Goal: Task Accomplishment & Management: Manage account settings

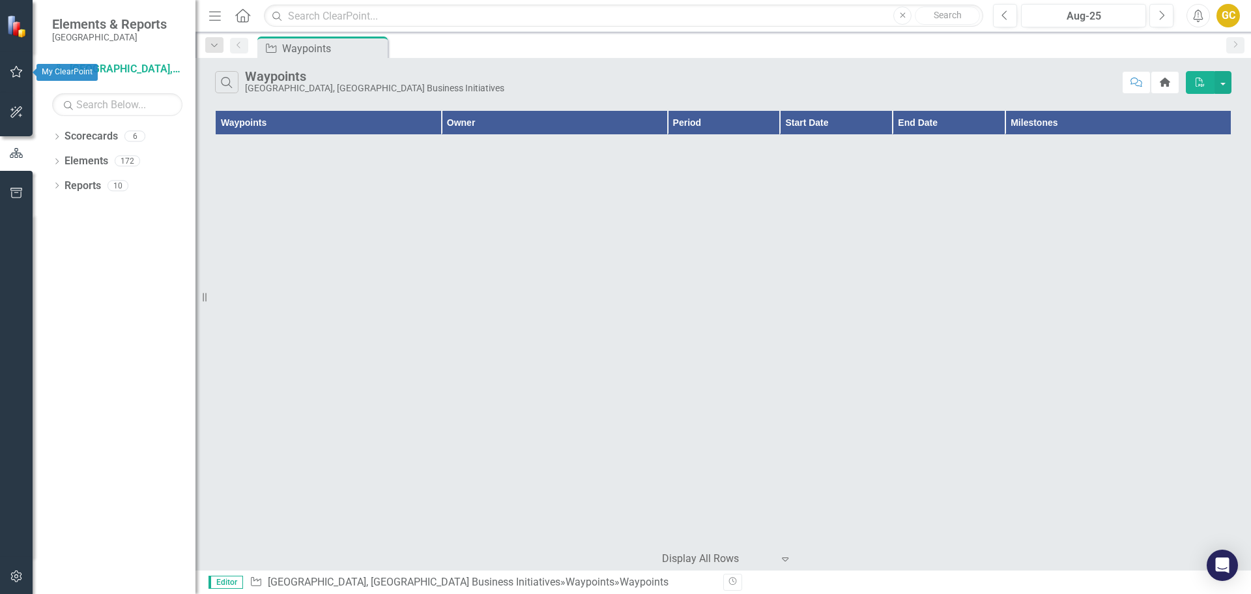
click at [14, 72] on icon "button" at bounding box center [17, 71] width 14 height 10
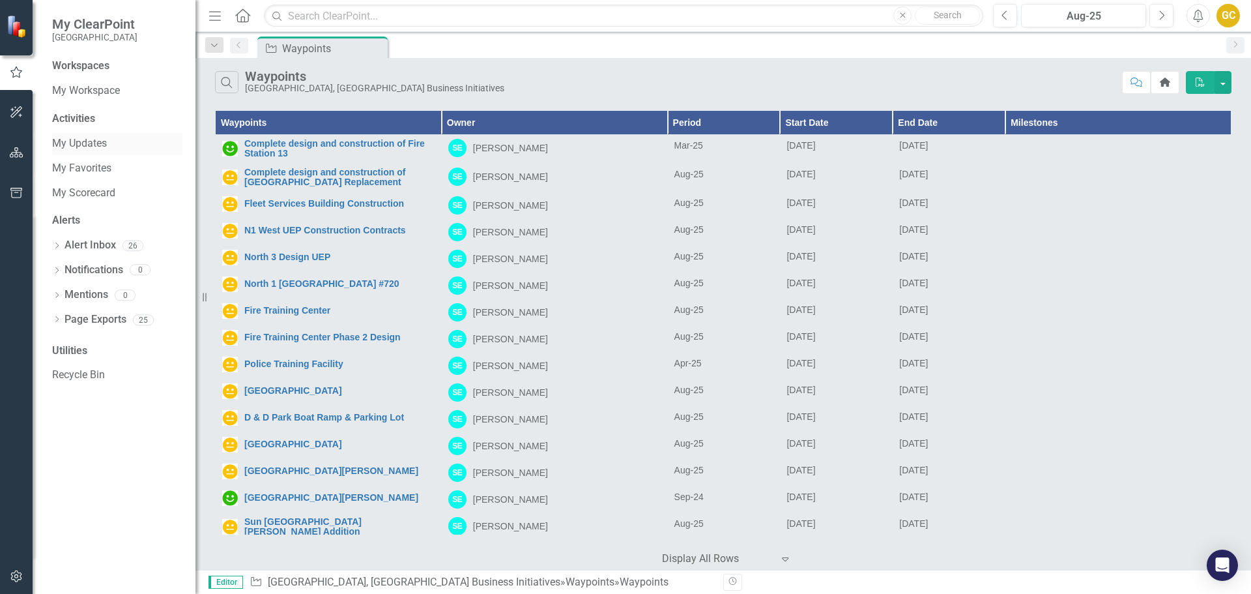
click at [83, 139] on link "My Updates" at bounding box center [117, 143] width 130 height 15
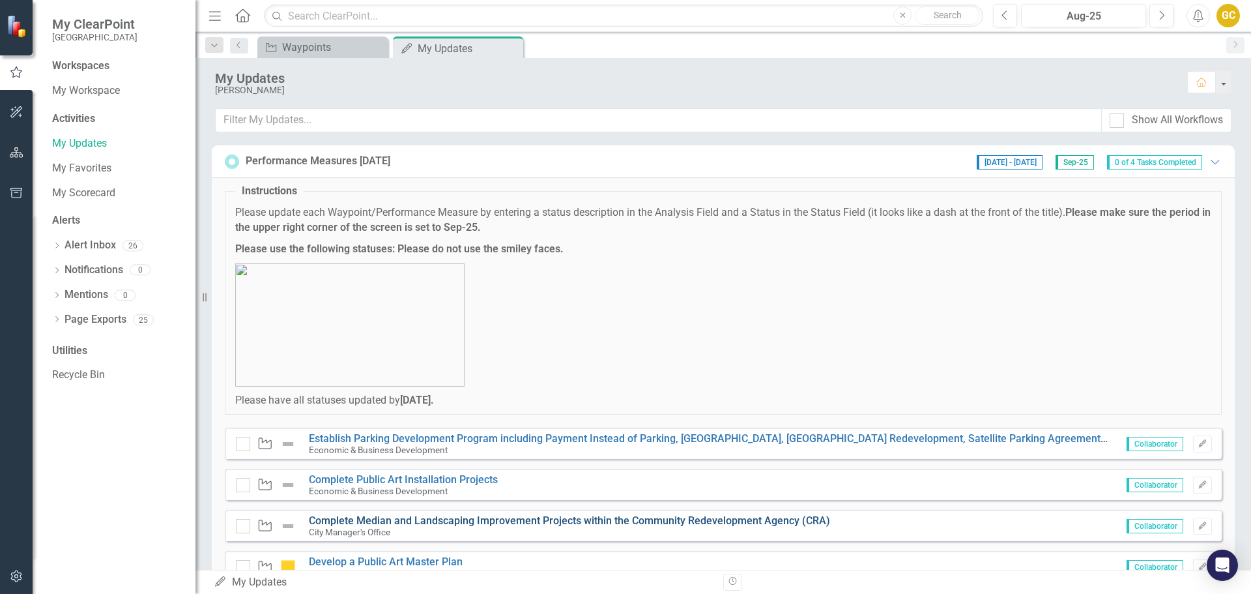
click at [431, 517] on link "Complete Median and Landscaping Improvement Projects within the Community Redev…" at bounding box center [569, 520] width 521 height 12
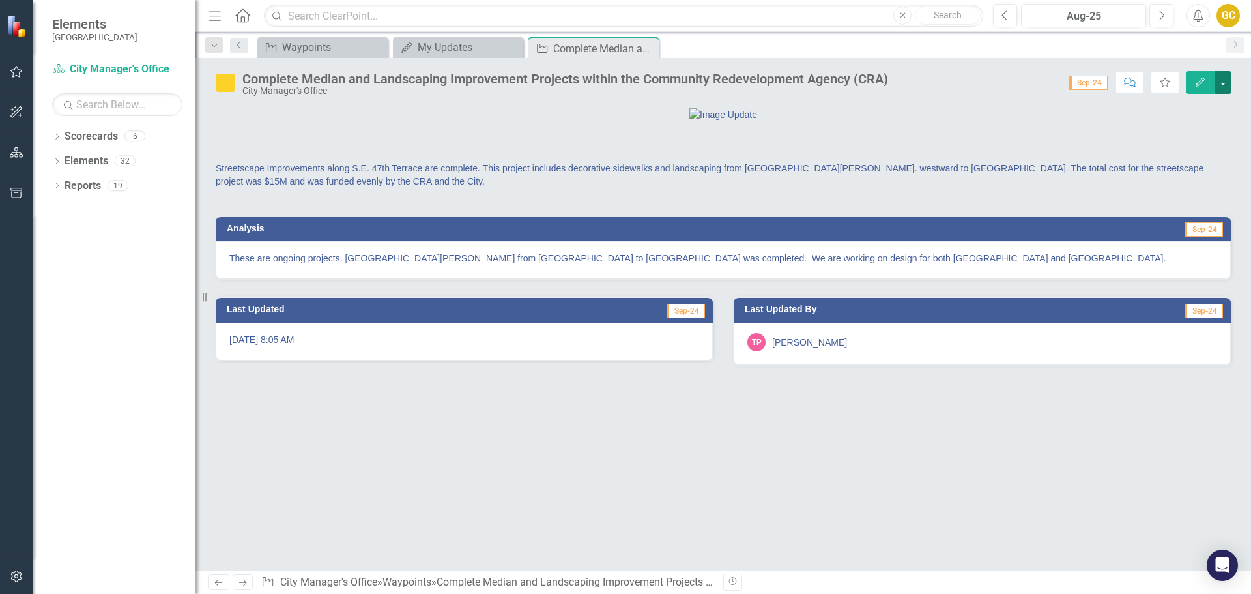
click at [1222, 80] on button "button" at bounding box center [1223, 82] width 17 height 23
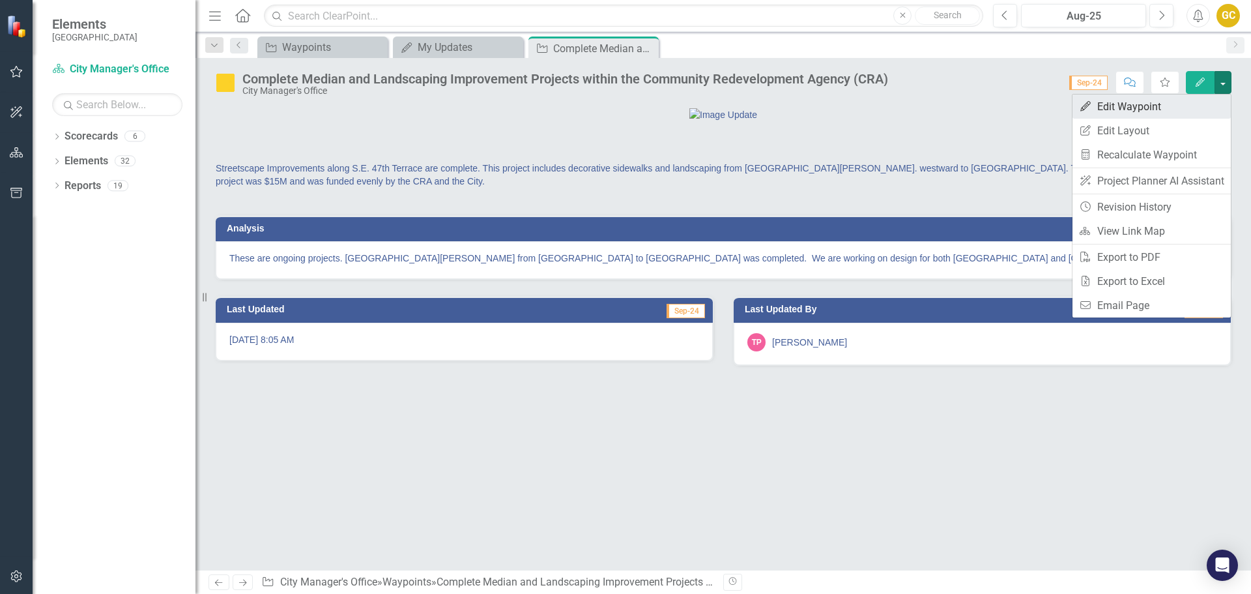
click at [1156, 101] on link "Edit Edit Waypoint" at bounding box center [1152, 107] width 158 height 24
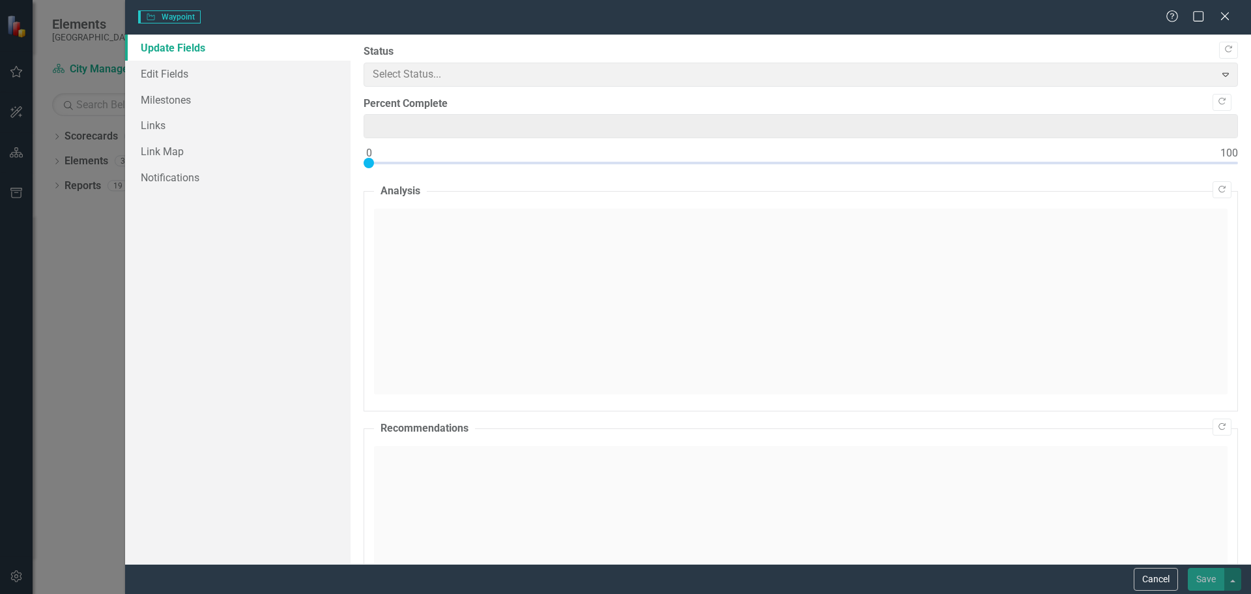
type input "0"
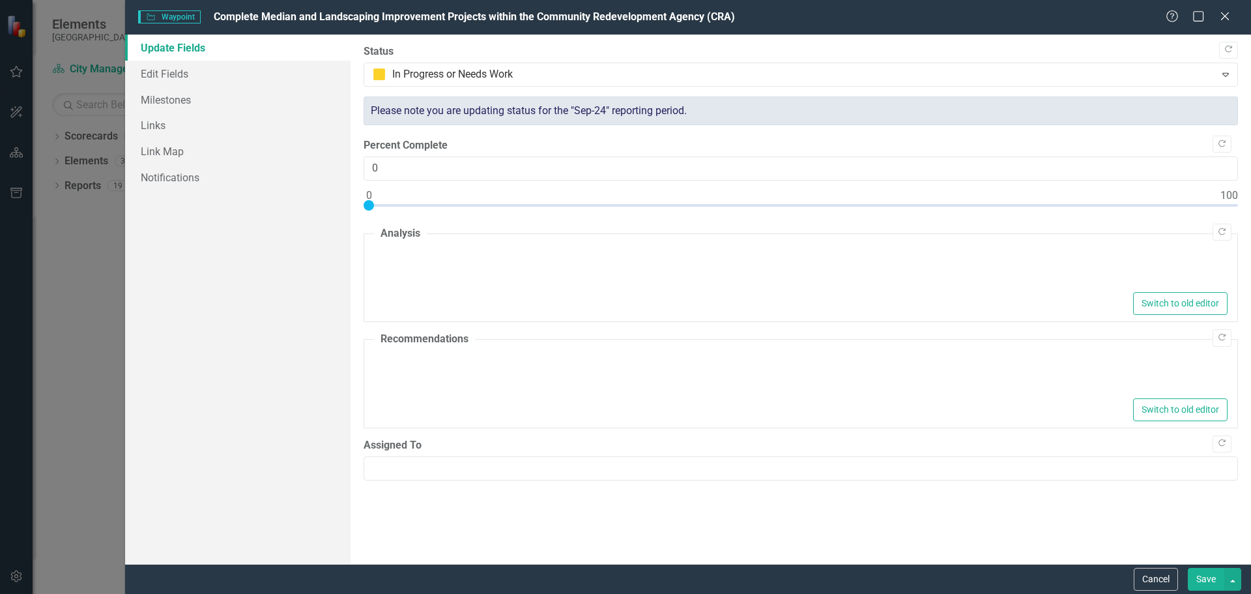
type textarea "<p>These are ongoing projects. [GEOGRAPHIC_DATA][PERSON_NAME] from [GEOGRAPHIC_…"
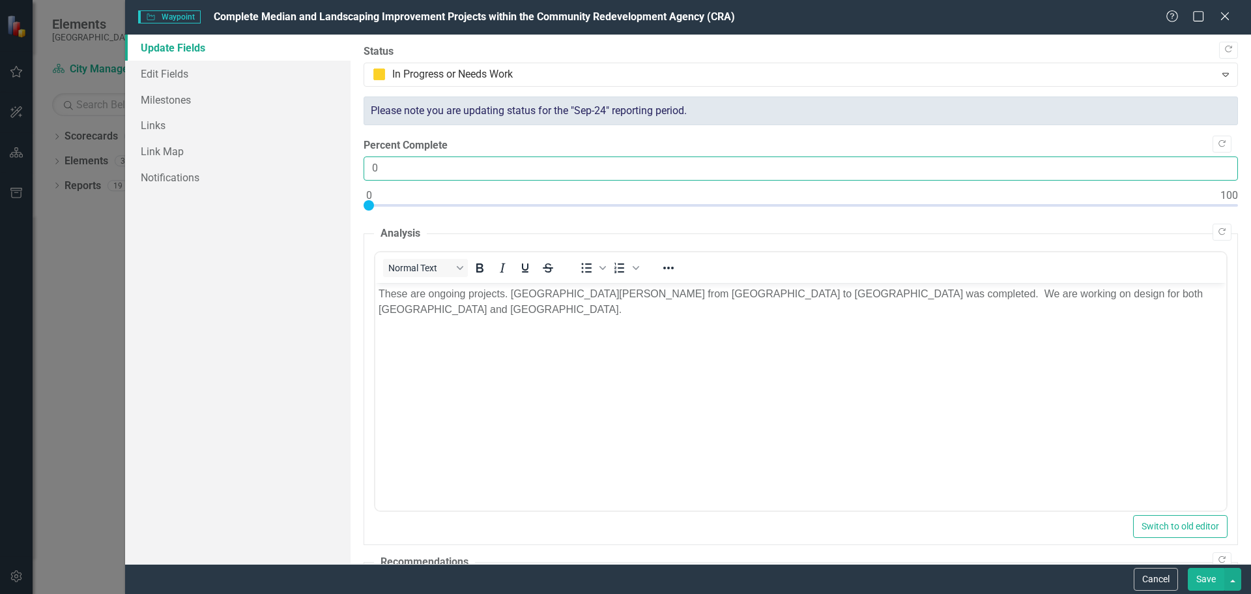
drag, startPoint x: 383, startPoint y: 165, endPoint x: 352, endPoint y: 170, distance: 31.1
click at [352, 169] on div ""Update" fields in ClearPoint are the fields that change from reporting period …" at bounding box center [801, 299] width 901 height 529
type input "50"
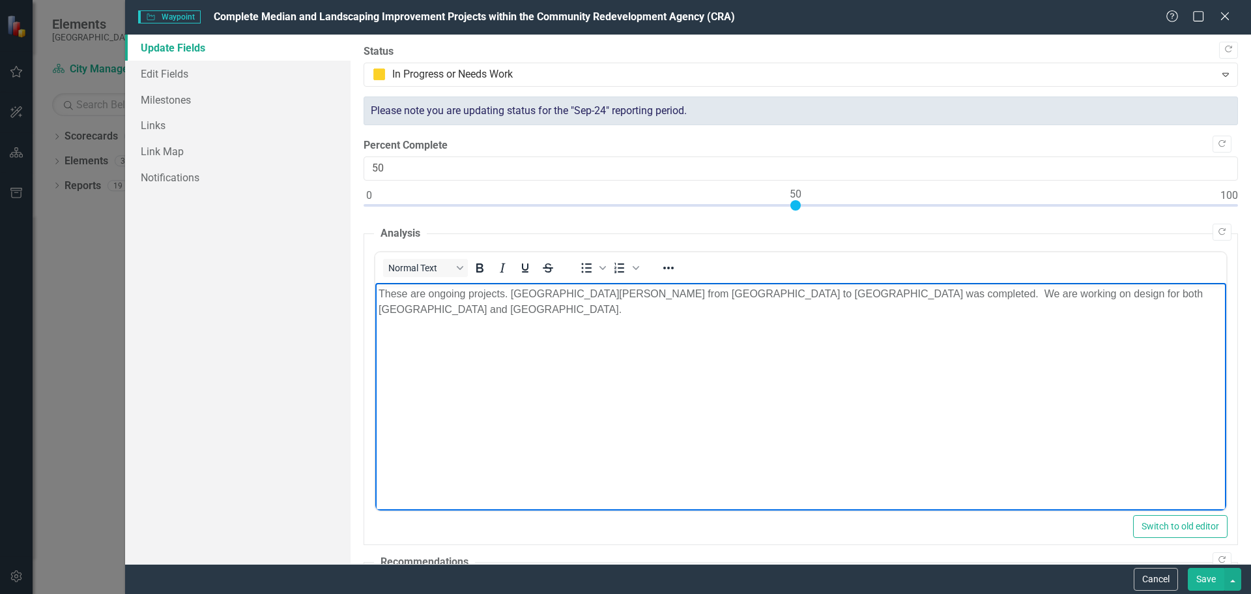
click at [445, 312] on p "These are ongoing projects. Del Prado from Waikiki Ave to Cape Coral Parkway wa…" at bounding box center [800, 300] width 845 height 31
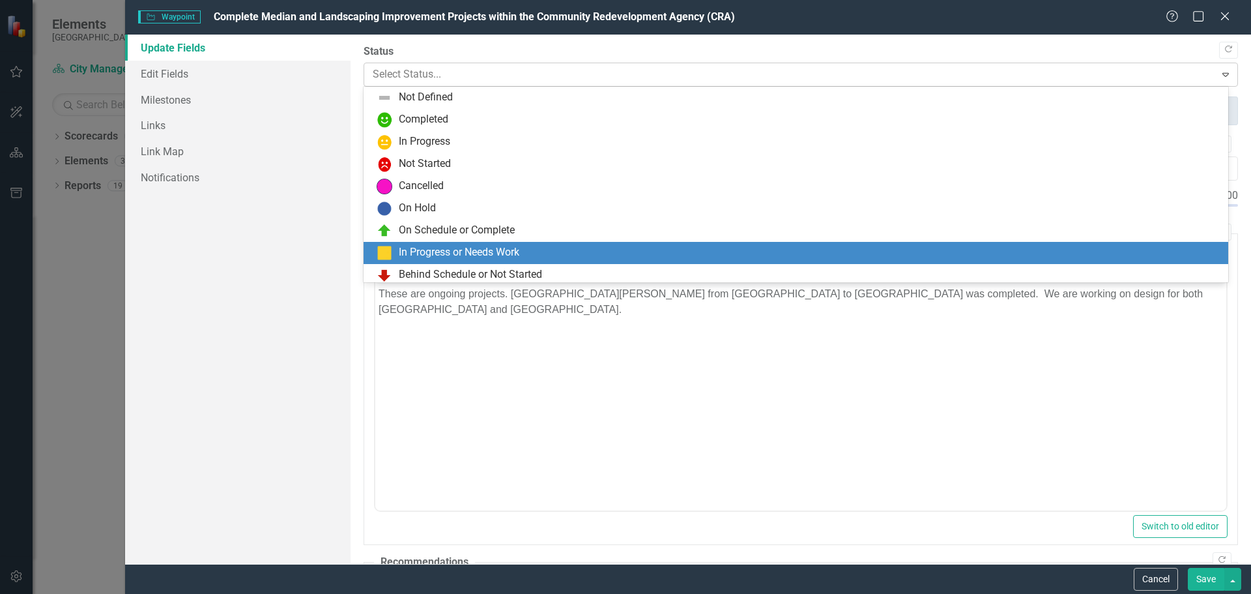
click at [1221, 70] on icon "Expand" at bounding box center [1225, 74] width 13 height 10
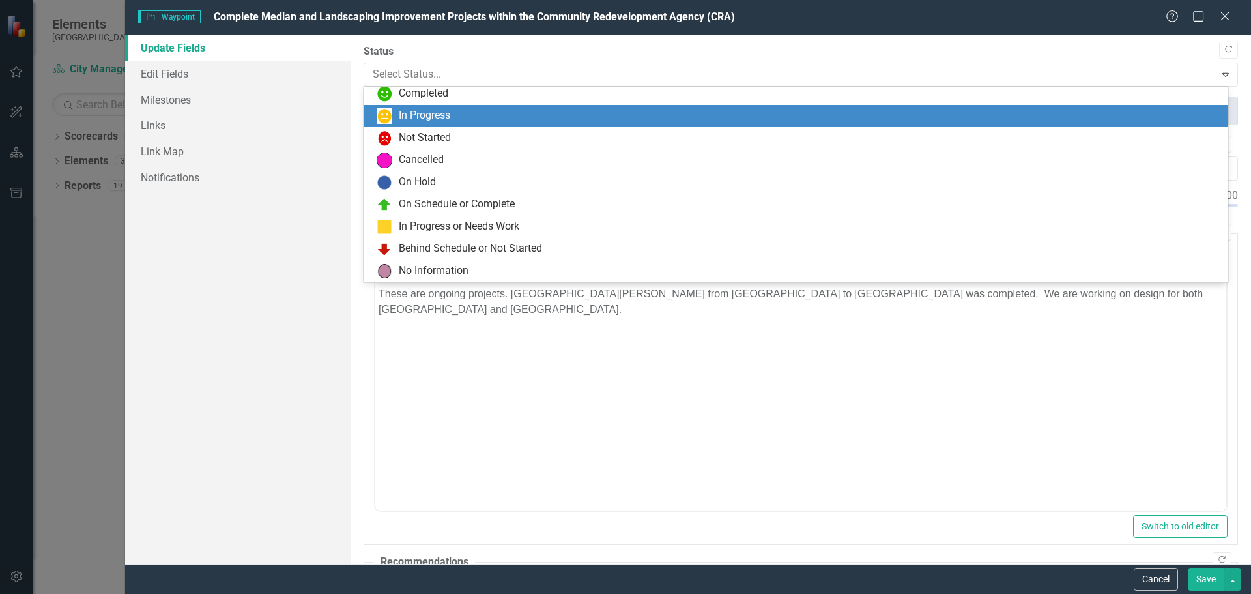
click at [441, 111] on div "In Progress" at bounding box center [424, 115] width 51 height 15
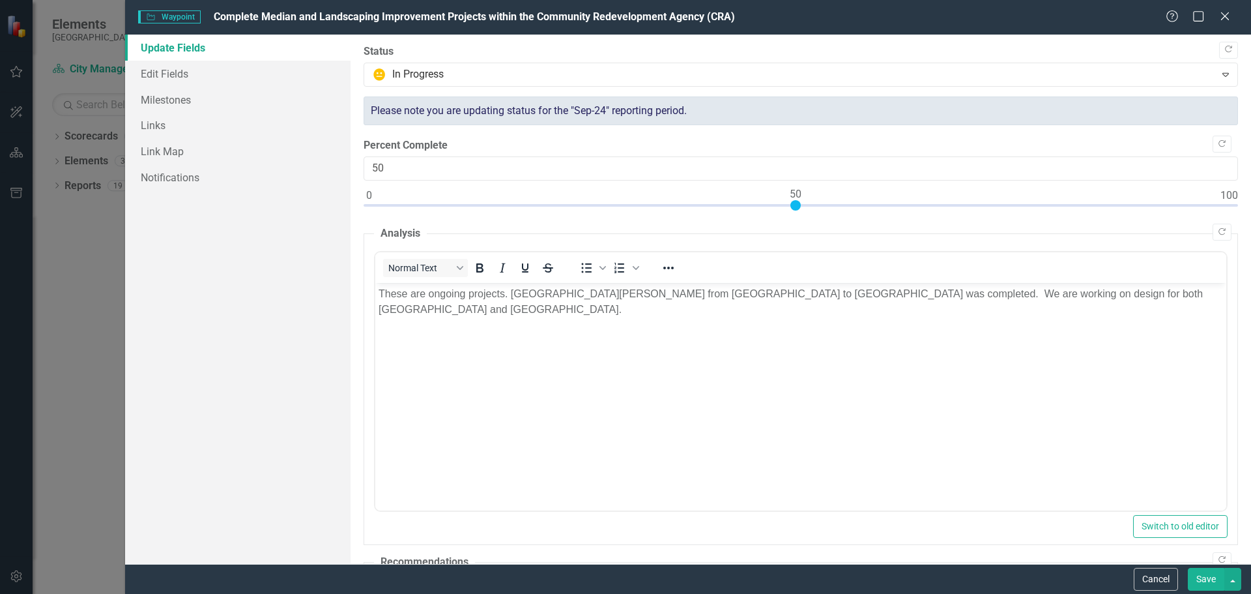
click at [438, 310] on p "These are ongoing projects. Del Prado from Waikiki Ave to Cape Coral Parkway wa…" at bounding box center [800, 300] width 845 height 31
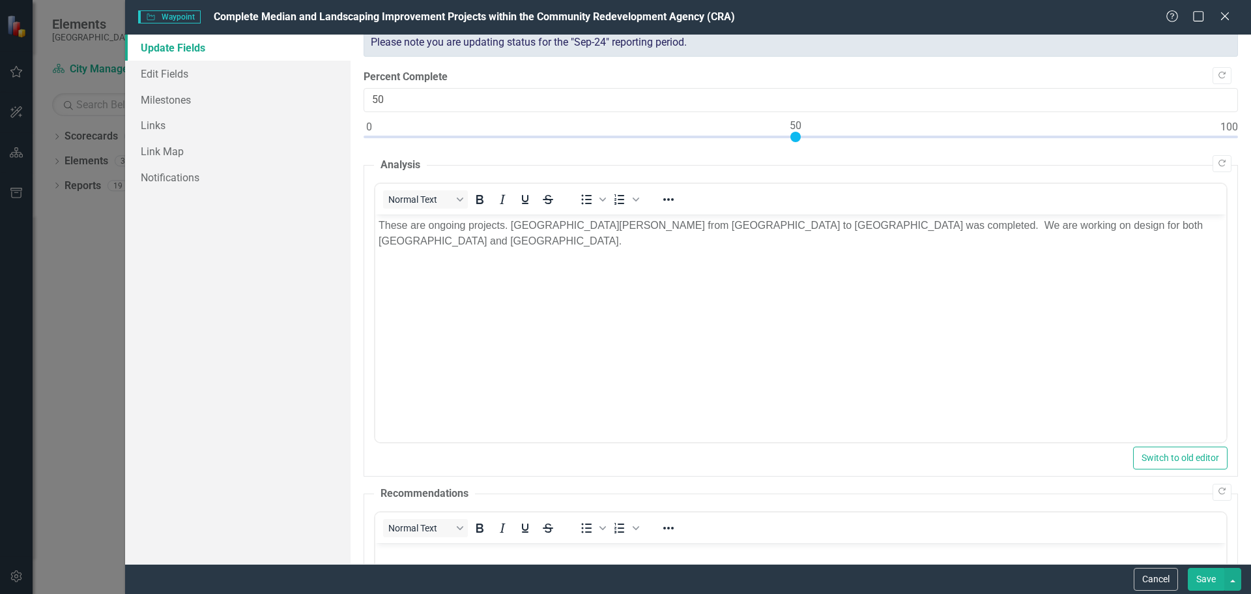
scroll to position [70, 0]
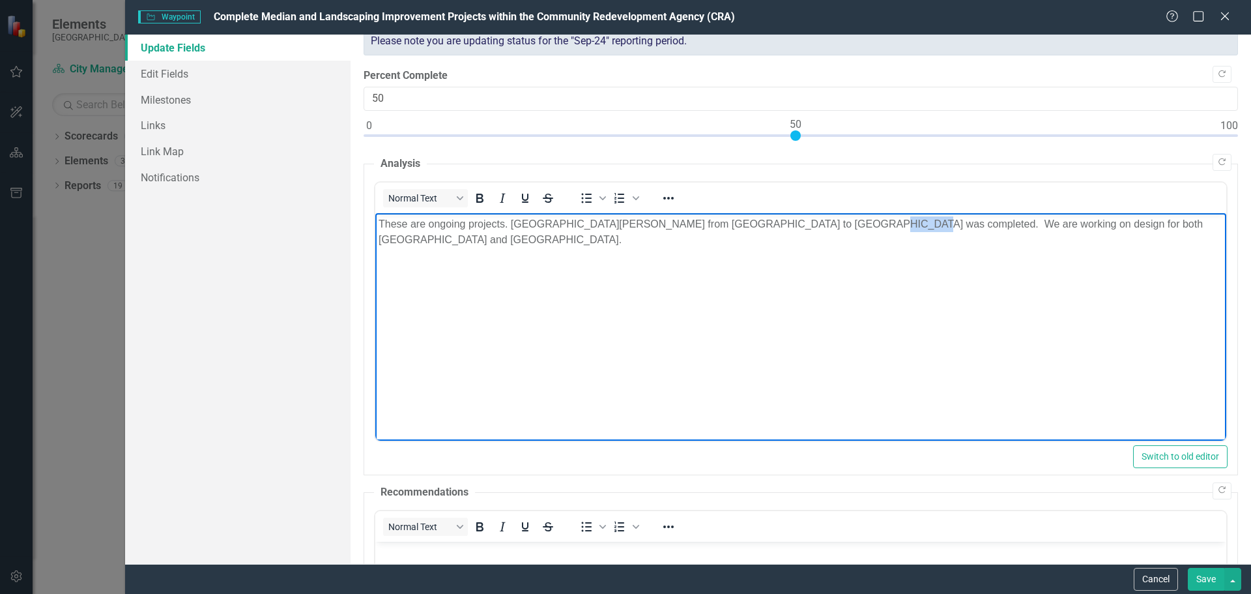
drag, startPoint x: 829, startPoint y: 224, endPoint x: 864, endPoint y: 218, distance: 35.6
click at [864, 218] on p "These are ongoing projects. Del Prado from Waikiki Ave to Cape Coral Parkway wa…" at bounding box center [800, 231] width 845 height 31
drag, startPoint x: 832, startPoint y: 220, endPoint x: 901, endPoint y: 212, distance: 69.5
click at [920, 229] on p "These are ongoing projects. Del Prado from Waikiki Ave to Cape Coral Parkway wa…" at bounding box center [800, 231] width 845 height 31
click at [379, 220] on p "These are ongoing projects. Del Prado from Waikiki Ave to Cape Coral Parkway wa…" at bounding box center [800, 231] width 845 height 31
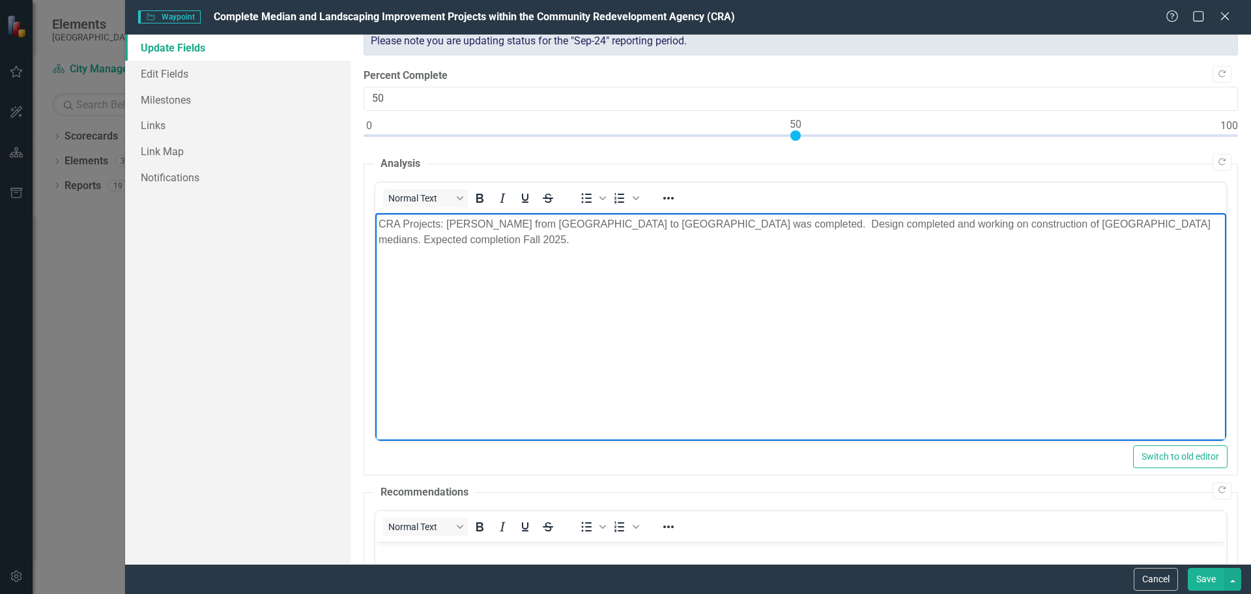
click at [761, 224] on p "CRA Projects: Del Prado from Waikiki Ave to Cape Coral Parkway was completed. D…" at bounding box center [800, 231] width 845 height 31
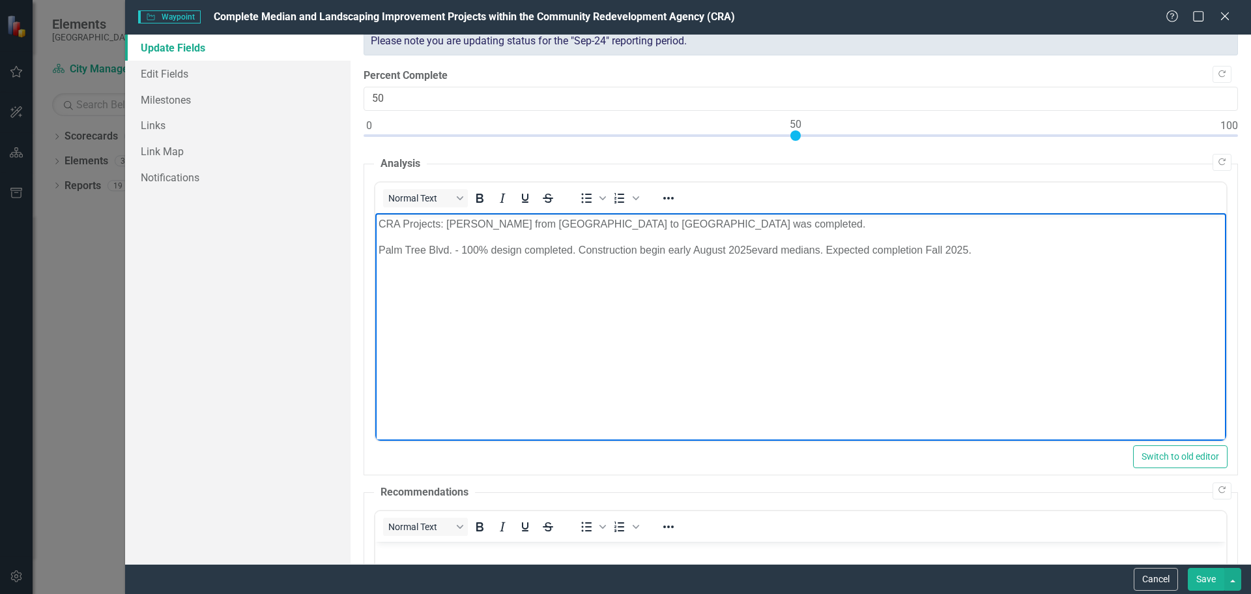
click at [450, 248] on p "Palm Tree Blvd. - 100% design completed. Construction begin early August 2025ev…" at bounding box center [800, 250] width 845 height 16
click at [795, 248] on p "Palm Tree Blvd. medians - 100% design completed. Construction begin early Augus…" at bounding box center [800, 250] width 845 height 16
click at [987, 246] on p "Palm Tree Blvd. medians - 100% design completed. Construction begin early Augus…" at bounding box center [800, 250] width 845 height 16
click at [440, 274] on p "Country Club Medians -" at bounding box center [800, 276] width 845 height 16
click at [710, 252] on p "Palm Tree Blvd. medians - 100% design completed. Construction begin early Augus…" at bounding box center [800, 250] width 845 height 16
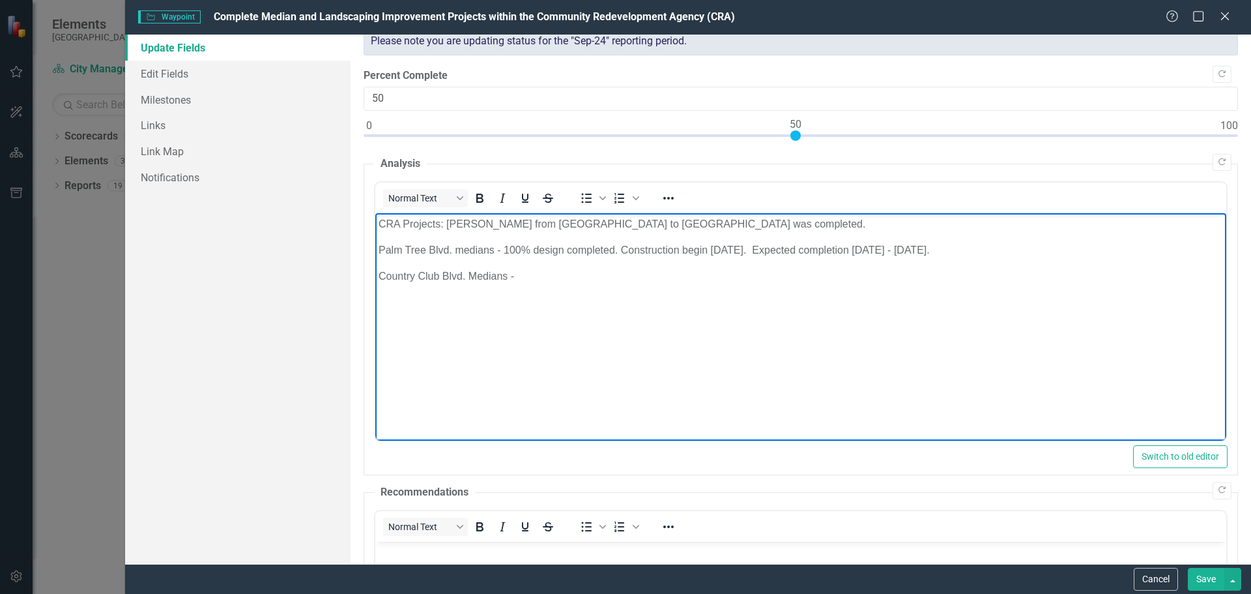
click at [531, 277] on p "Country Club Blvd. Medians -" at bounding box center [800, 276] width 845 height 16
click at [445, 226] on p "CRA Projects: Del Prado from Waikiki Ave to Cape Coral Parkway was completed." at bounding box center [800, 224] width 845 height 16
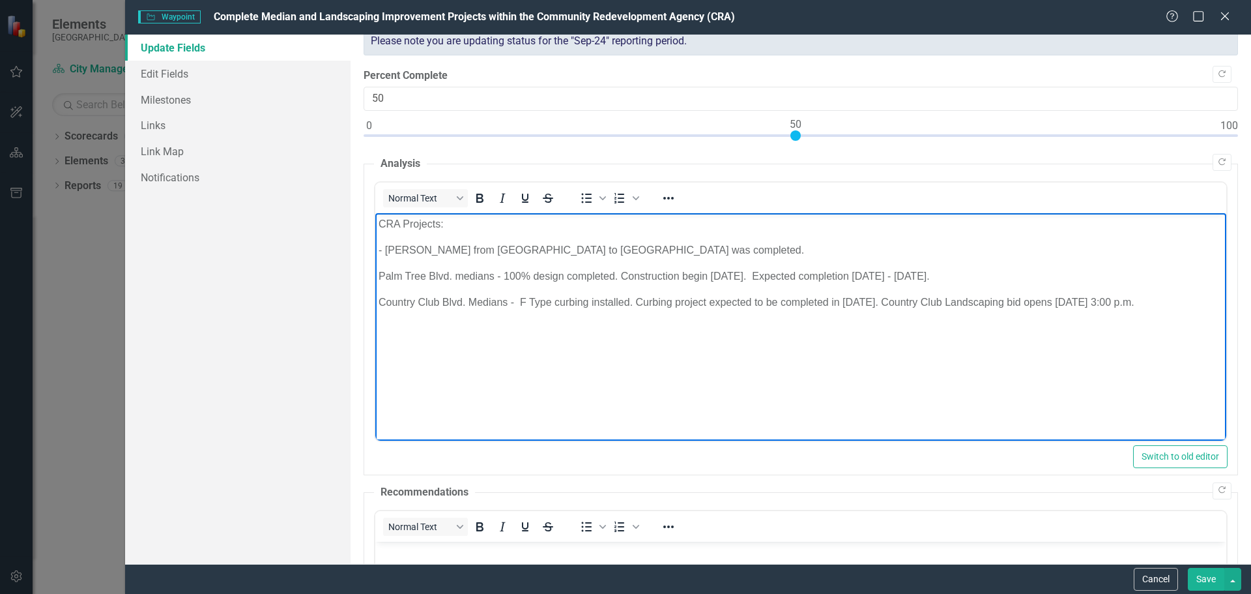
drag, startPoint x: 750, startPoint y: 484, endPoint x: 379, endPoint y: 273, distance: 426.2
click at [381, 274] on p "Palm Tree Blvd. medians - 100% design completed. Construction begin 7/21/2025. …" at bounding box center [800, 276] width 845 height 16
click at [379, 272] on p "Palm Tree Blvd. medians - 100% design completed. Construction begin 7/21/2025. …" at bounding box center [800, 276] width 845 height 16
click at [379, 300] on p "Country Club Blvd. Medians - F Type curbing installed. Curbing project expected…" at bounding box center [800, 302] width 845 height 16
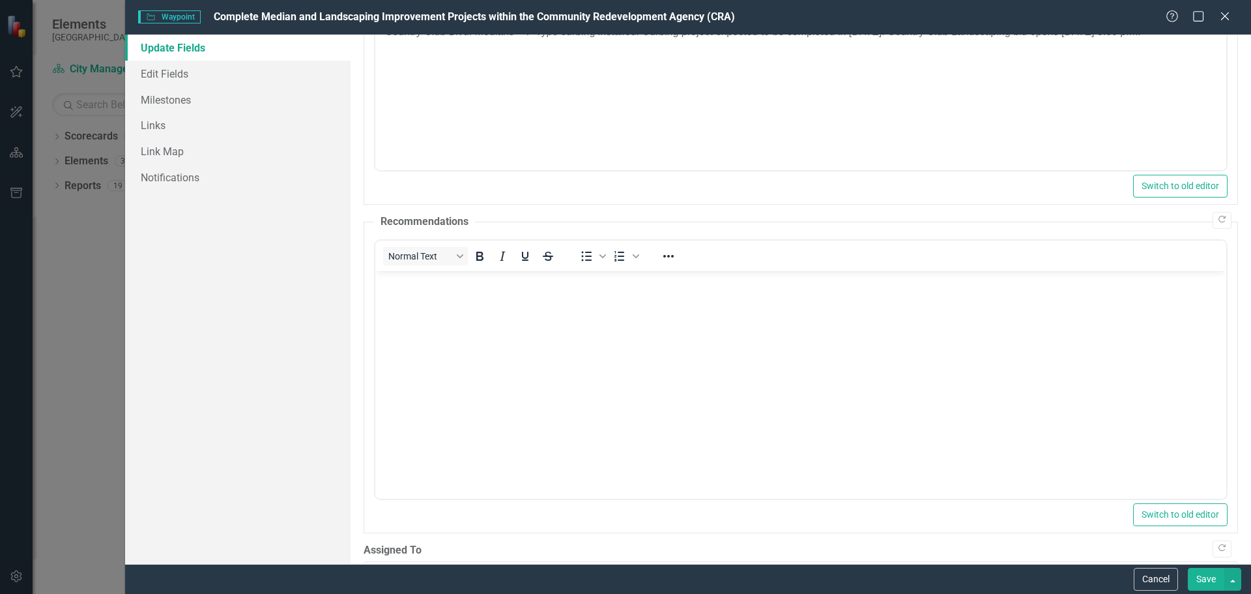
scroll to position [381, 0]
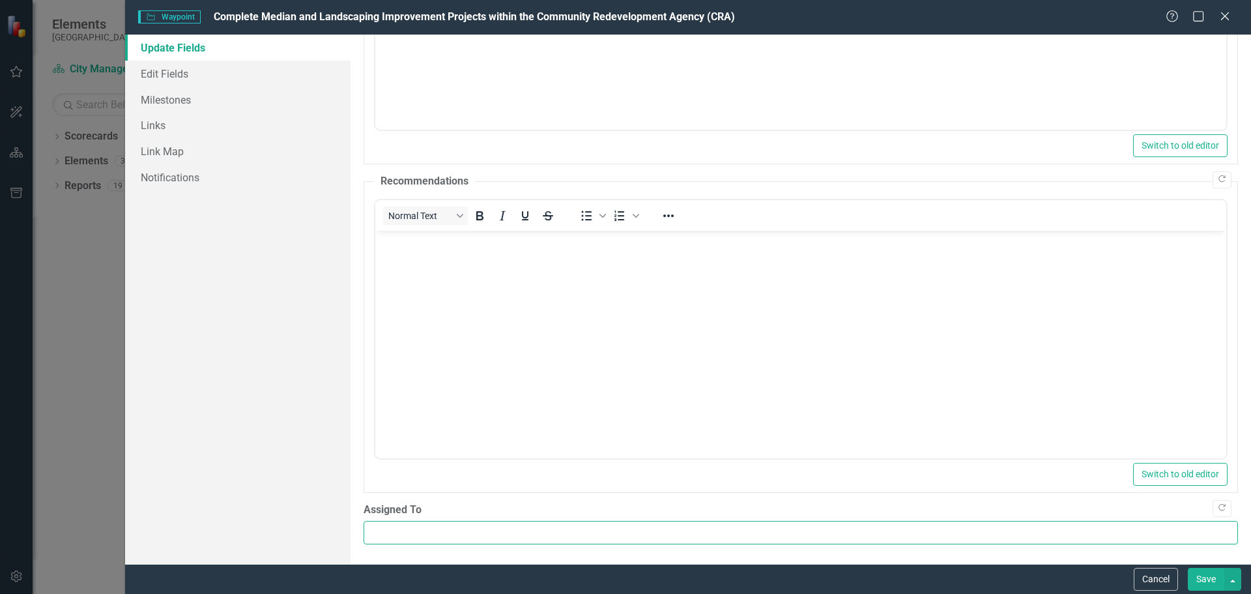
click at [1205, 532] on input "Assigned To" at bounding box center [801, 533] width 875 height 24
type input "CRA"
click at [1203, 578] on button "Save" at bounding box center [1206, 579] width 36 height 23
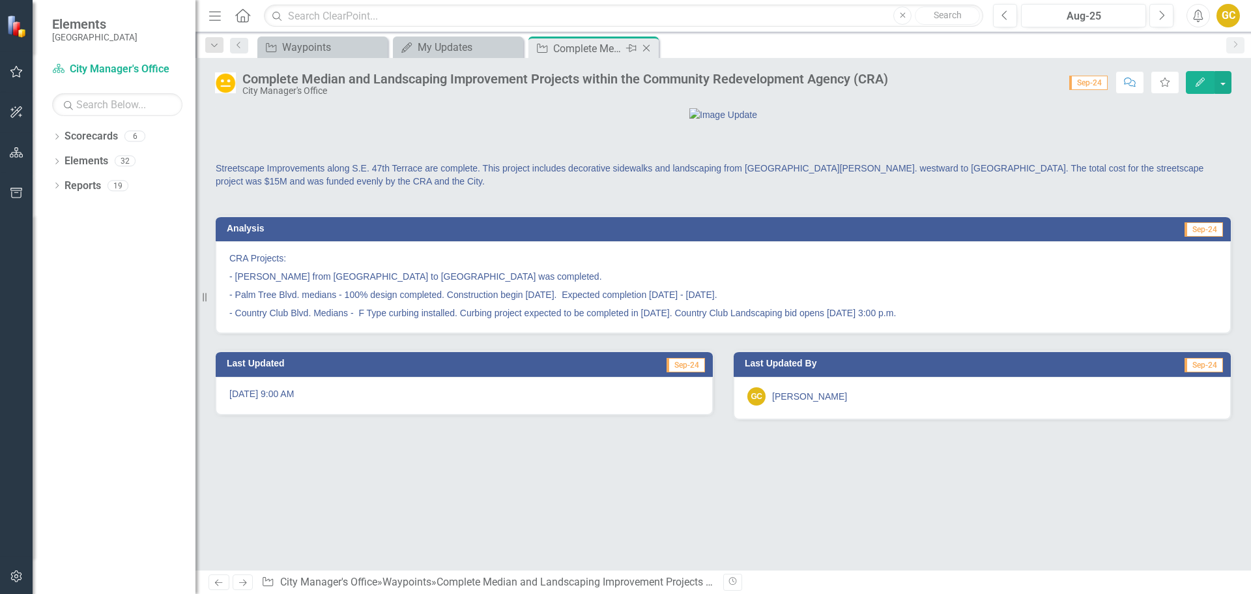
click at [650, 48] on icon "Close" at bounding box center [646, 48] width 13 height 10
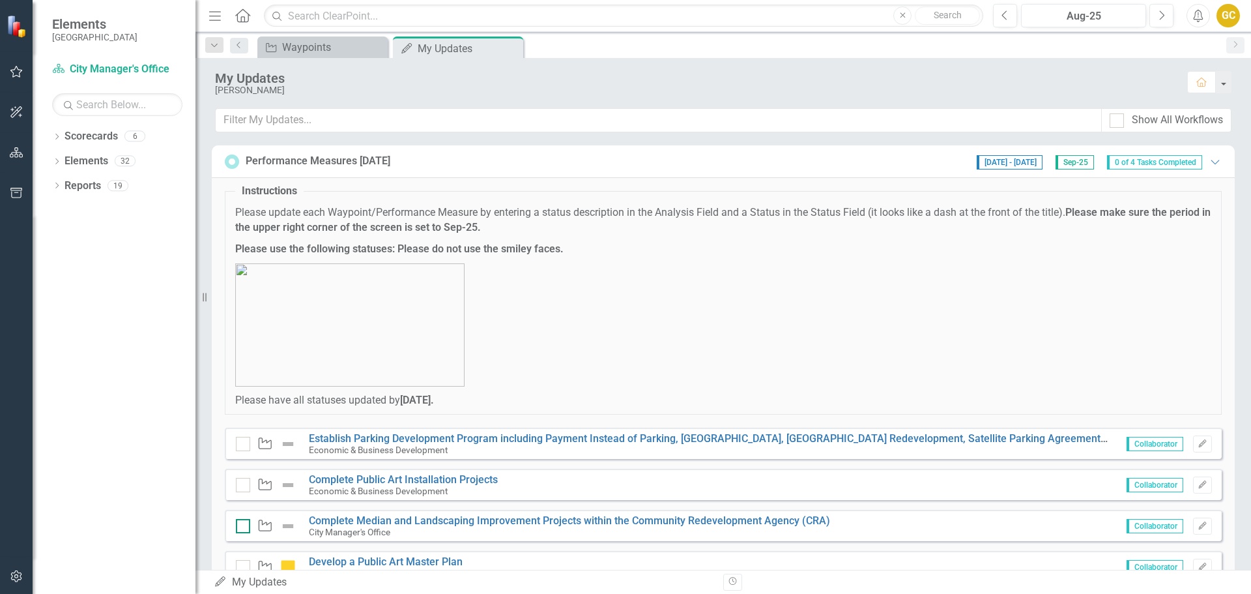
click at [239, 522] on input "checkbox" at bounding box center [240, 523] width 8 height 8
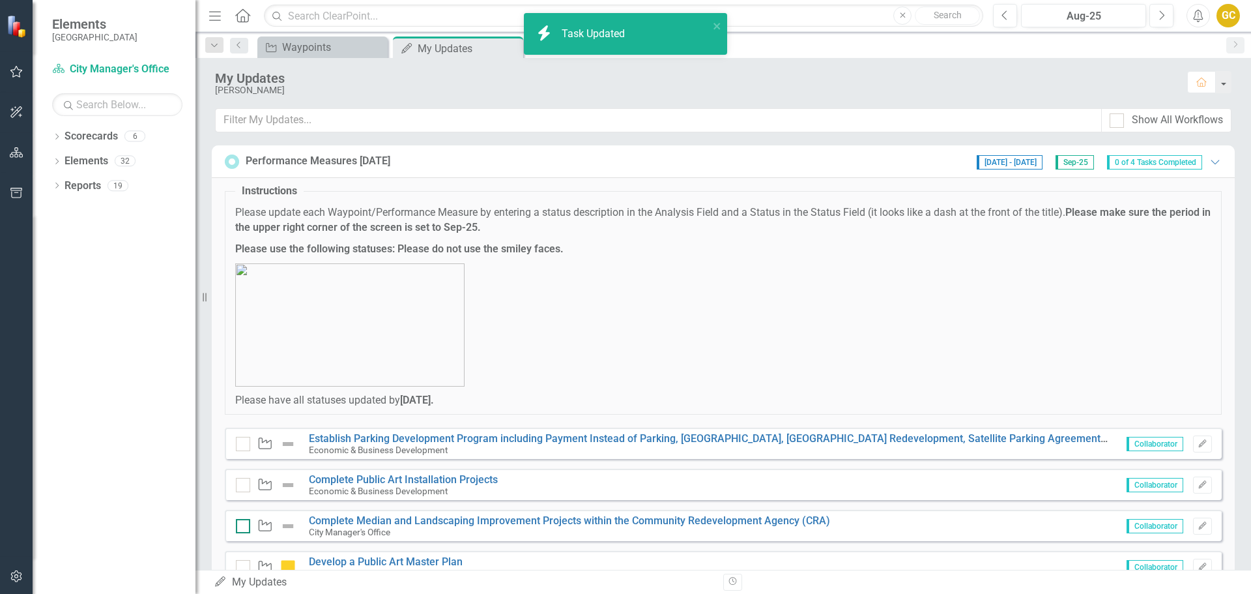
checkbox input "true"
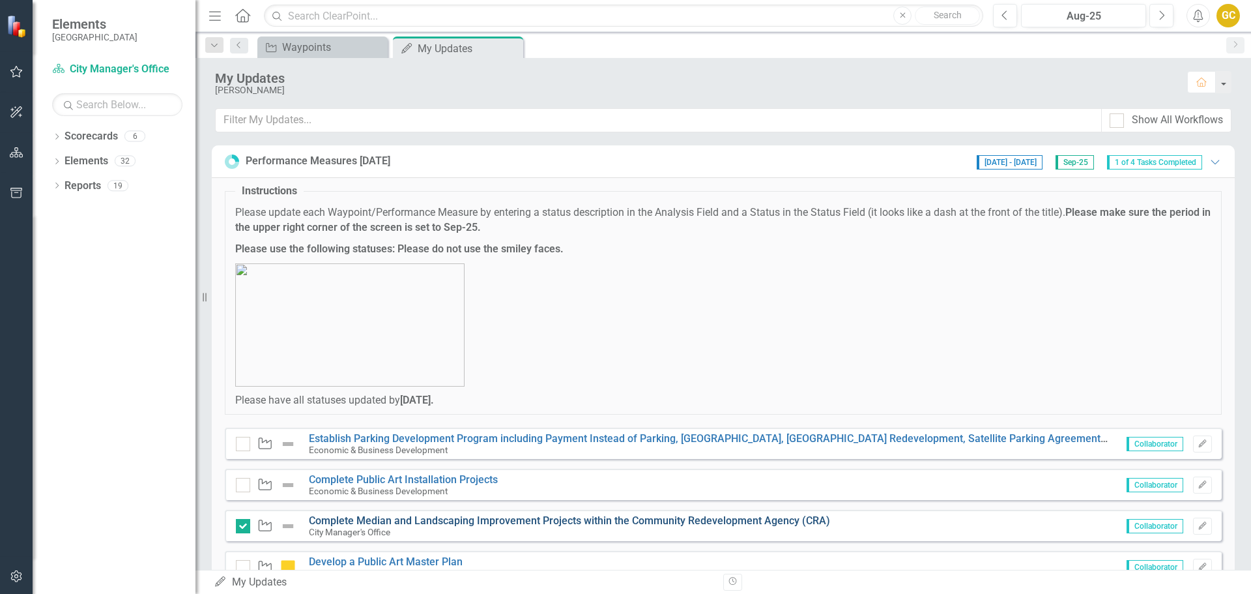
click at [394, 518] on link "Complete Median and Landscaping Improvement Projects within the Community Redev…" at bounding box center [569, 520] width 521 height 12
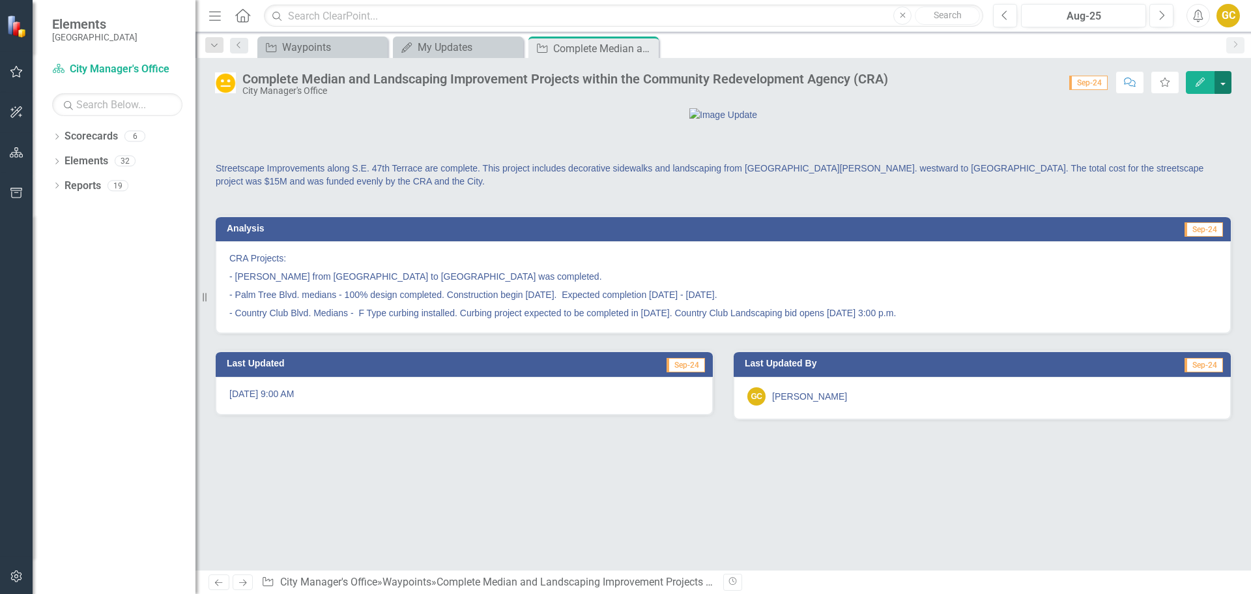
click at [1223, 83] on button "button" at bounding box center [1223, 82] width 17 height 23
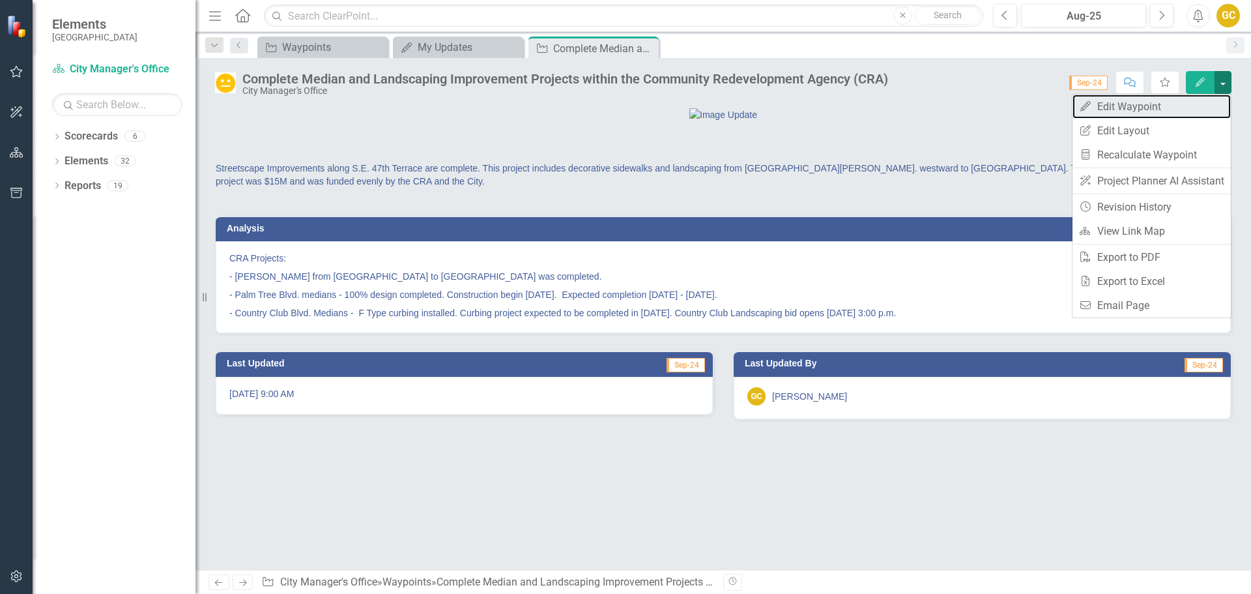
click at [1150, 104] on link "Edit Edit Waypoint" at bounding box center [1152, 107] width 158 height 24
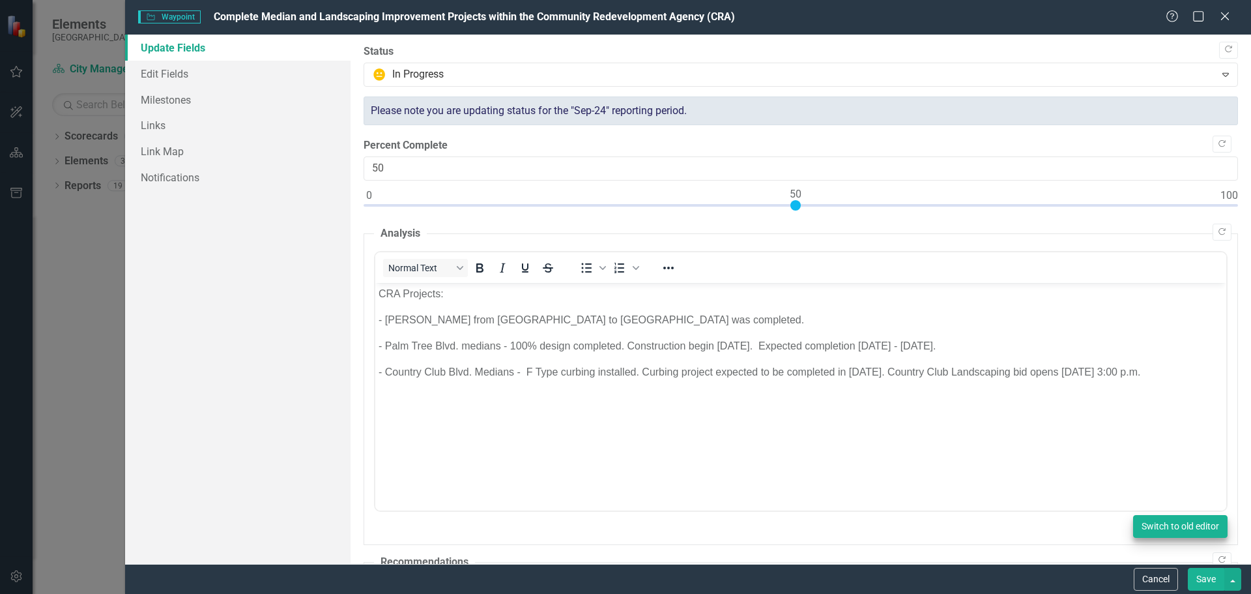
drag, startPoint x: 1206, startPoint y: 577, endPoint x: 1182, endPoint y: 533, distance: 50.8
click at [1206, 577] on button "Save" at bounding box center [1206, 579] width 36 height 23
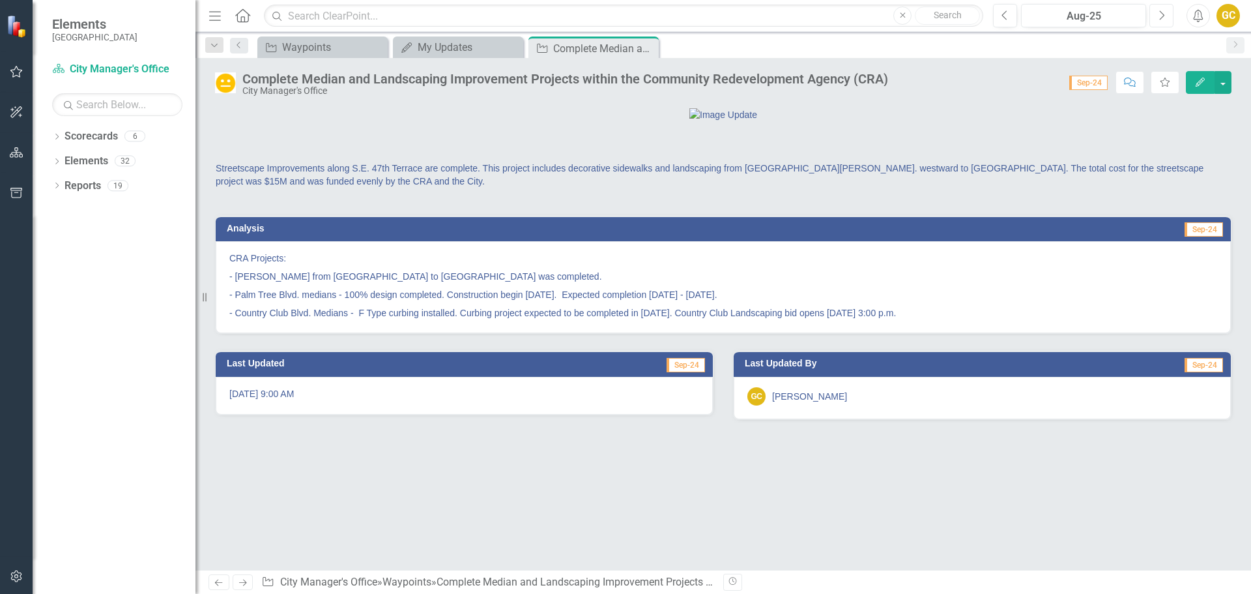
click at [1167, 17] on button "Next" at bounding box center [1162, 15] width 24 height 23
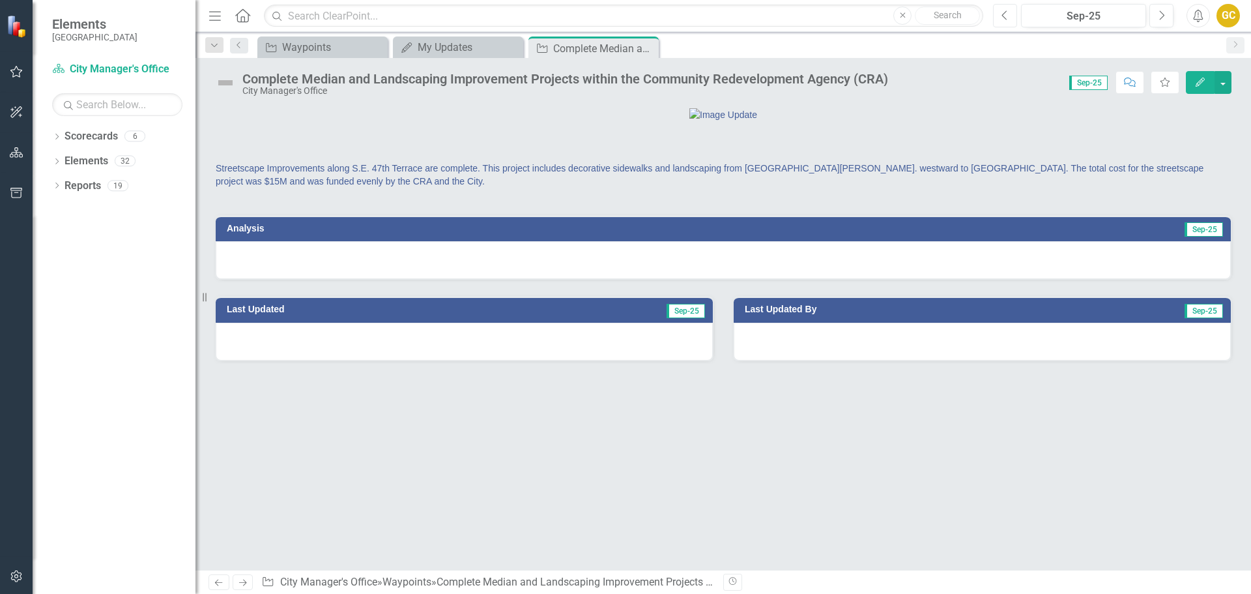
click at [1010, 14] on button "Previous" at bounding box center [1005, 15] width 24 height 23
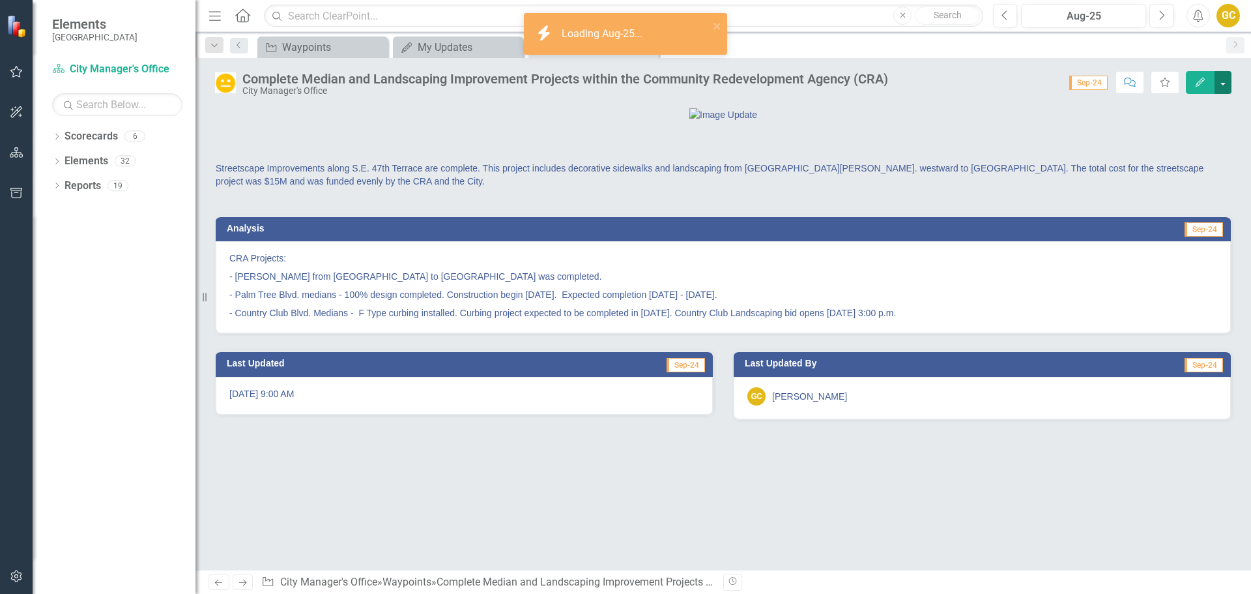
click at [1225, 78] on button "button" at bounding box center [1223, 82] width 17 height 23
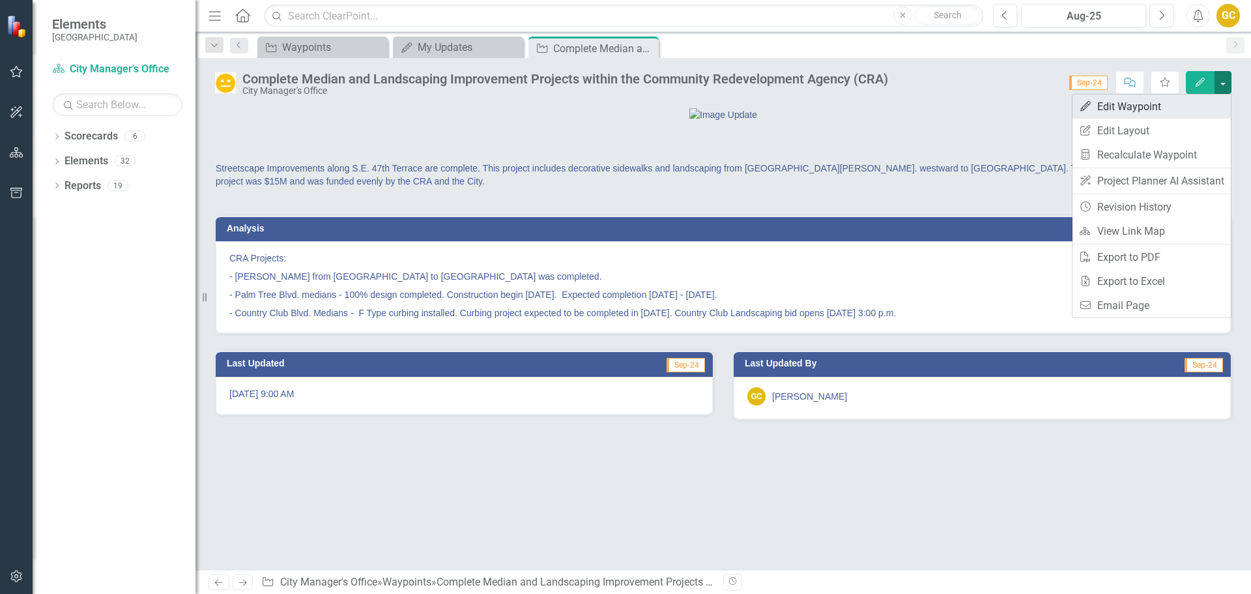
click at [1169, 102] on link "Edit Edit Waypoint" at bounding box center [1152, 107] width 158 height 24
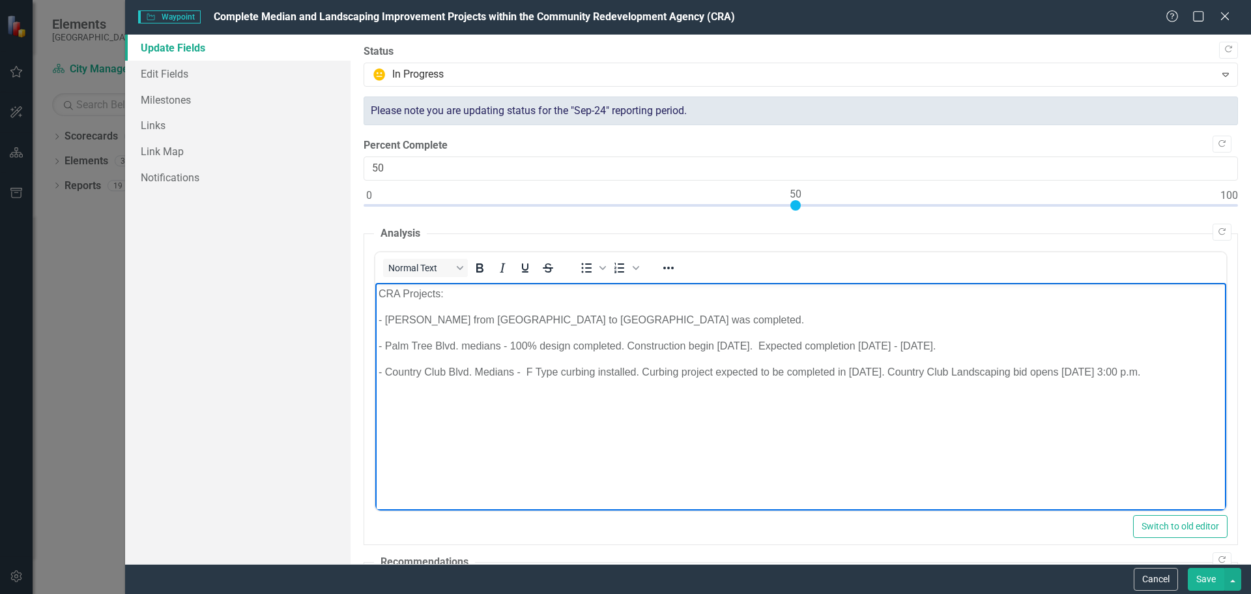
drag, startPoint x: 375, startPoint y: 291, endPoint x: 443, endPoint y: 396, distance: 124.6
click at [443, 396] on body "CRA Projects: - Del Prado from Waikiki Ave to Cape Coral Parkway was completed.…" at bounding box center [800, 380] width 851 height 196
copy body "CRA Projects: - Del Prado from Waikiki Ave to Cape Coral Parkway was completed.…"
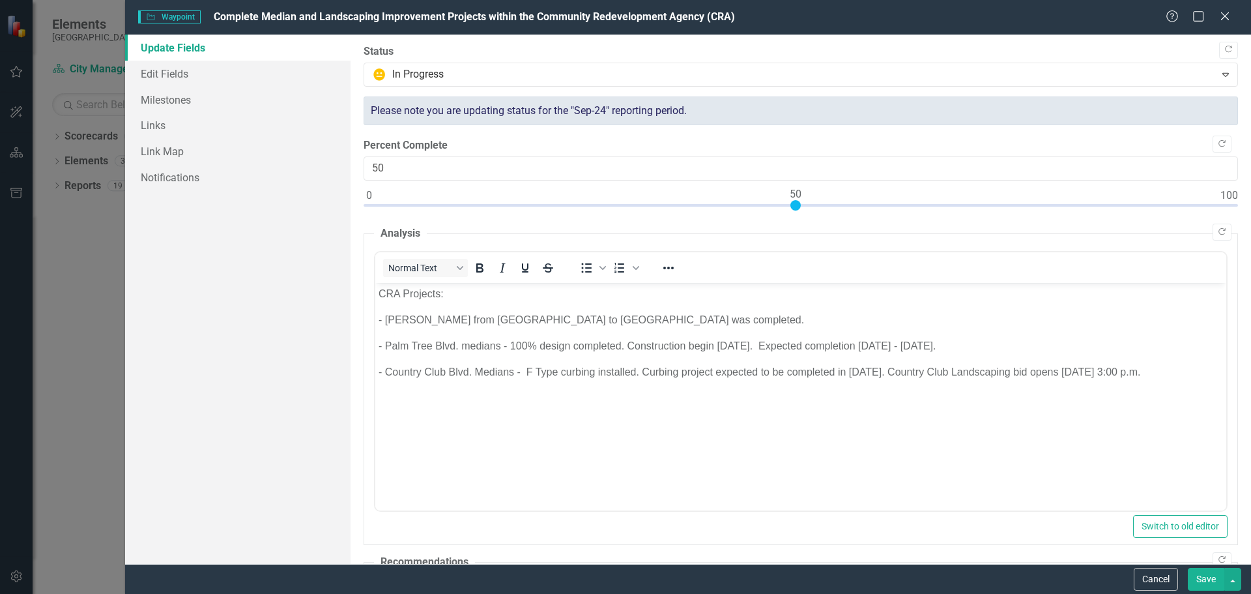
click at [1233, 14] on div "Help Maximize Close" at bounding box center [1202, 17] width 72 height 15
click at [1224, 20] on icon "Close" at bounding box center [1225, 16] width 16 height 12
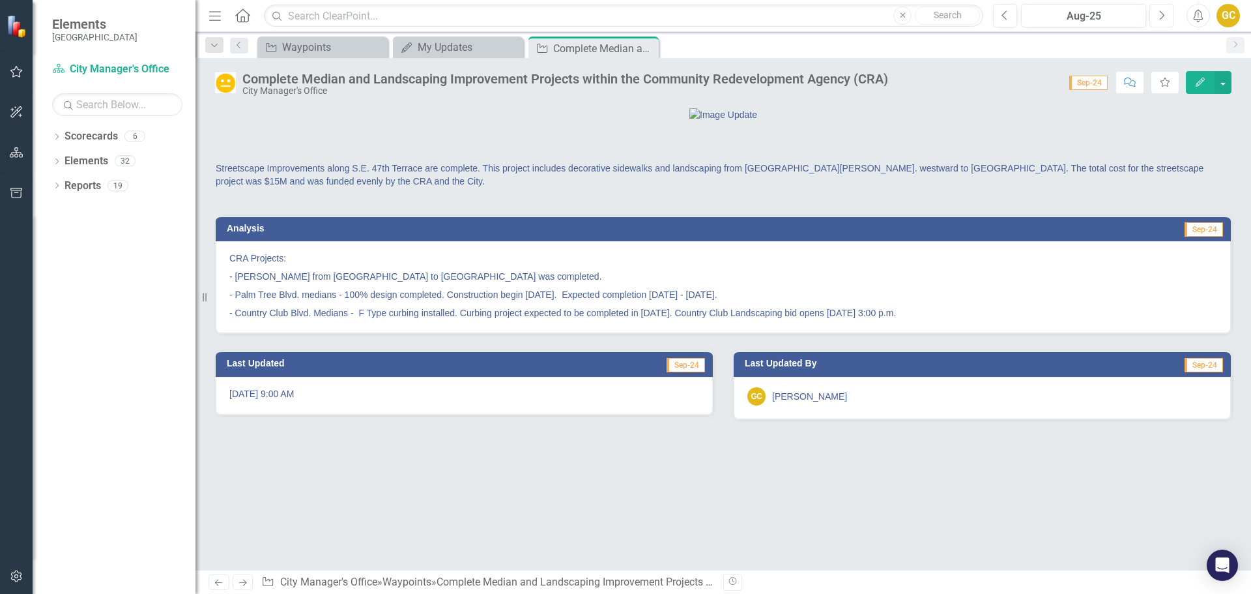
click at [1163, 17] on icon "button" at bounding box center [1162, 14] width 5 height 9
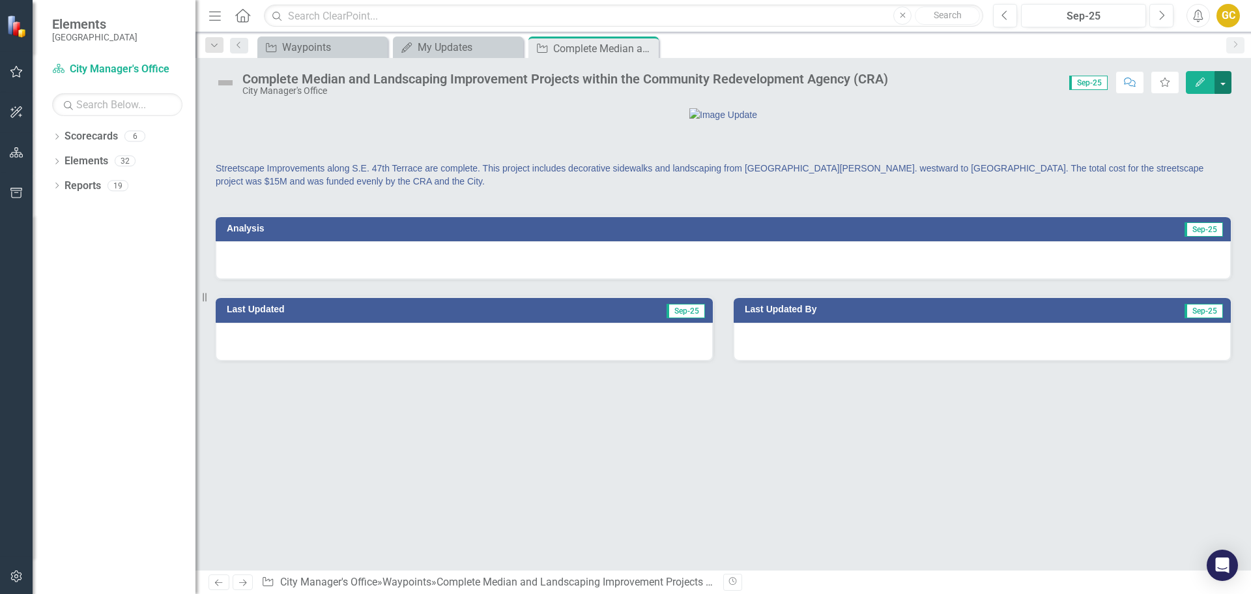
click at [1222, 80] on button "button" at bounding box center [1223, 82] width 17 height 23
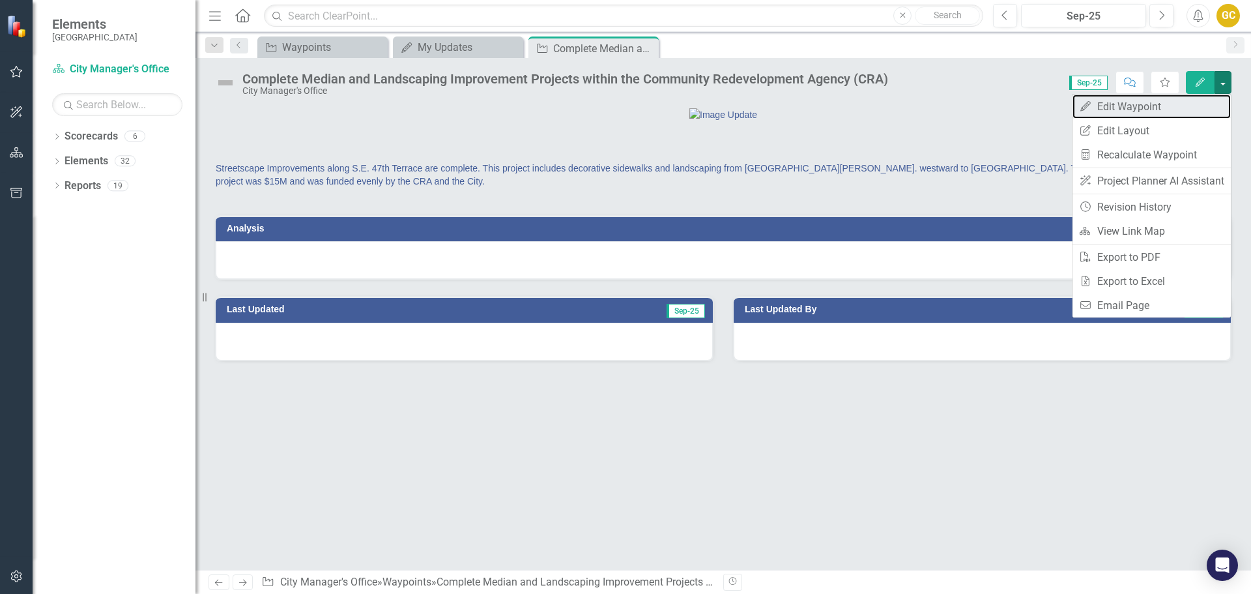
click at [1167, 106] on link "Edit Edit Waypoint" at bounding box center [1152, 107] width 158 height 24
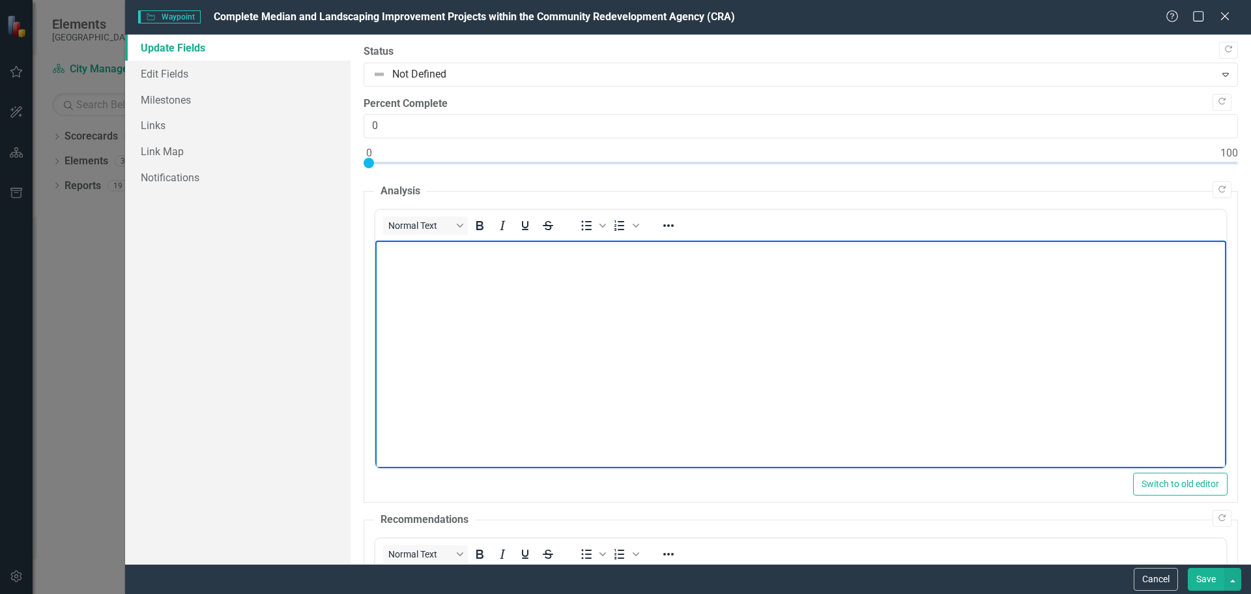
paste body "Rich Text Area. Press ALT-0 for help."
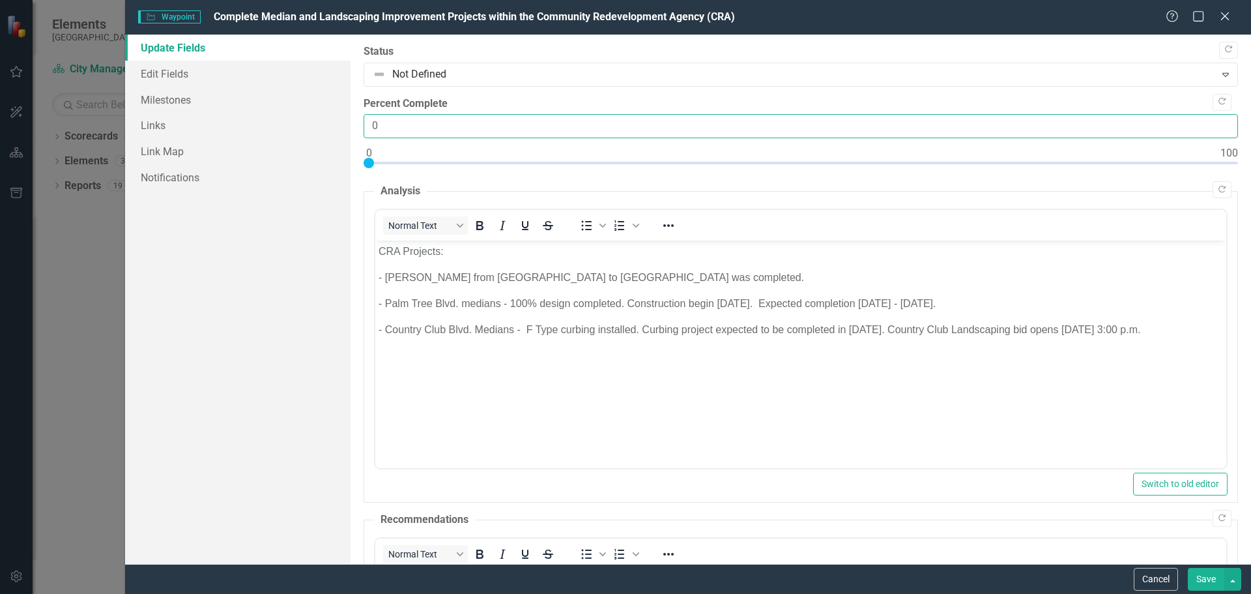
drag, startPoint x: 370, startPoint y: 123, endPoint x: 423, endPoint y: 126, distance: 52.9
click at [423, 126] on input "0" at bounding box center [801, 126] width 875 height 24
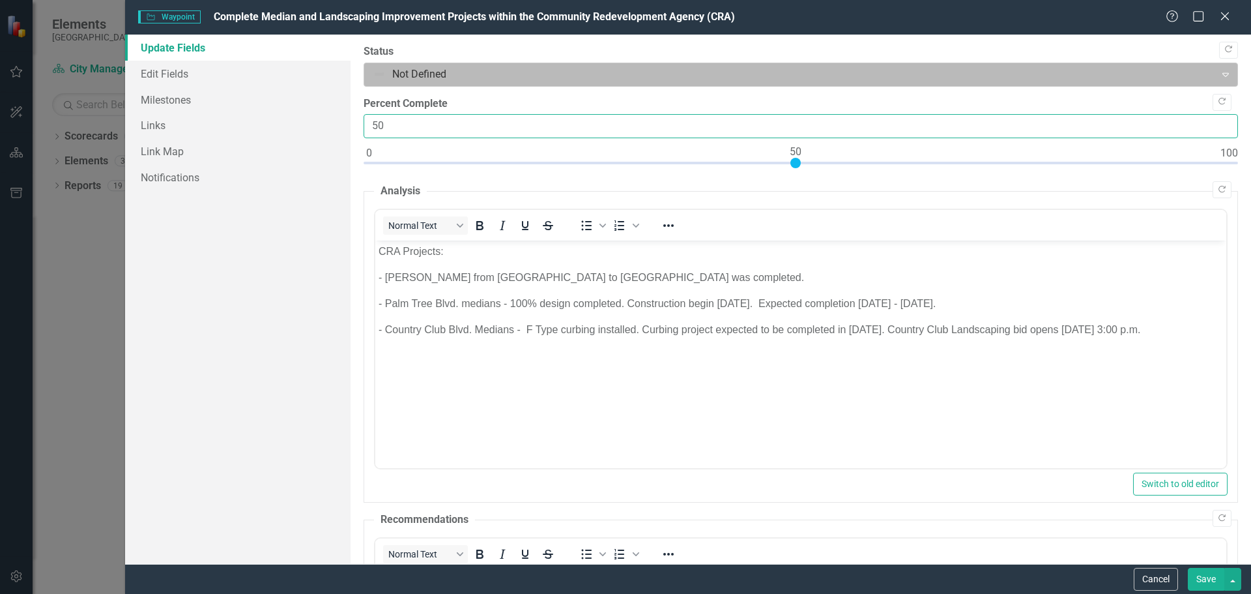
type input "50"
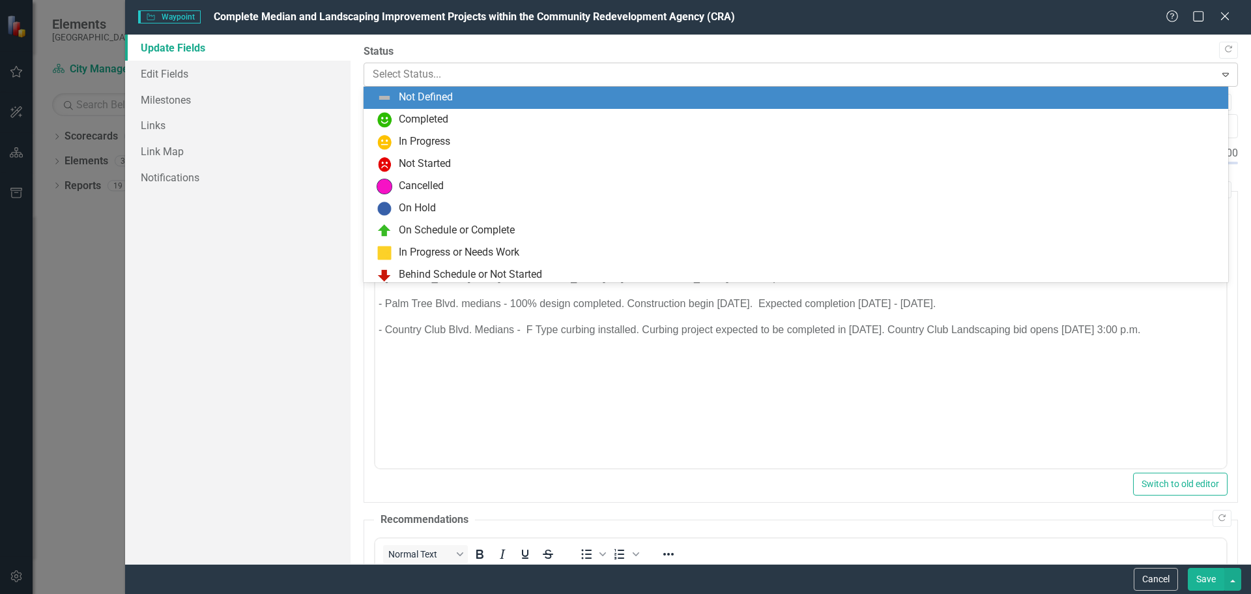
click at [435, 72] on div at bounding box center [790, 75] width 835 height 18
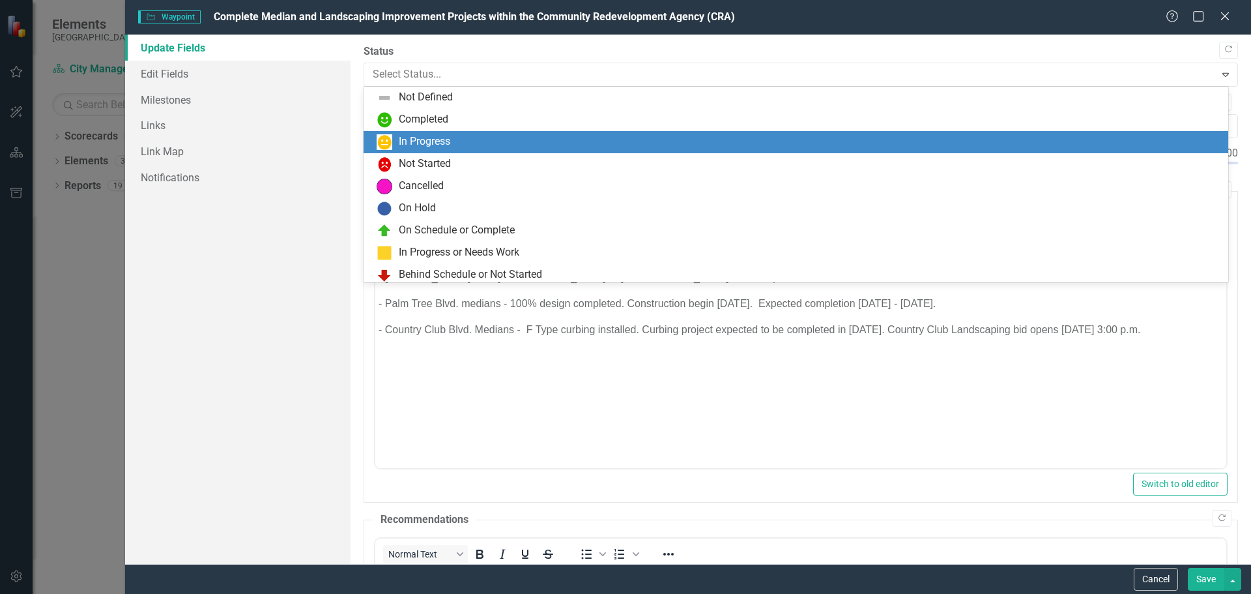
click at [415, 138] on div "In Progress" at bounding box center [424, 141] width 51 height 15
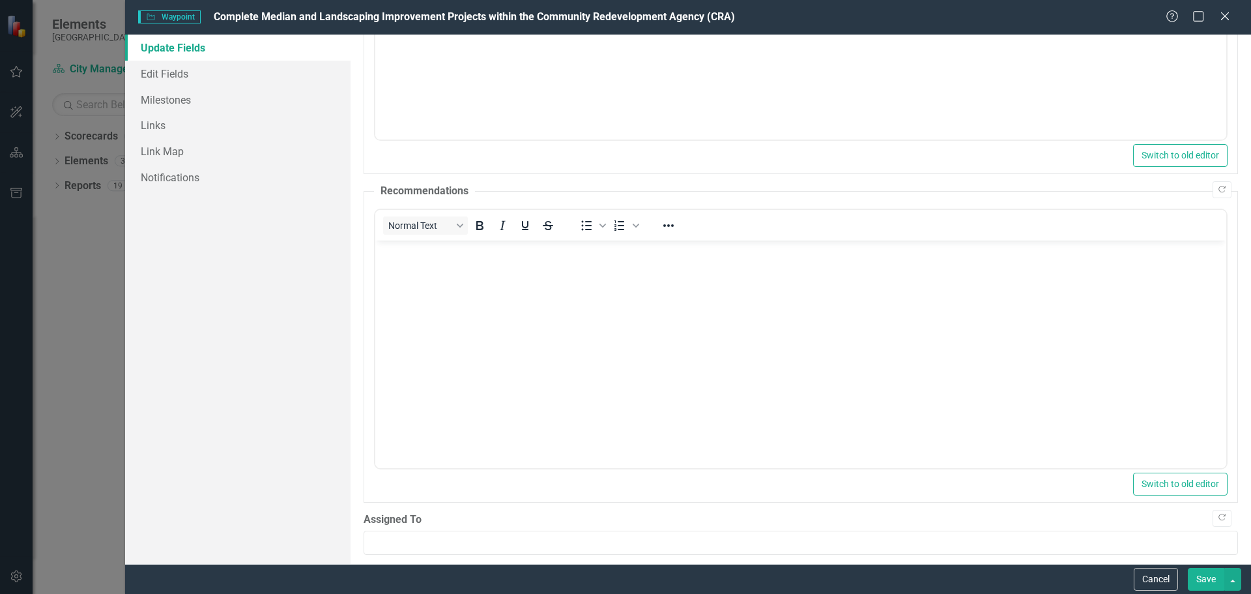
scroll to position [339, 0]
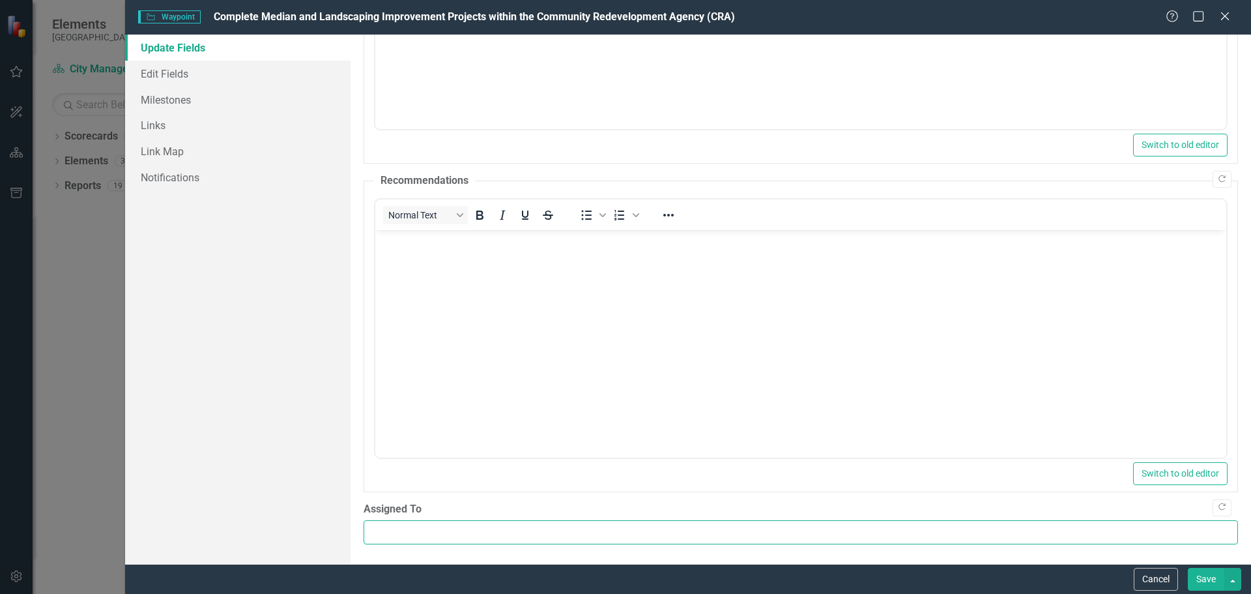
click at [964, 542] on input "Assigned To" at bounding box center [801, 532] width 875 height 24
type input "CRA"
click at [1195, 575] on button "Save" at bounding box center [1206, 579] width 36 height 23
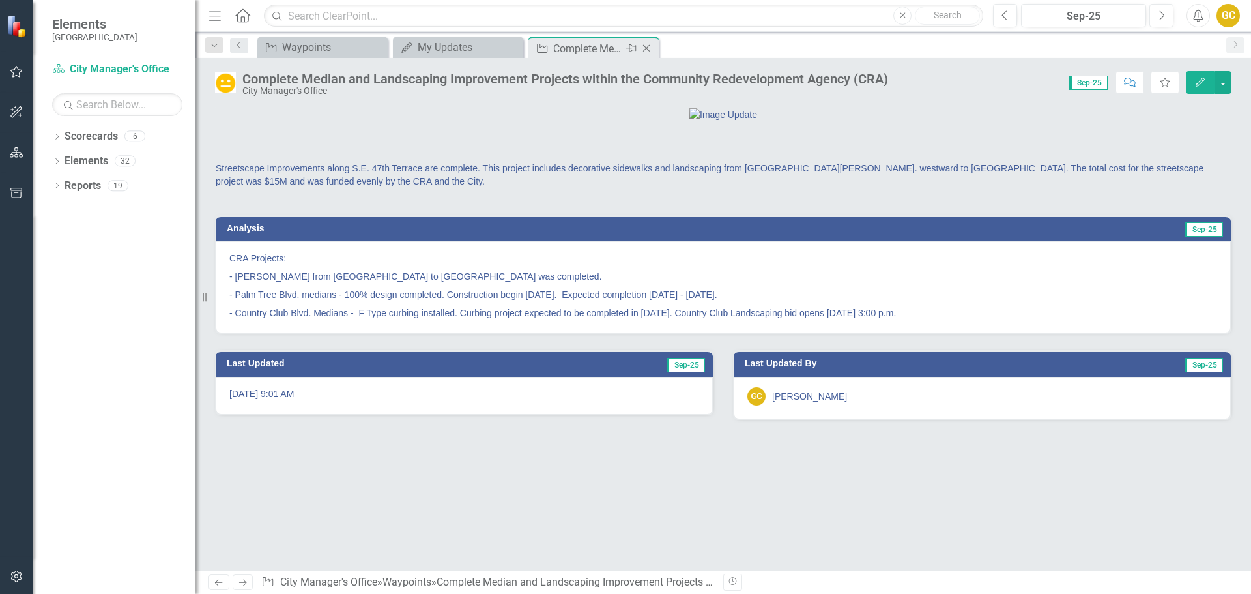
click at [648, 43] on icon "Close" at bounding box center [646, 48] width 13 height 10
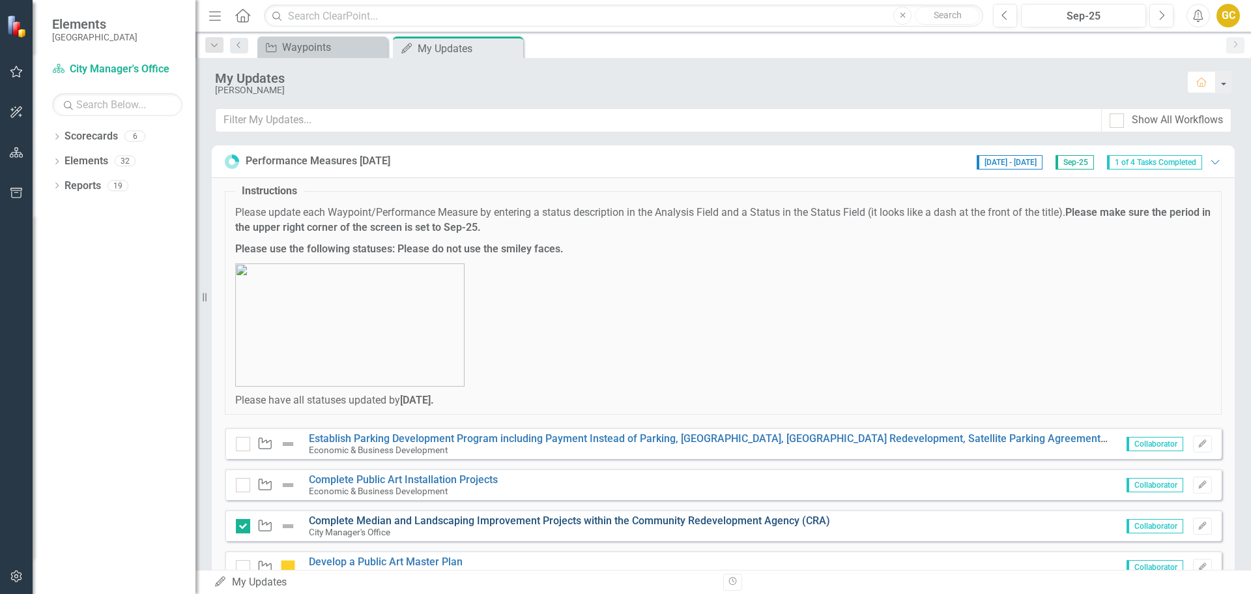
click at [321, 523] on link "Complete Median and Landscaping Improvement Projects within the Community Redev…" at bounding box center [569, 520] width 521 height 12
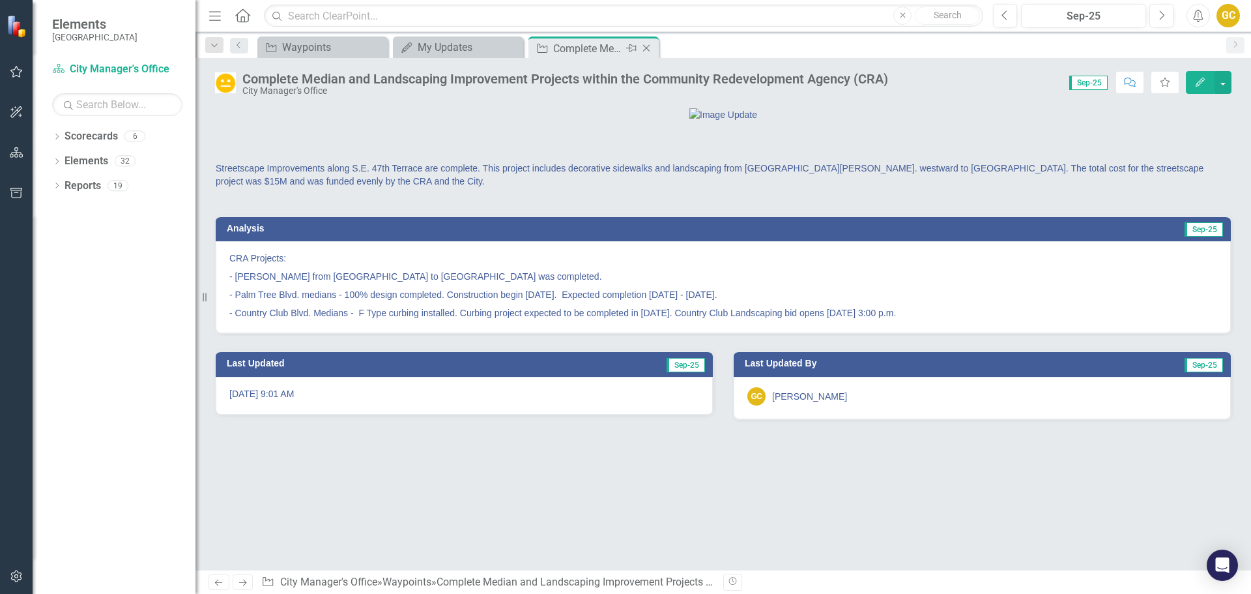
click at [650, 48] on icon "Close" at bounding box center [646, 48] width 13 height 10
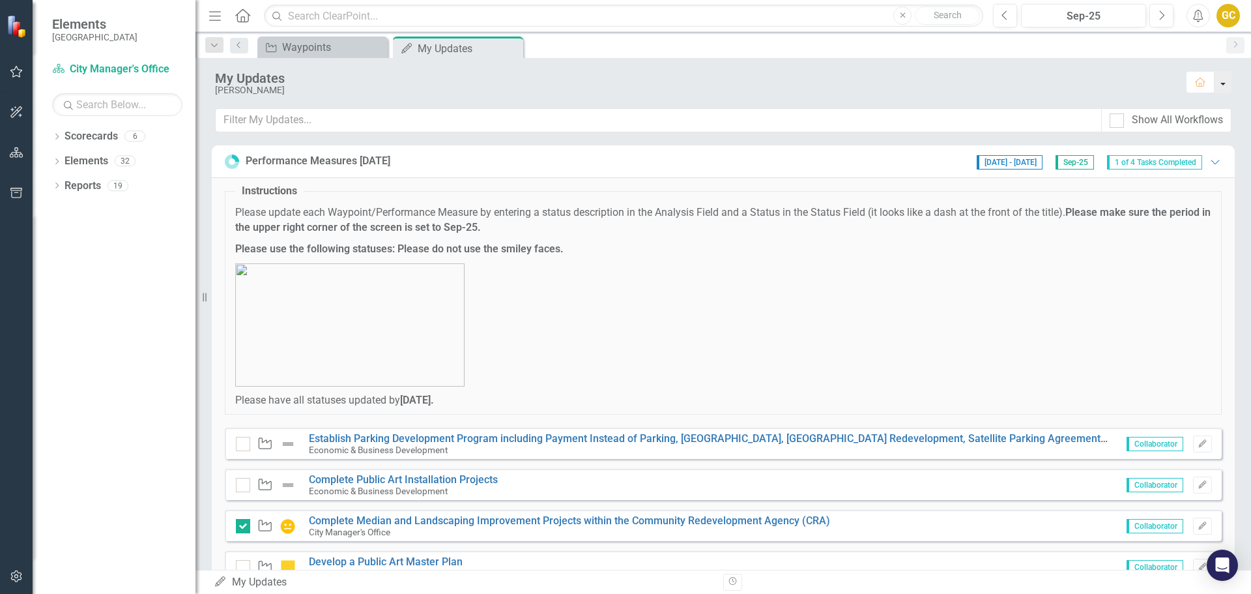
click at [1222, 81] on button "button" at bounding box center [1223, 82] width 17 height 22
click at [1197, 100] on link "Home Set As Home" at bounding box center [1179, 106] width 103 height 24
click at [1229, 16] on div "GC" at bounding box center [1228, 15] width 23 height 23
click at [1197, 137] on link "icon.portal Success Portal" at bounding box center [1188, 138] width 103 height 24
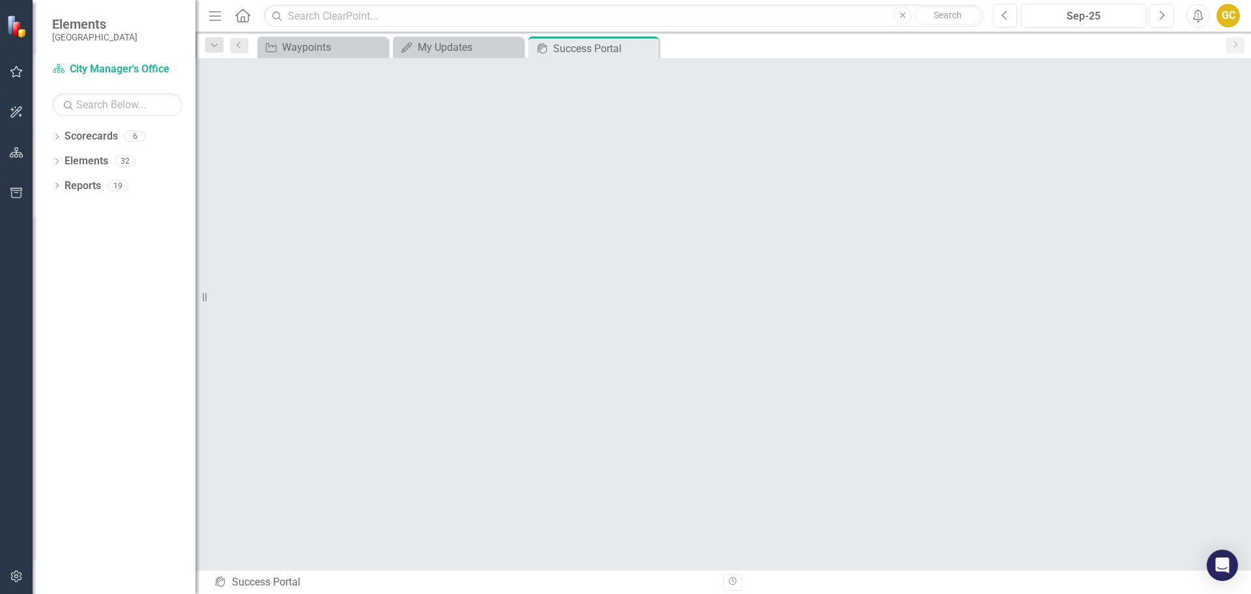
scroll to position [5, 0]
click at [644, 45] on icon "Close" at bounding box center [646, 48] width 13 height 10
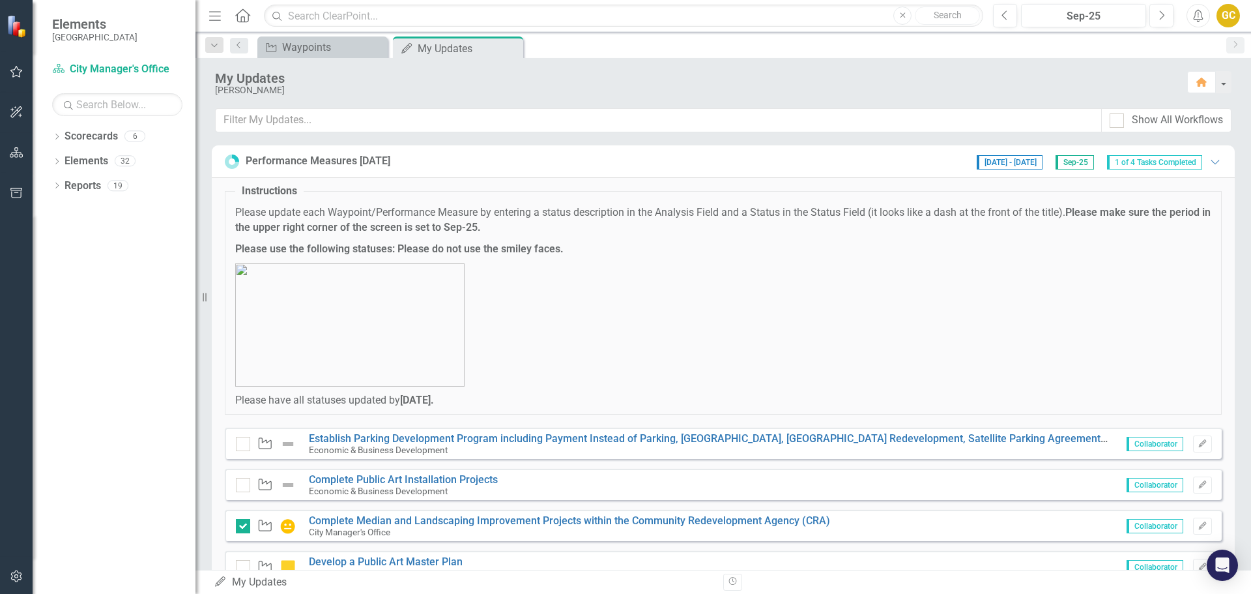
drag, startPoint x: 208, startPoint y: 297, endPoint x: 126, endPoint y: 308, distance: 82.2
click at [126, 308] on div "Elements Cape Coral Scorecard City Manager's Office Search Dropdown Scorecards …" at bounding box center [98, 297] width 196 height 594
drag, startPoint x: 206, startPoint y: 297, endPoint x: 173, endPoint y: 299, distance: 32.7
click at [175, 300] on div "Elements Cape Coral Scorecard City Manager's Office Search Dropdown Scorecards …" at bounding box center [98, 297] width 196 height 594
click at [1199, 12] on icon "button" at bounding box center [1199, 15] width 10 height 13
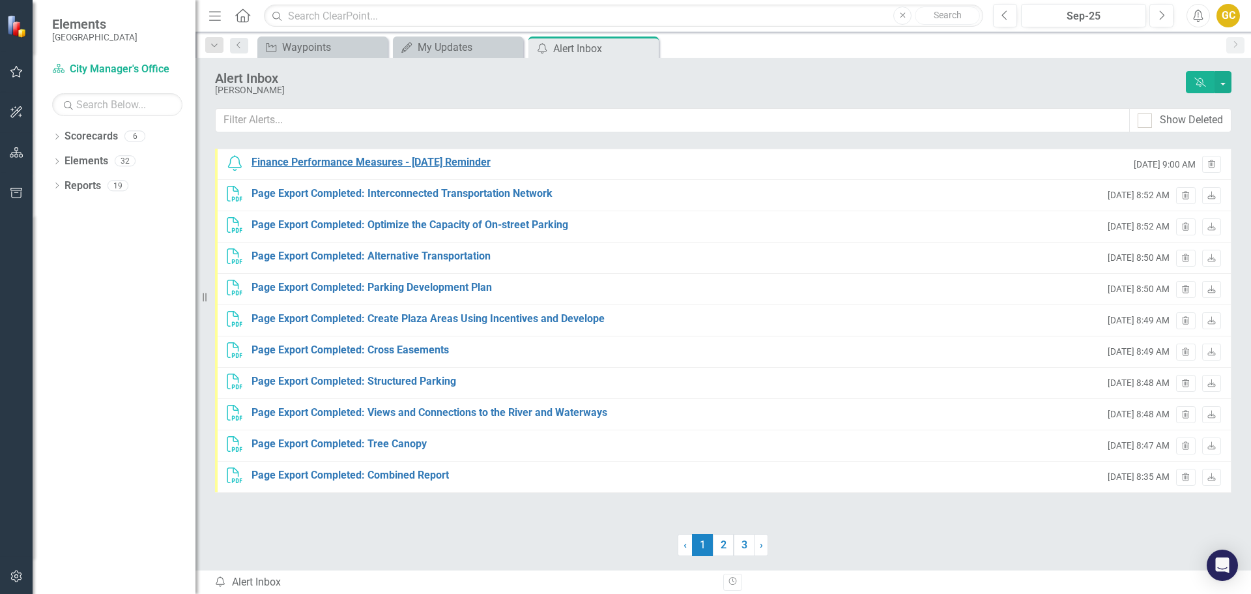
click at [428, 160] on div "Finance Performance Measures - [DATE] Reminder" at bounding box center [371, 162] width 239 height 15
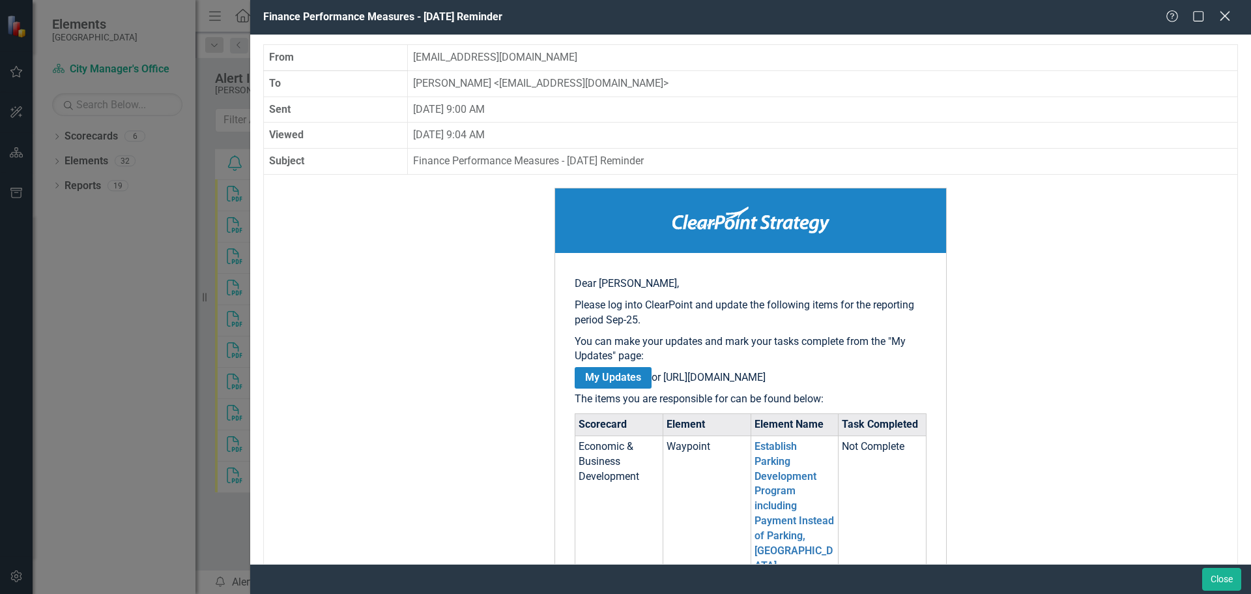
click at [1230, 15] on icon "Close" at bounding box center [1225, 16] width 16 height 12
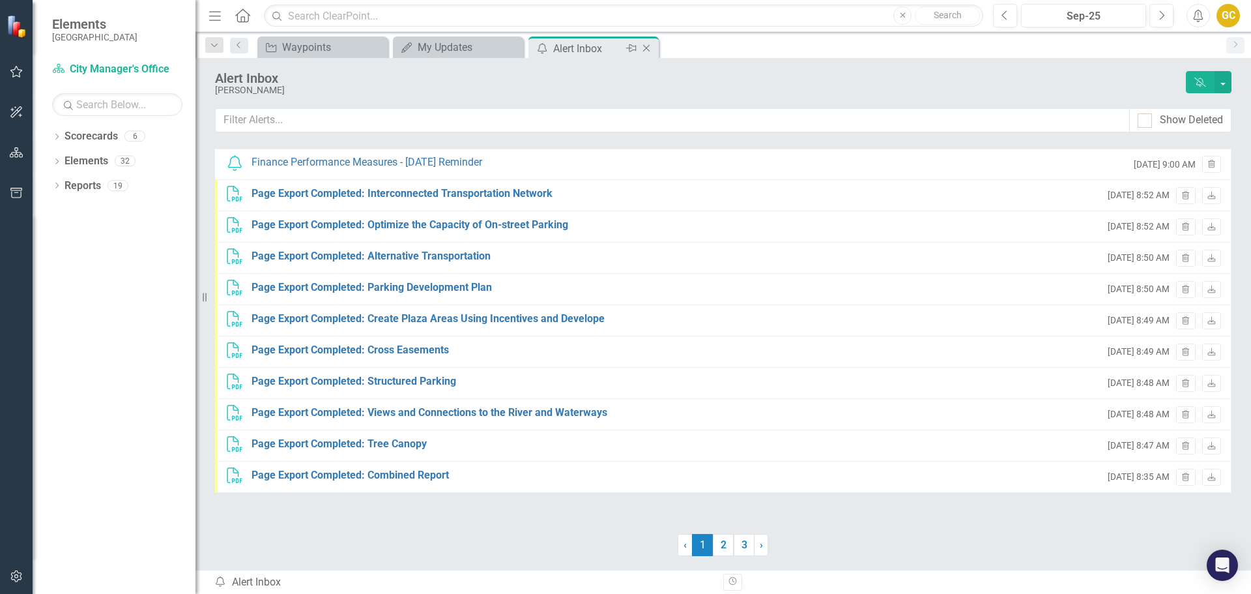
click at [647, 47] on icon "Close" at bounding box center [646, 48] width 13 height 10
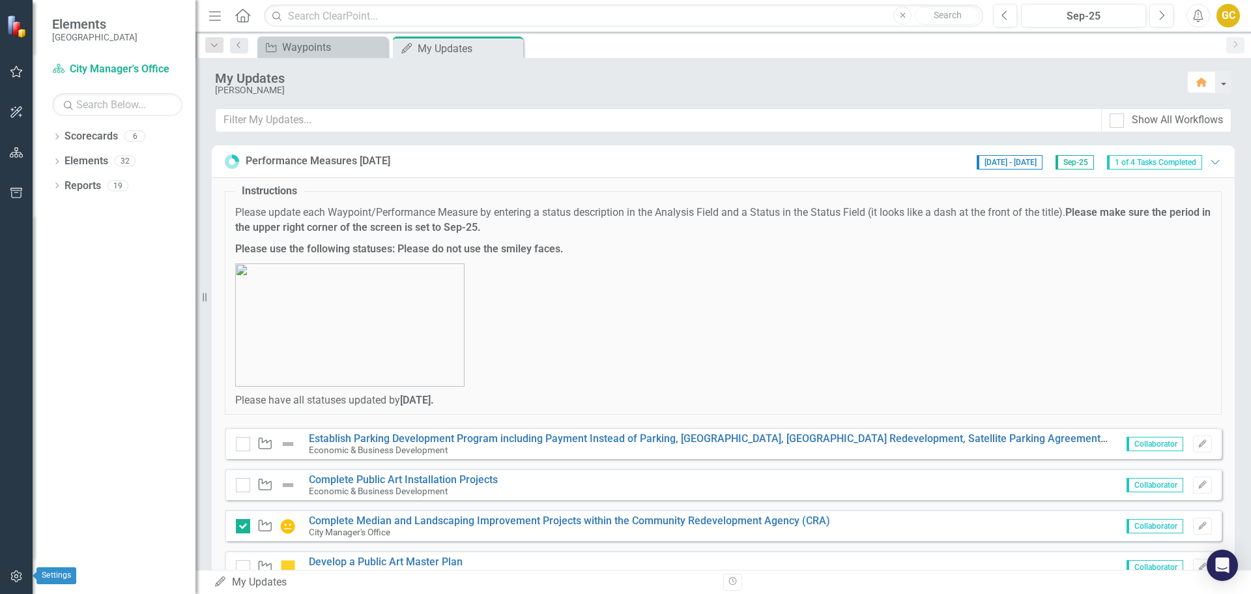
click at [20, 577] on icon "button" at bounding box center [17, 576] width 14 height 10
click at [10, 572] on icon "button" at bounding box center [16, 576] width 14 height 12
click at [12, 27] on img at bounding box center [18, 25] width 23 height 23
click at [1202, 82] on icon "button" at bounding box center [1202, 82] width 10 height 9
click at [1222, 83] on button "button" at bounding box center [1223, 82] width 17 height 22
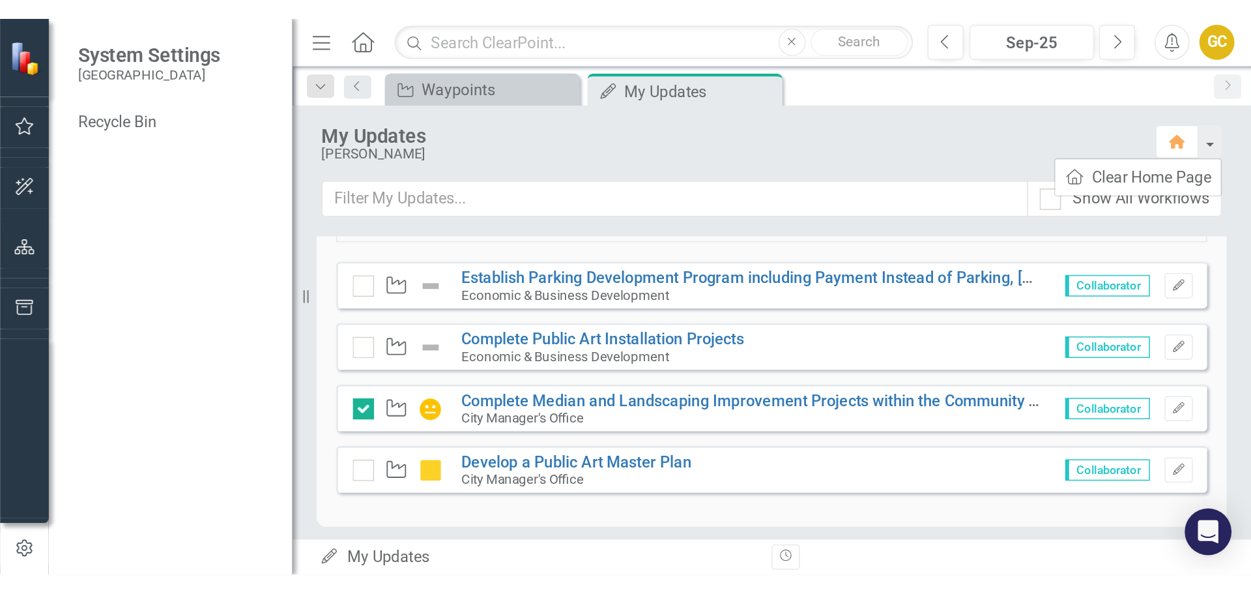
scroll to position [281, 0]
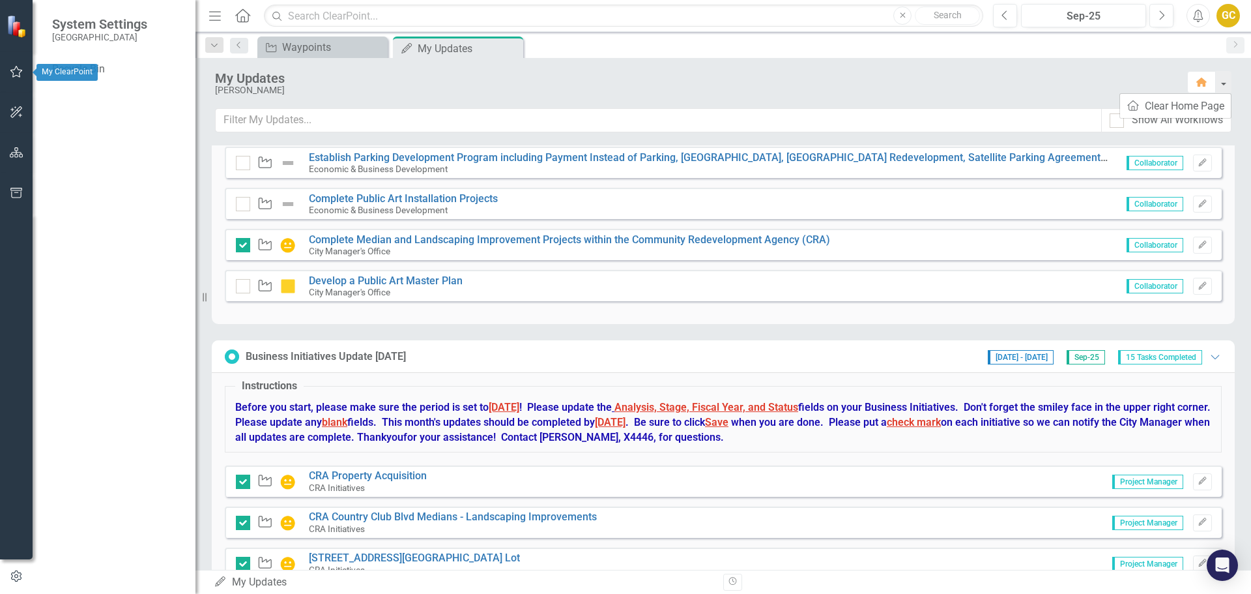
click at [13, 70] on icon "button" at bounding box center [17, 71] width 14 height 10
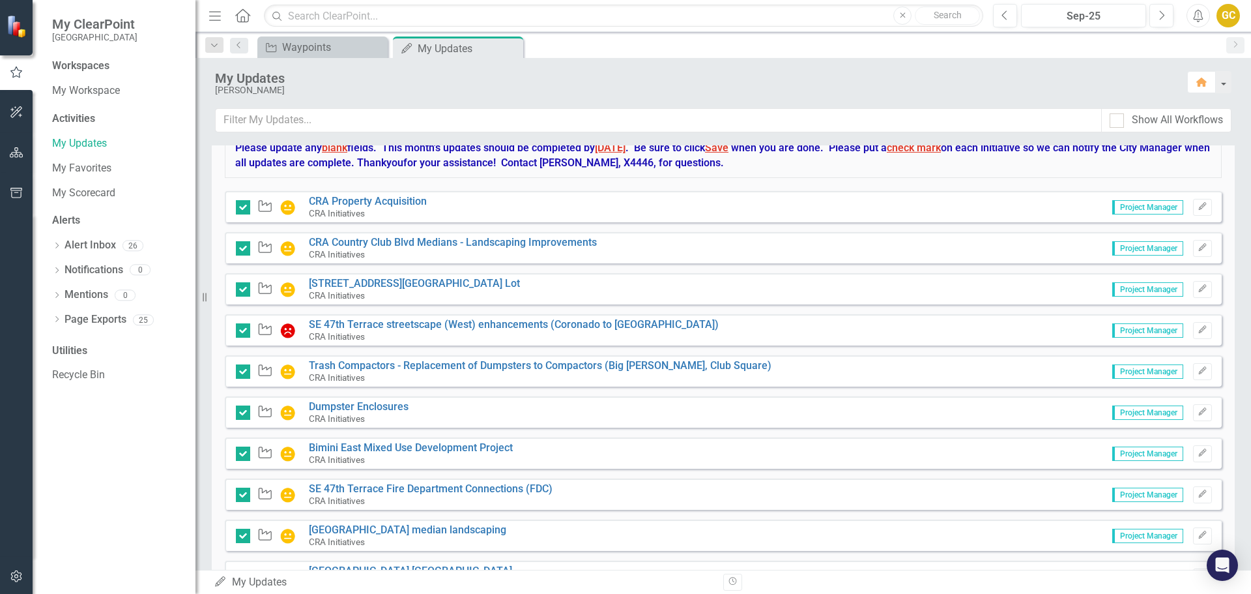
scroll to position [557, 0]
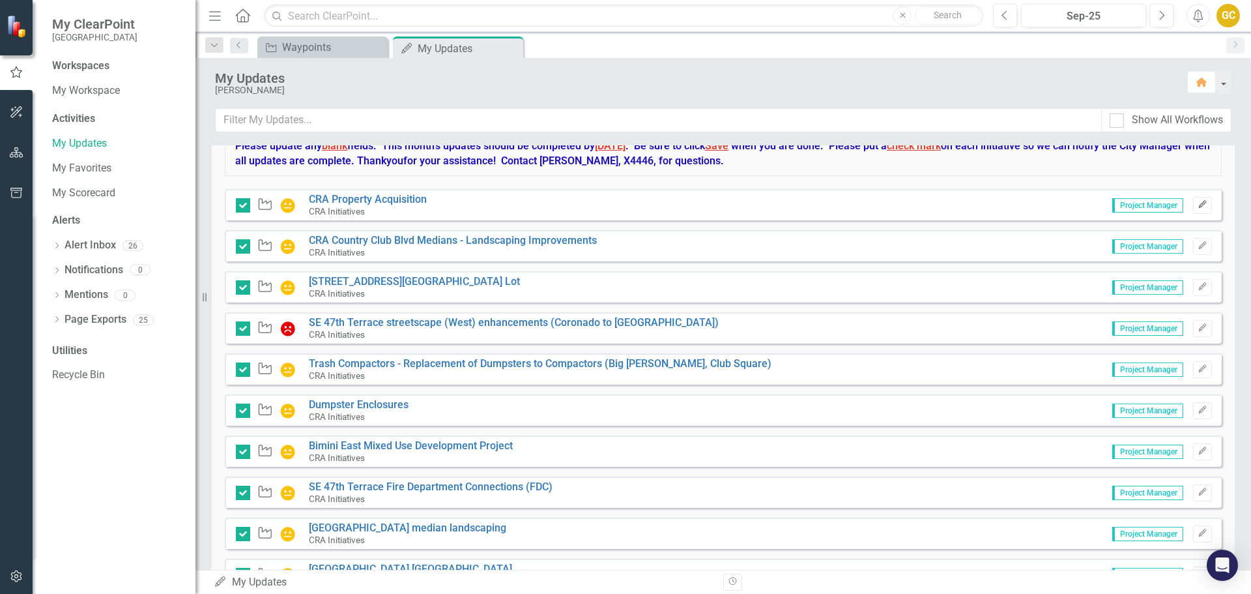
click at [1198, 204] on icon "Edit" at bounding box center [1203, 205] width 10 height 8
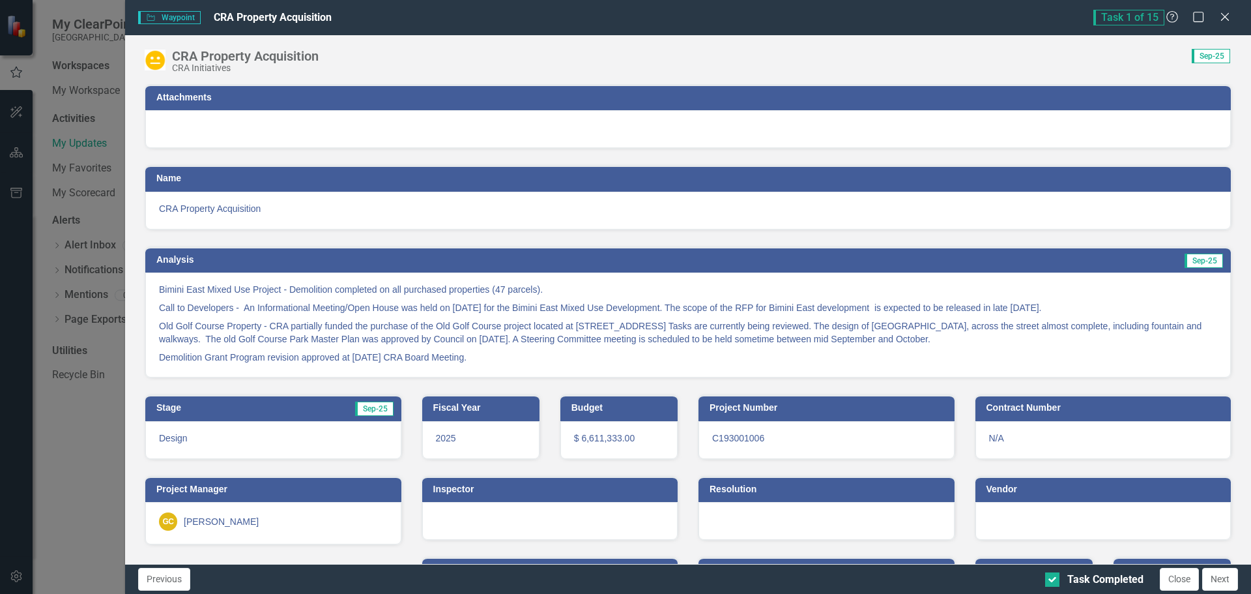
click at [169, 13] on span "Waypoint Waypoint" at bounding box center [169, 17] width 63 height 13
click at [1226, 17] on icon at bounding box center [1225, 17] width 10 height 10
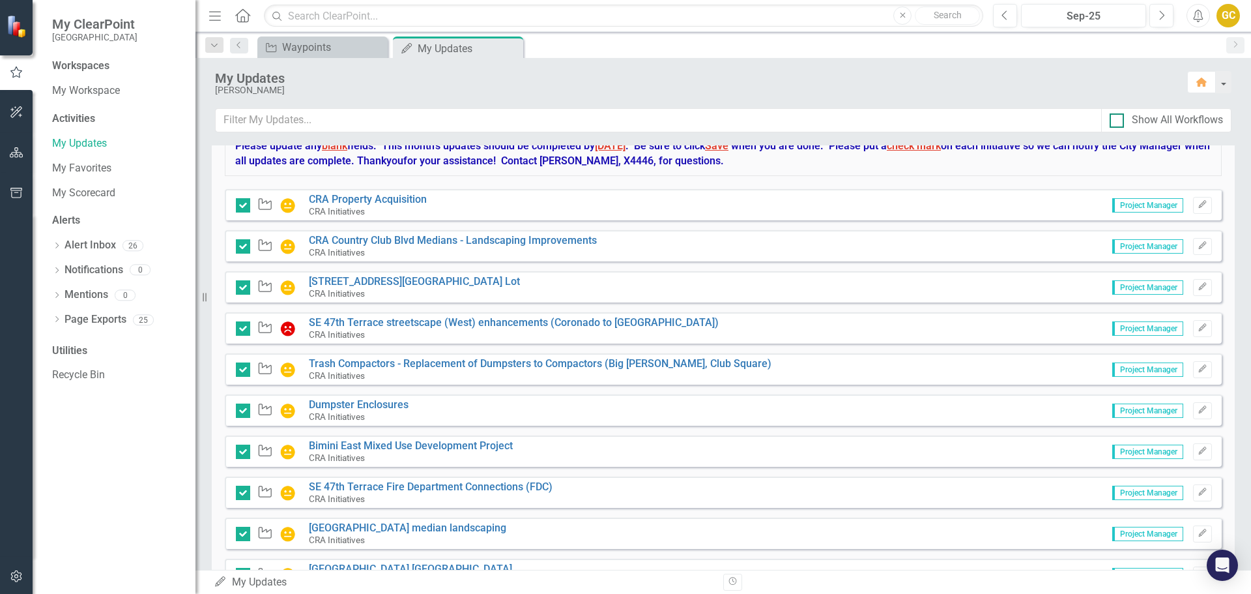
click at [1118, 120] on div at bounding box center [1117, 120] width 14 height 14
click at [1118, 120] on input "Show All Workflows" at bounding box center [1114, 117] width 8 height 8
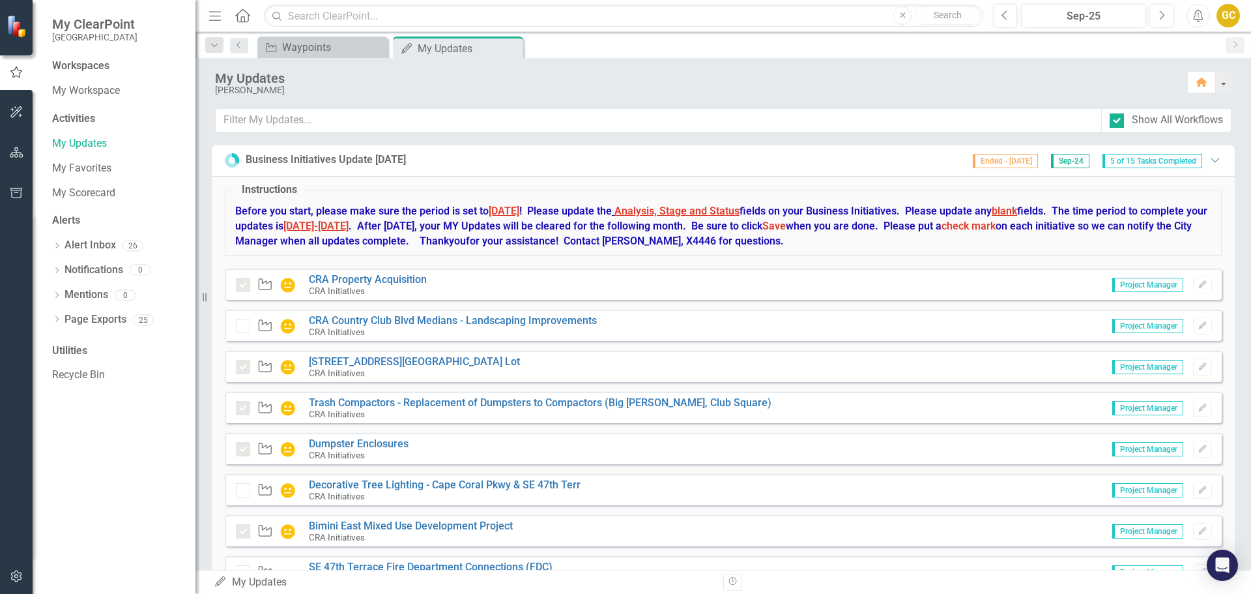
scroll to position [0, 0]
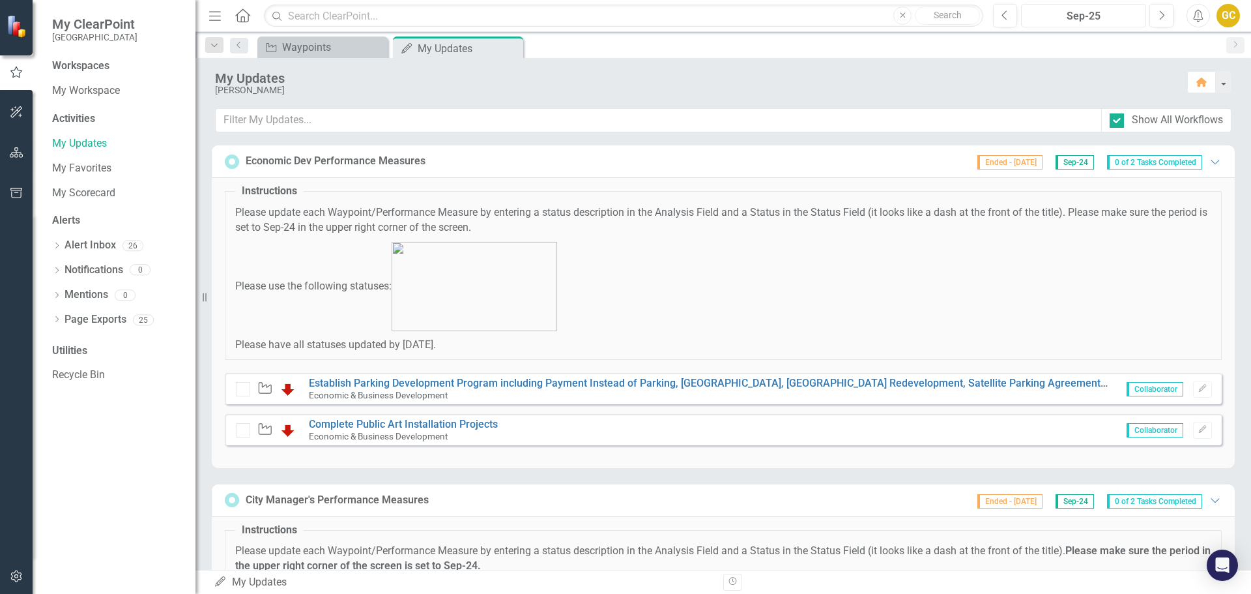
click at [1099, 18] on div "Sep-25" at bounding box center [1084, 16] width 116 height 16
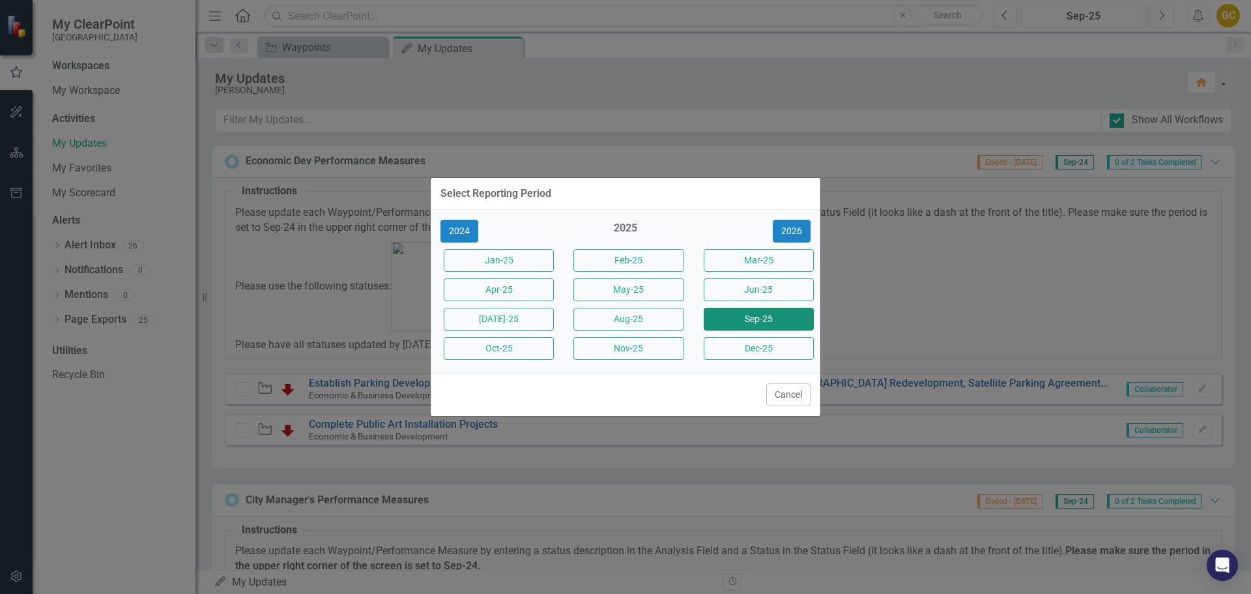
click at [776, 319] on button "Sep-25" at bounding box center [759, 319] width 110 height 23
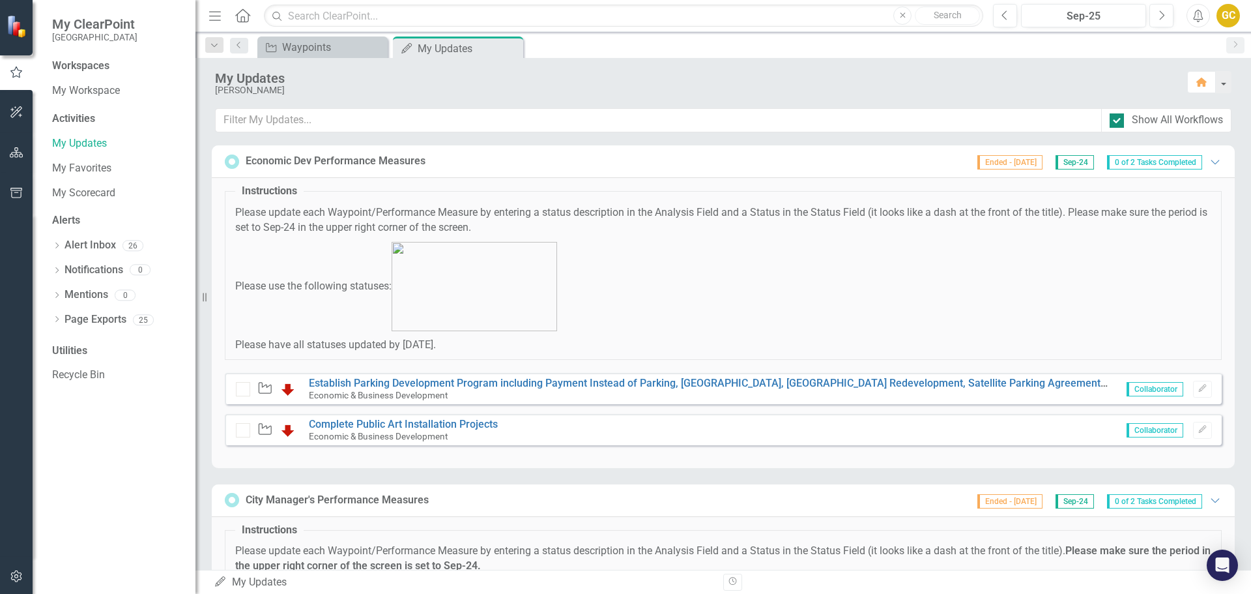
click at [1117, 118] on input "Show All Workflows" at bounding box center [1114, 117] width 8 height 8
checkbox input "false"
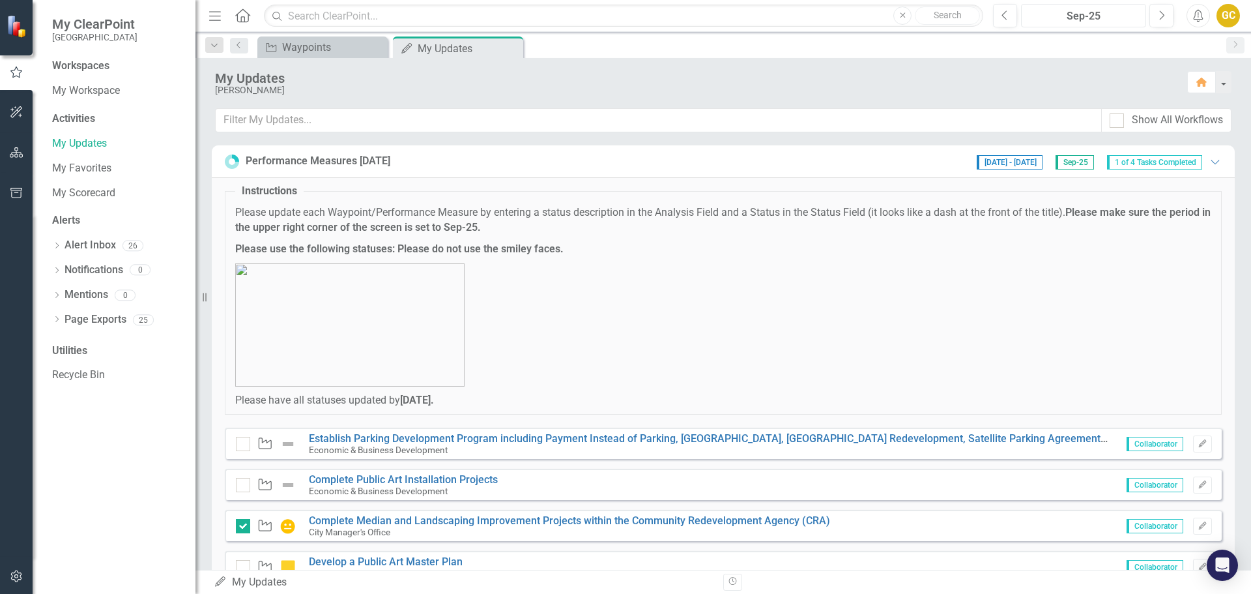
click at [1075, 10] on div "Sep-25" at bounding box center [1084, 16] width 116 height 16
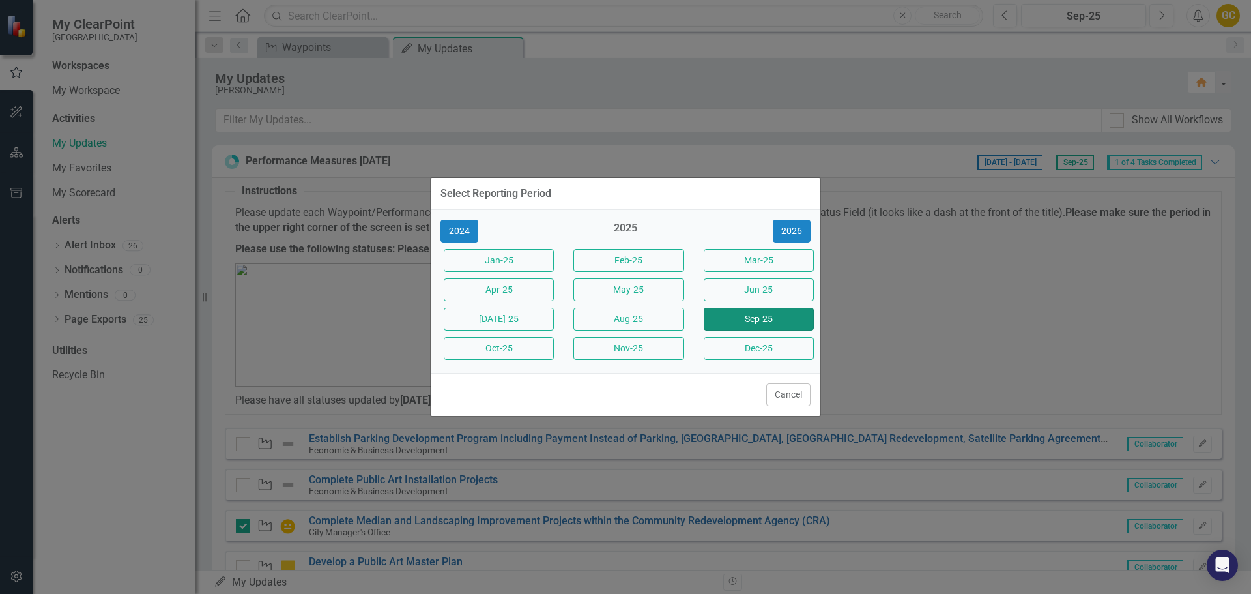
click at [763, 314] on button "Sep-25" at bounding box center [759, 319] width 110 height 23
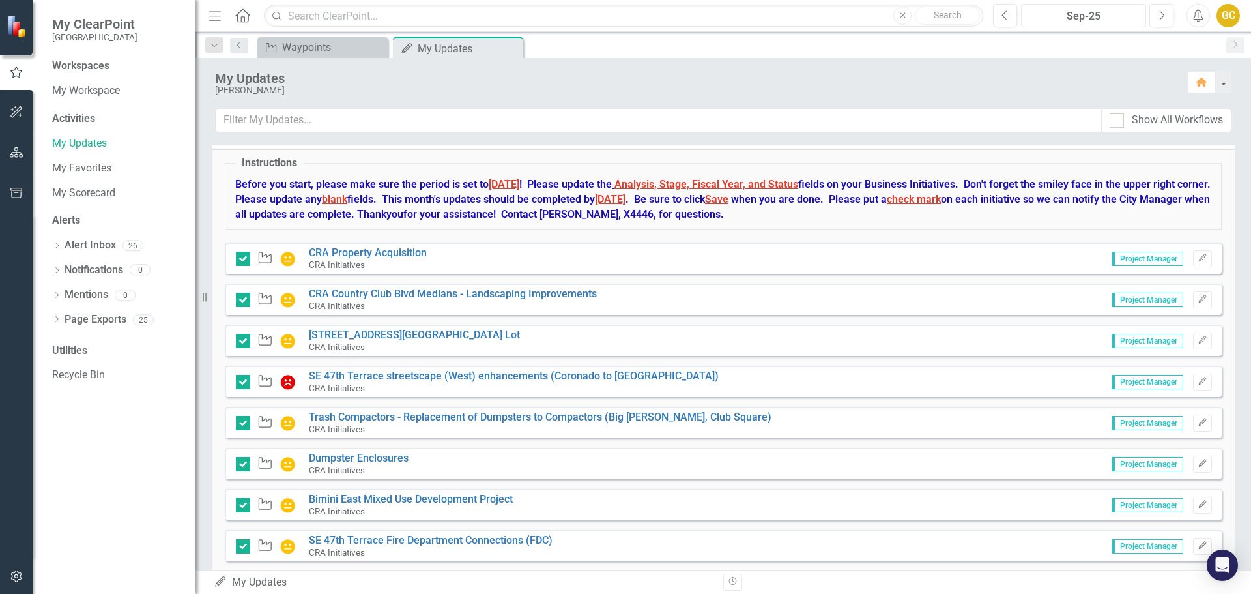
scroll to position [514, 0]
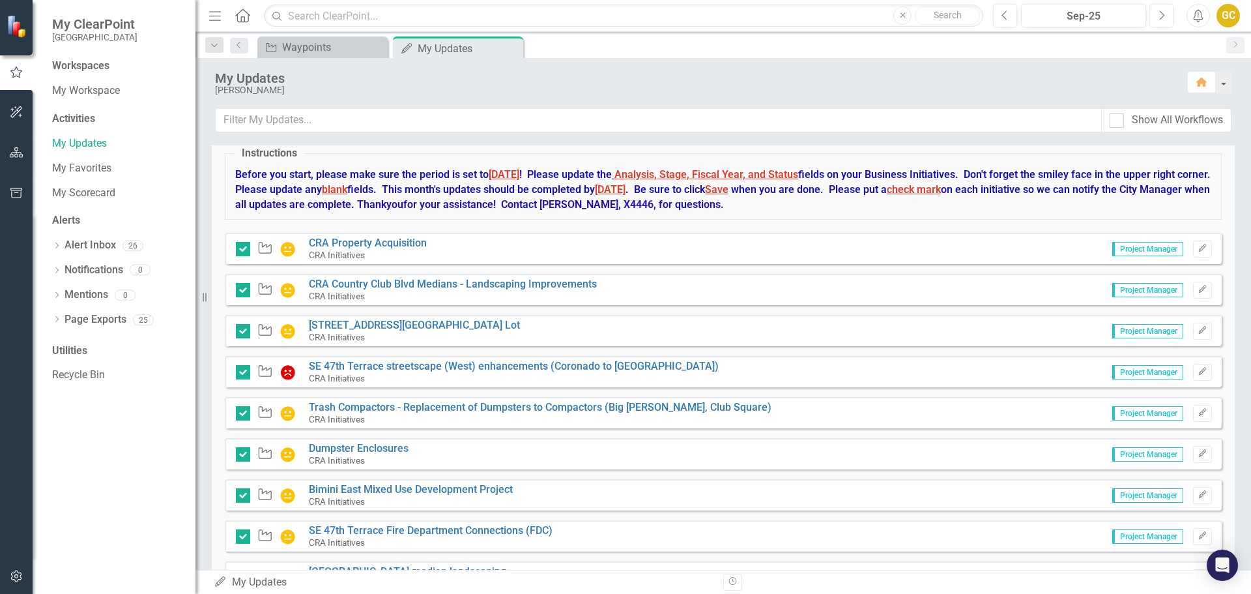
click at [220, 14] on icon "Menu" at bounding box center [215, 15] width 17 height 14
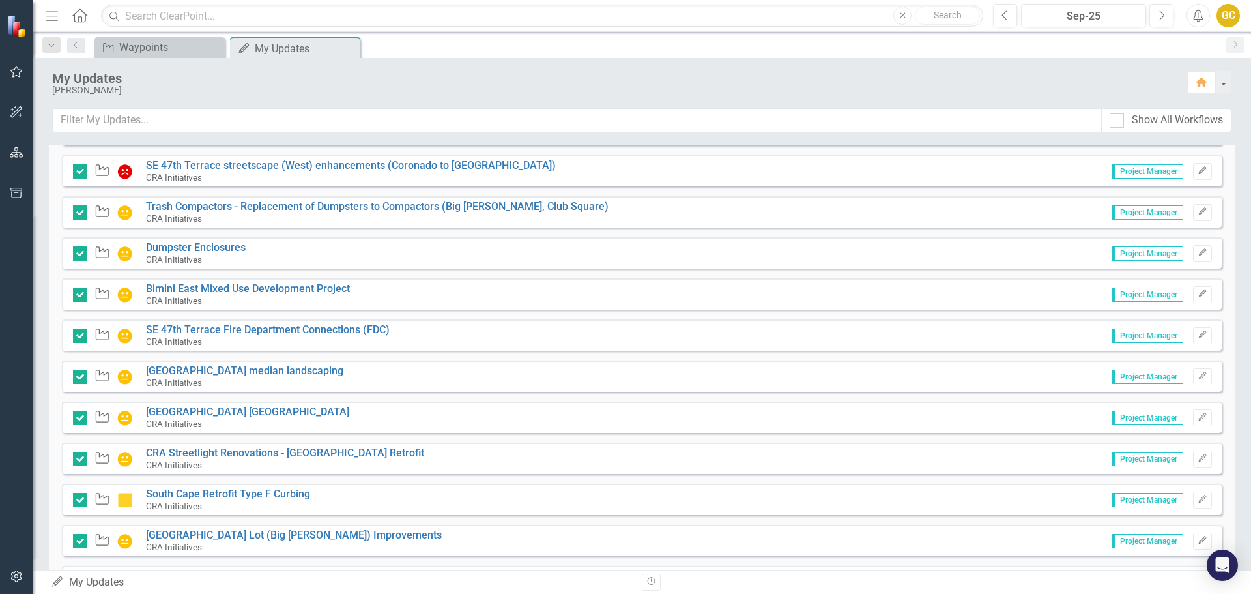
scroll to position [822, 0]
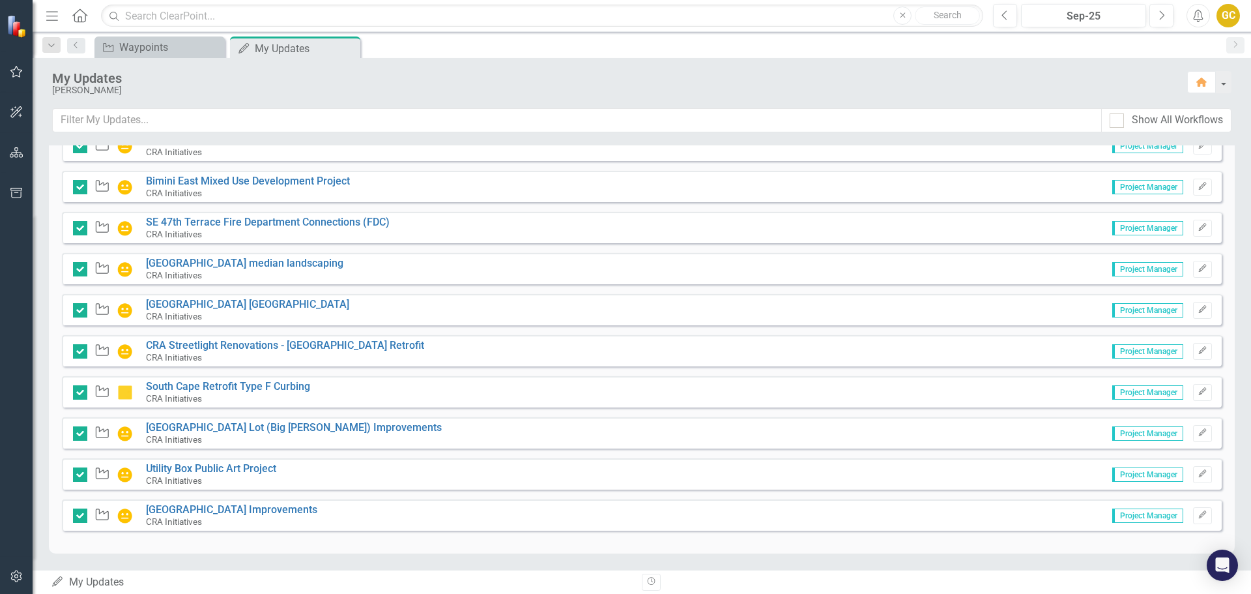
drag, startPoint x: 495, startPoint y: 131, endPoint x: 197, endPoint y: 84, distance: 302.2
click at [248, 540] on div "Instructions Before you start, please make sure the period is set to [DATE] ! P…" at bounding box center [642, 188] width 1160 height 715
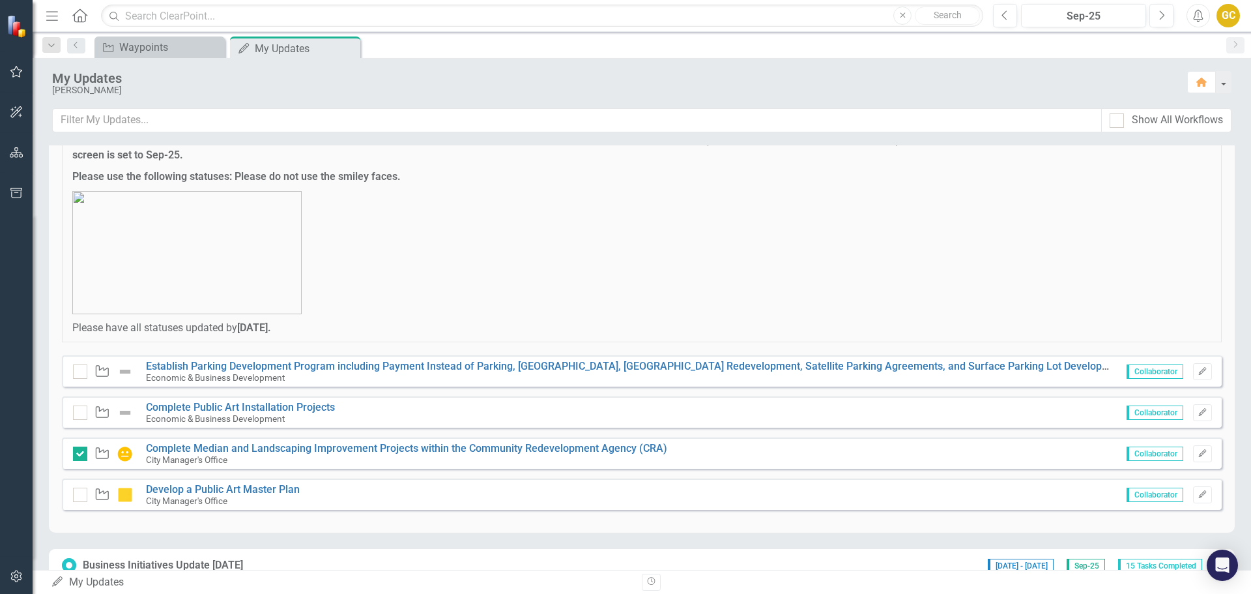
scroll to position [0, 0]
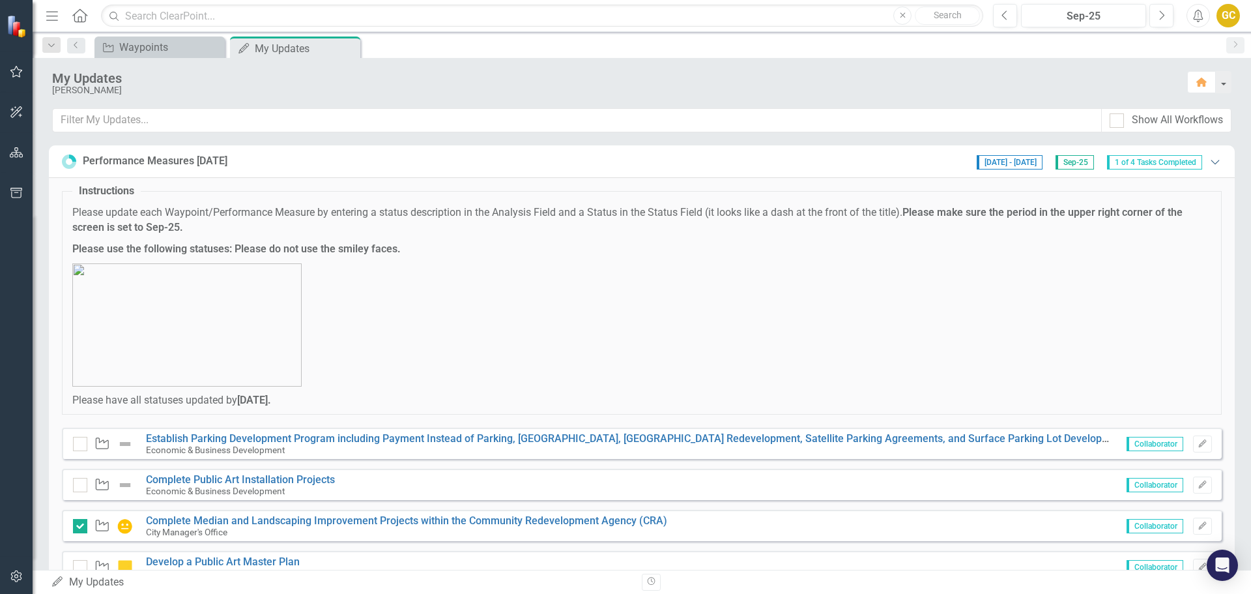
click at [1209, 163] on icon "Expanded" at bounding box center [1215, 161] width 13 height 10
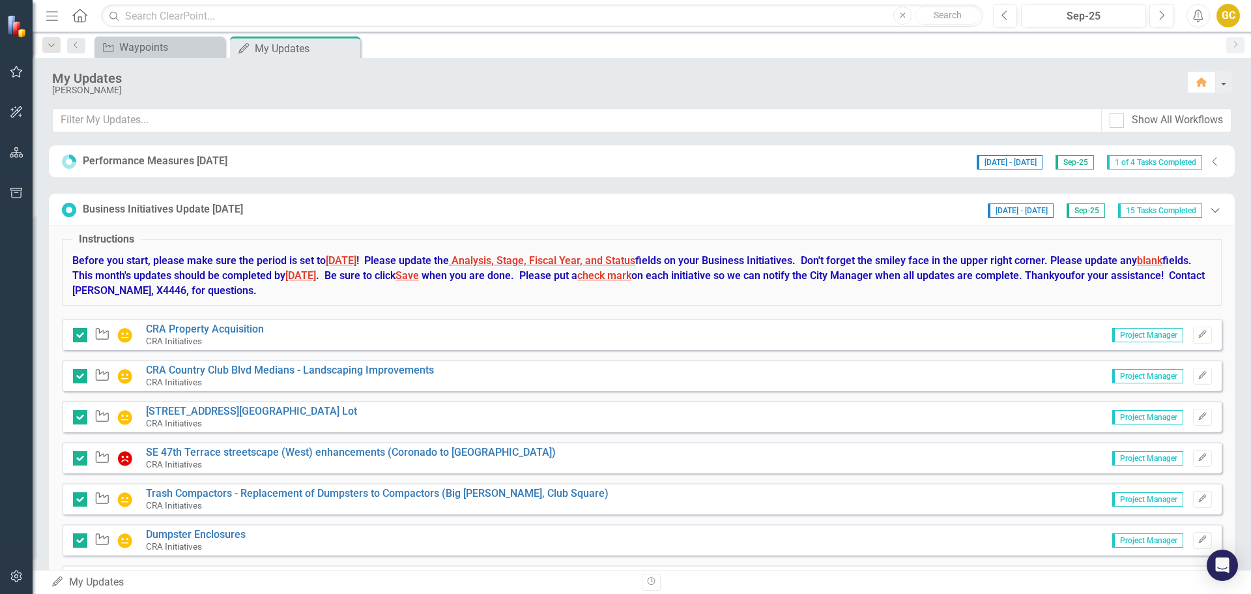
click at [1210, 211] on icon "Expanded" at bounding box center [1215, 210] width 13 height 10
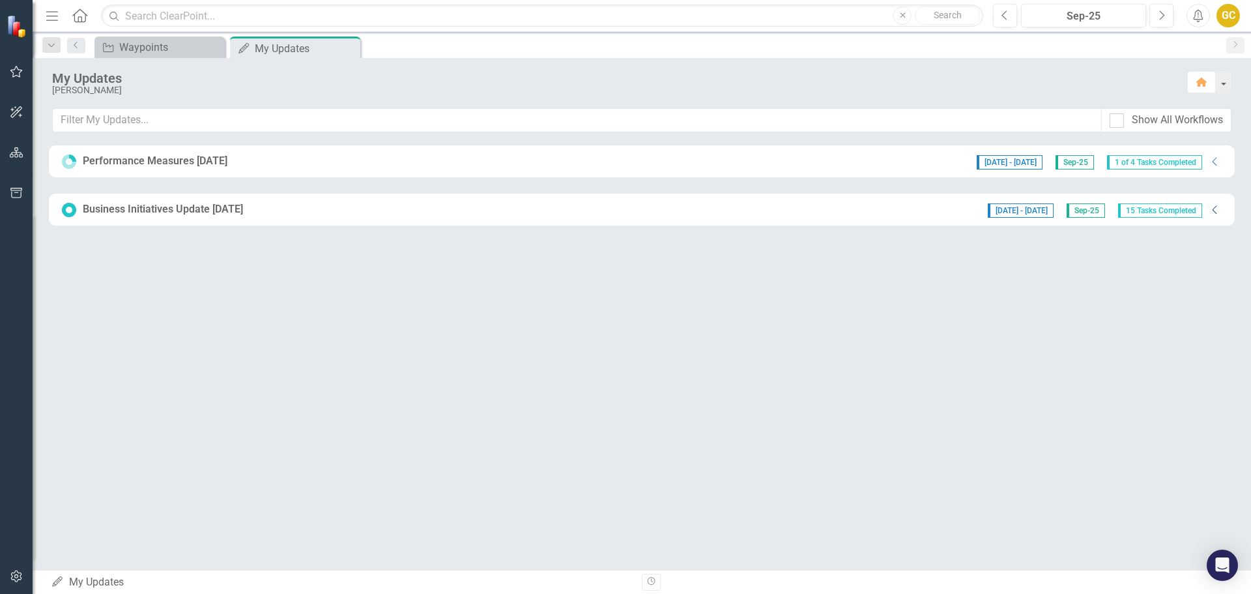
click at [1210, 211] on icon "Collapse" at bounding box center [1215, 210] width 13 height 10
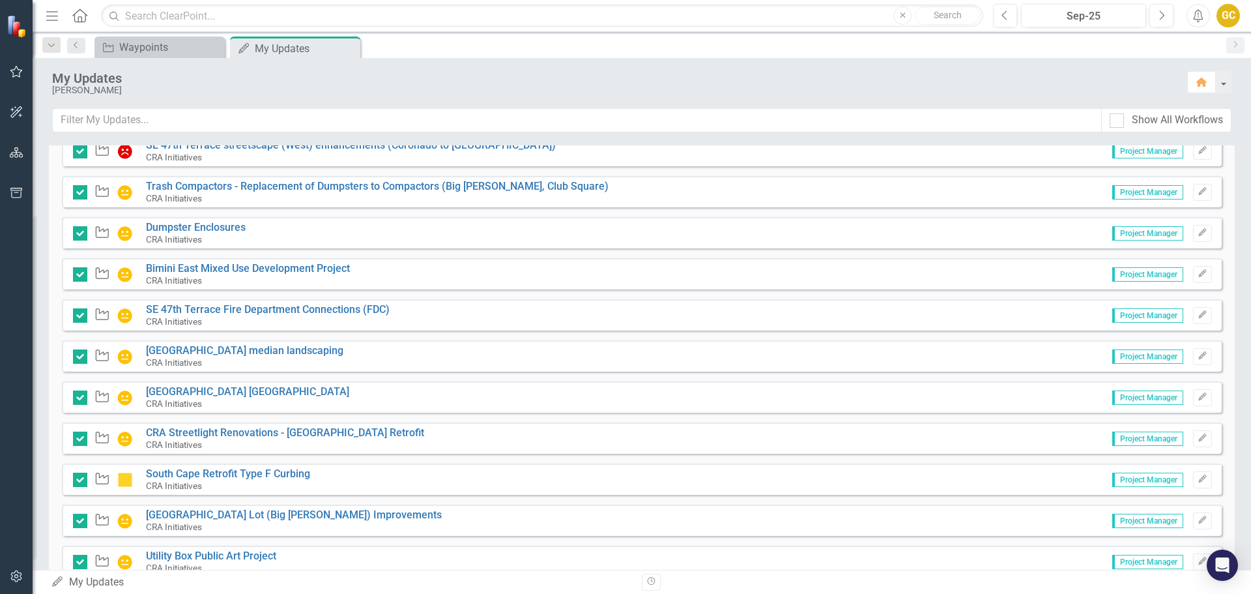
scroll to position [394, 0]
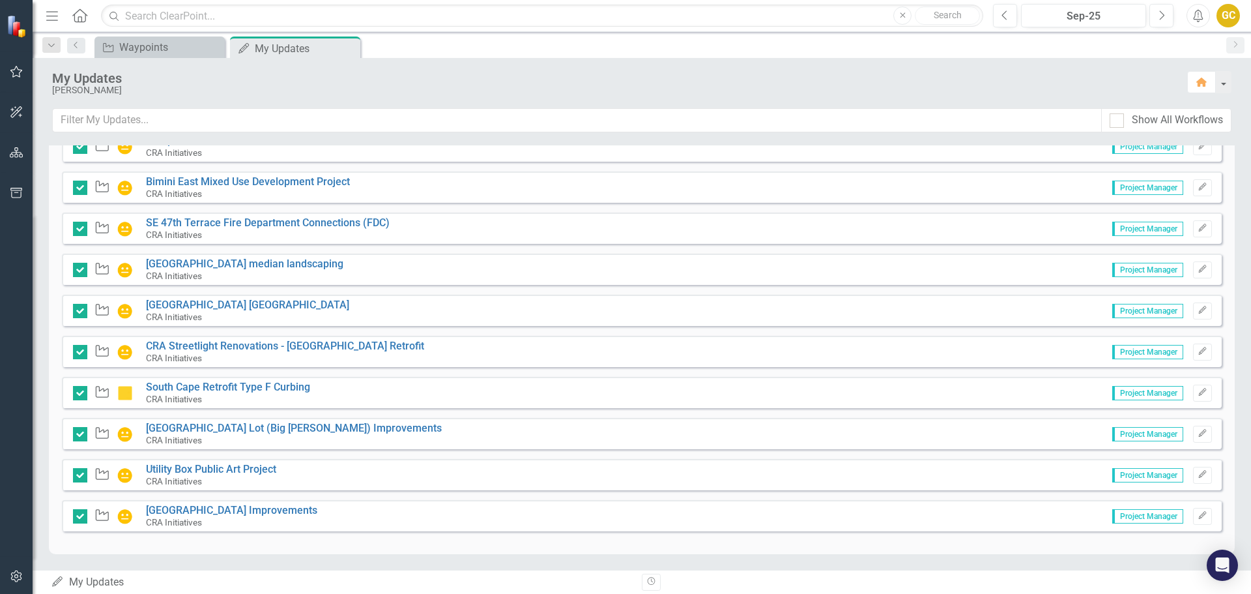
click at [53, 470] on div "Instructions Before you start, please make sure the period is set to [DATE] ! P…" at bounding box center [642, 192] width 1186 height 721
click at [78, 461] on div "Waypoint Utility Box Public Art Project CRA Initiatives Project Manager Edit" at bounding box center [642, 474] width 1160 height 31
drag, startPoint x: 1224, startPoint y: 504, endPoint x: 1218, endPoint y: 476, distance: 28.6
click at [1219, 475] on div "Instructions Before you start, please make sure the period is set to [DATE] ! P…" at bounding box center [642, 192] width 1186 height 721
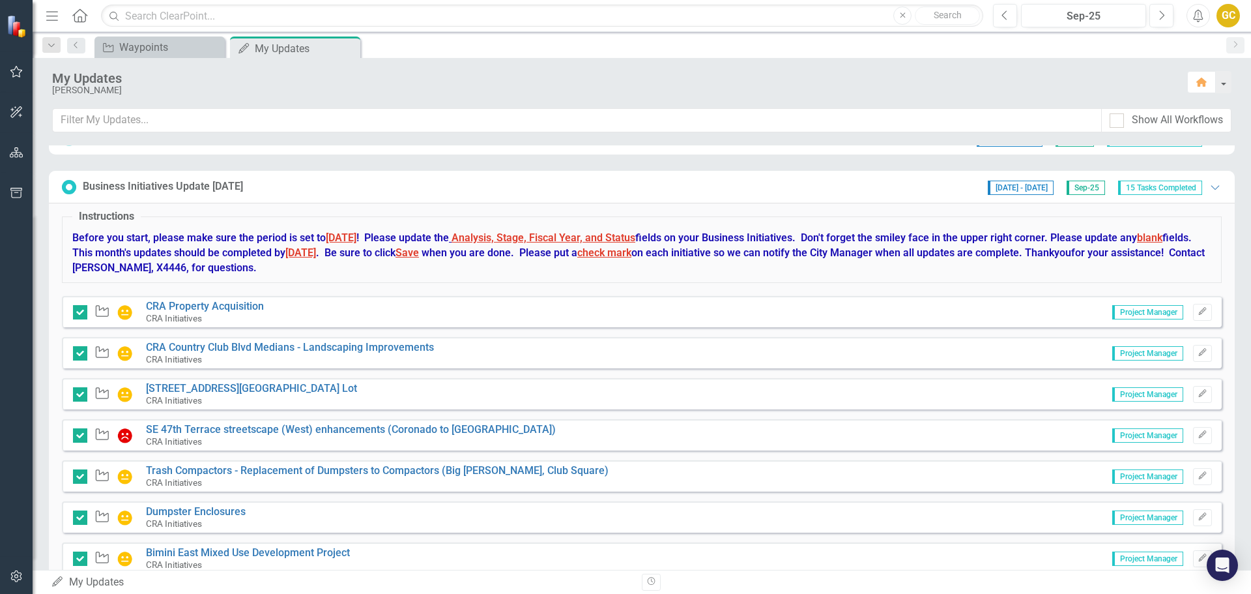
scroll to position [0, 0]
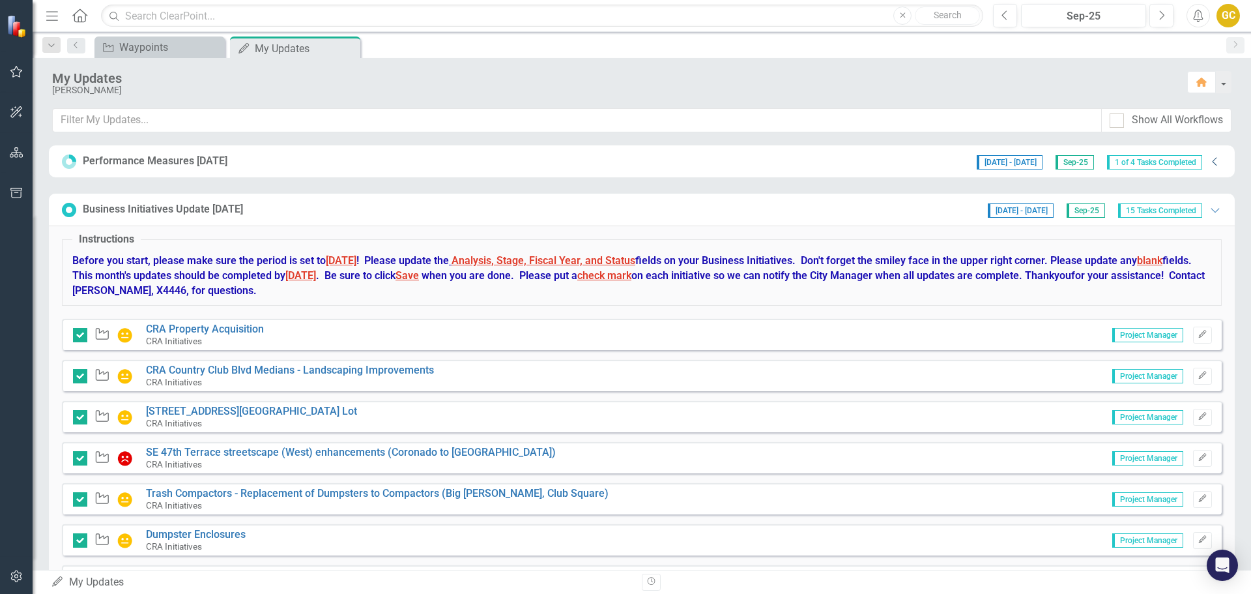
click at [1209, 162] on icon "Collapse" at bounding box center [1215, 161] width 13 height 10
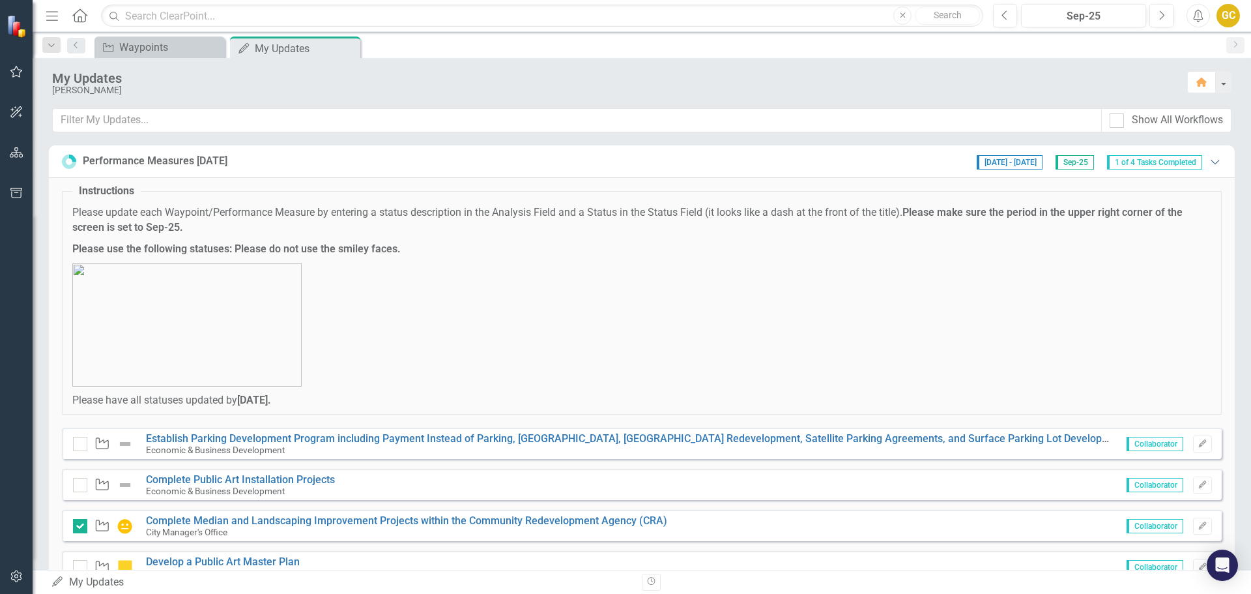
click at [1211, 162] on icon at bounding box center [1215, 162] width 8 height 5
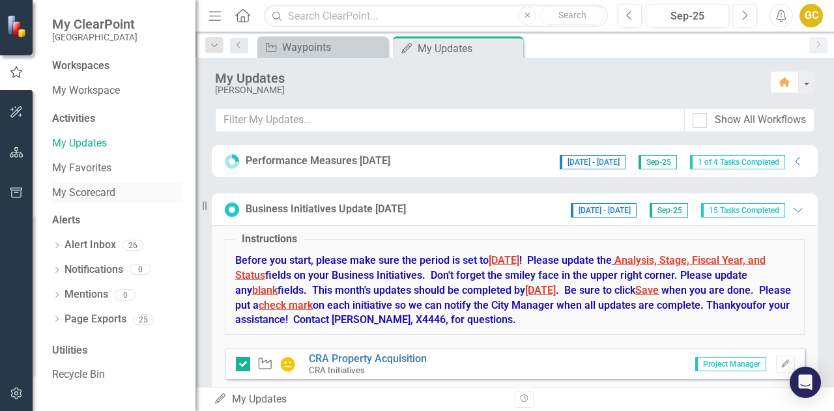
click at [64, 197] on link "My Scorecard" at bounding box center [117, 193] width 130 height 15
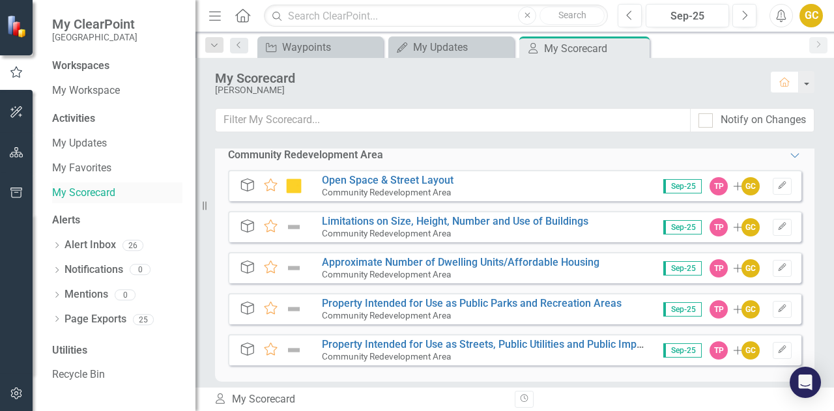
scroll to position [449, 0]
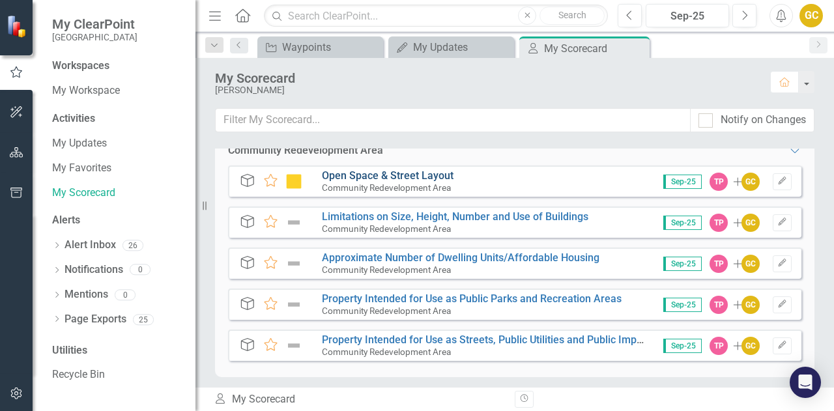
click at [368, 176] on link "Open Space & Street Layout" at bounding box center [388, 175] width 132 height 12
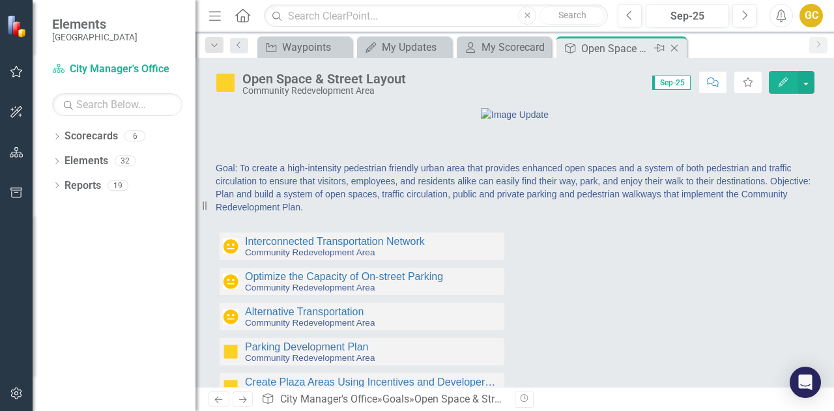
click at [677, 50] on icon at bounding box center [674, 48] width 7 height 7
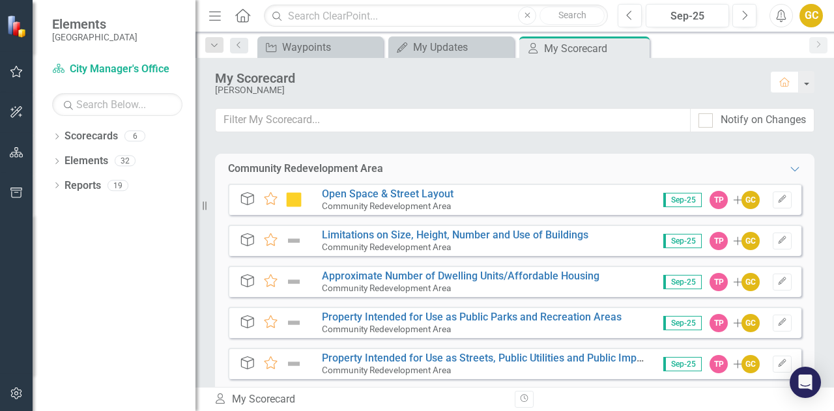
scroll to position [450, 0]
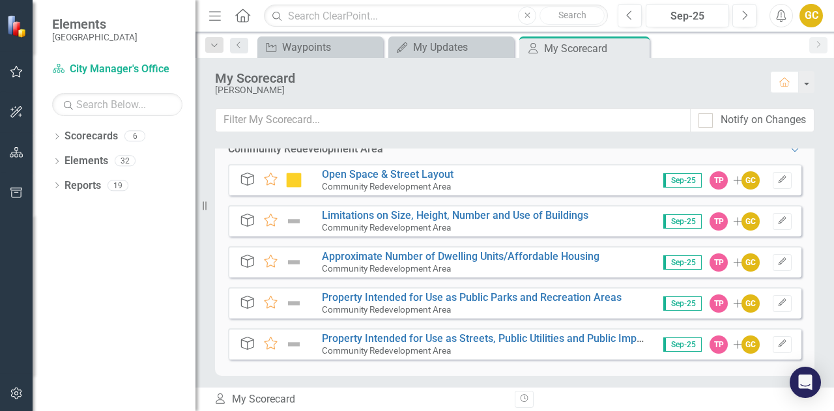
click at [522, 293] on link "Property Intended for Use as Public Parks and Recreation Areas" at bounding box center [472, 297] width 300 height 12
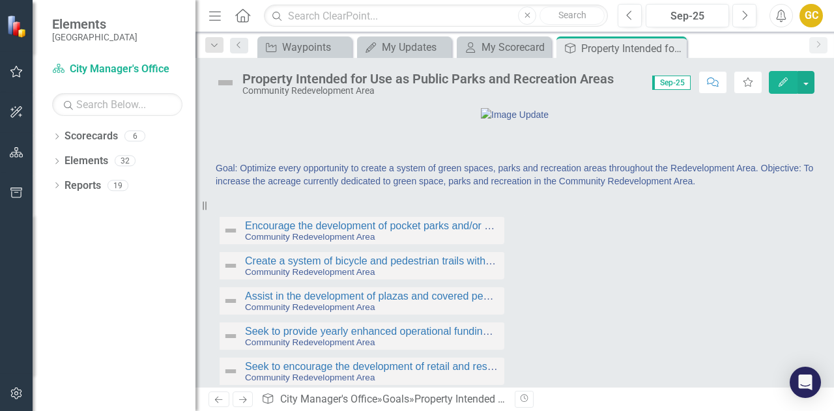
click at [687, 48] on div "Goal Property Intended for Use as Public Parks and Recreation Areas Pin Close" at bounding box center [622, 46] width 136 height 21
click at [673, 51] on icon "Close" at bounding box center [674, 48] width 13 height 10
click at [674, 48] on icon at bounding box center [674, 48] width 7 height 7
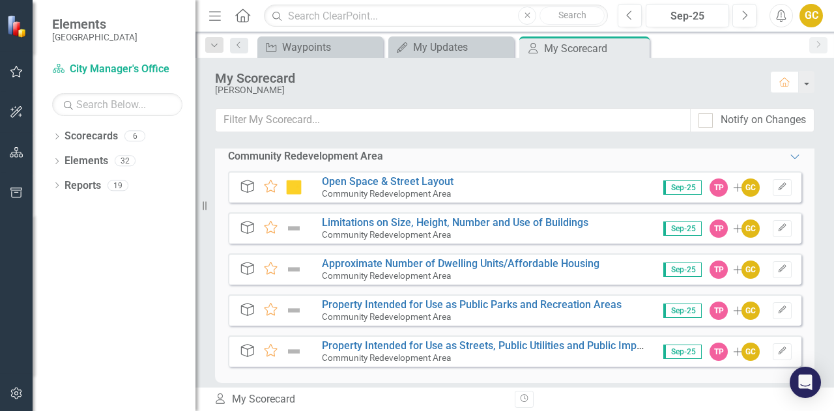
scroll to position [444, 0]
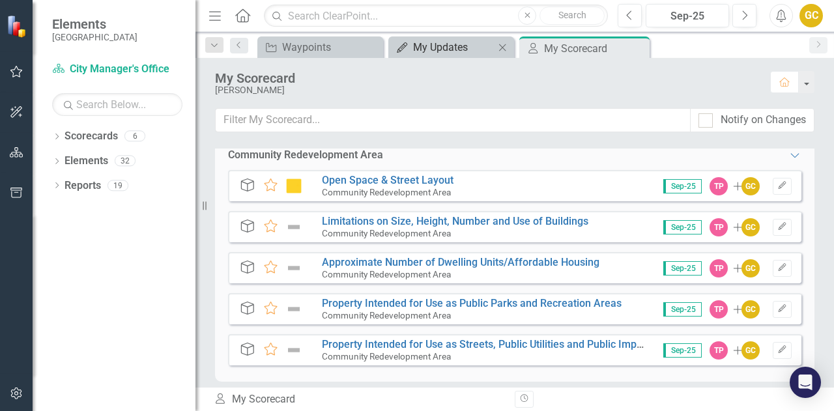
click at [430, 52] on div "My Updates" at bounding box center [453, 47] width 81 height 16
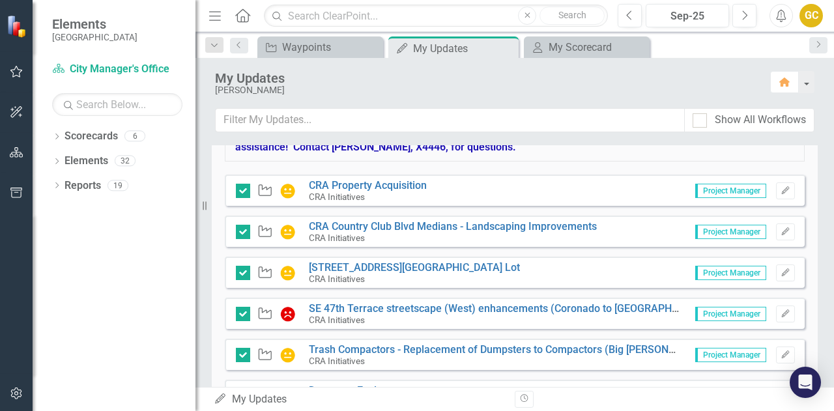
scroll to position [615, 0]
click at [404, 227] on link "CRA Country Club Blvd Medians - Landscaping Improvements" at bounding box center [453, 227] width 288 height 12
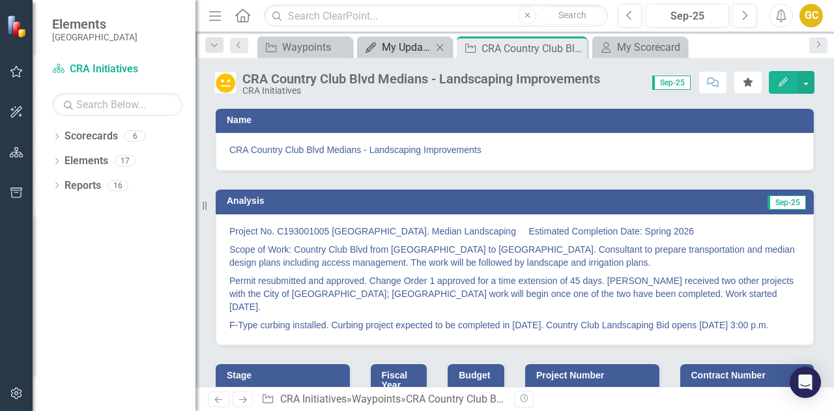
click at [399, 52] on div "My Updates" at bounding box center [407, 47] width 50 height 16
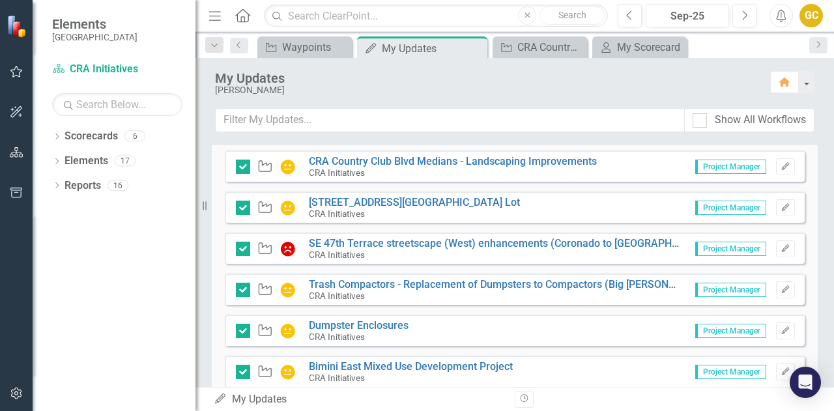
scroll to position [682, 0]
click at [387, 160] on link "CRA Country Club Blvd Medians - Landscaping Improvements" at bounding box center [453, 160] width 288 height 12
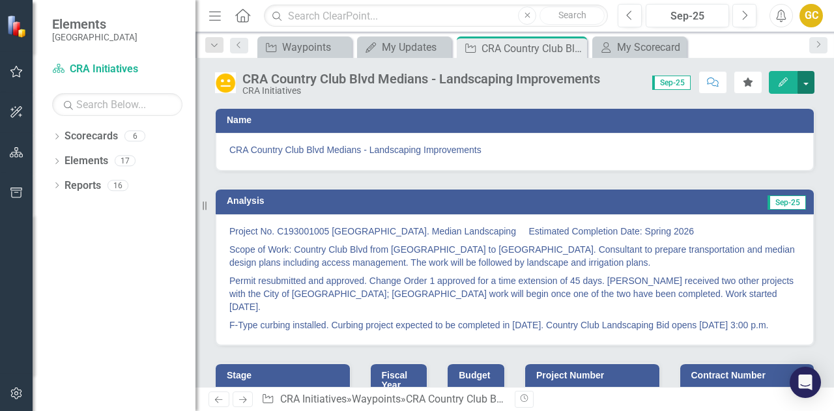
click at [804, 72] on button "button" at bounding box center [806, 82] width 17 height 23
click at [810, 74] on button "button" at bounding box center [806, 82] width 17 height 23
click at [806, 88] on button "button" at bounding box center [806, 82] width 17 height 23
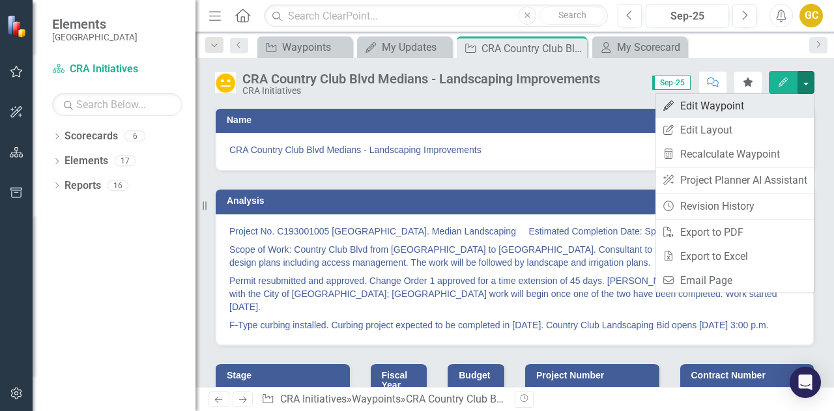
click at [718, 113] on link "Edit Edit Waypoint" at bounding box center [735, 106] width 158 height 24
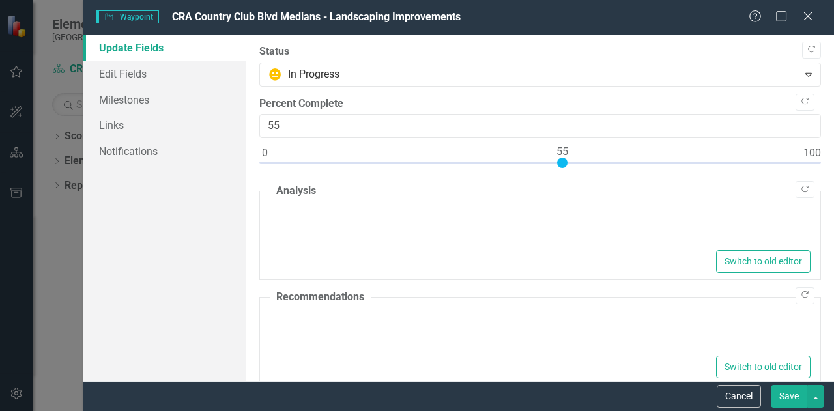
type textarea "<p>Project No. C193001005 [GEOGRAPHIC_DATA]. Median Landscaping &nbsp; &nbsp; E…"
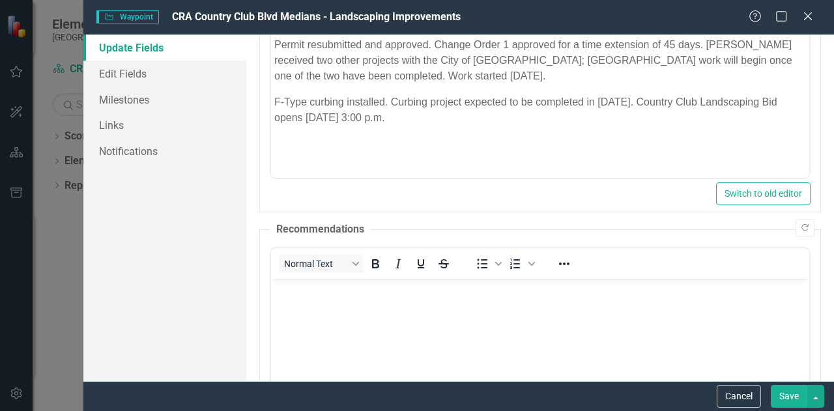
scroll to position [289, 0]
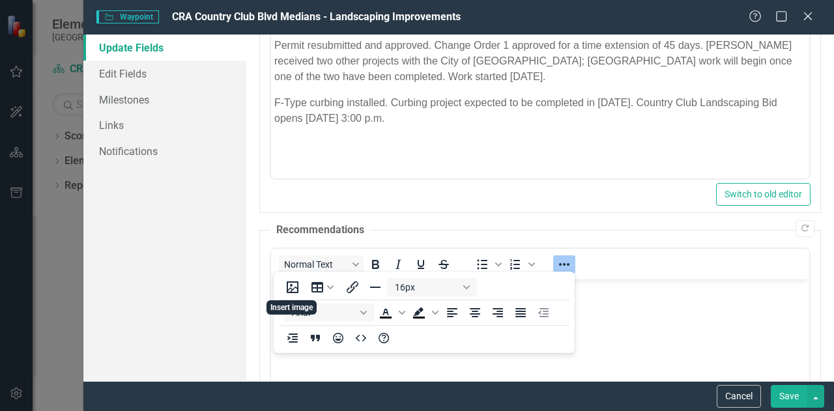
click at [616, 321] on body "Rich Text Area. Press ALT-0 for help." at bounding box center [540, 377] width 538 height 196
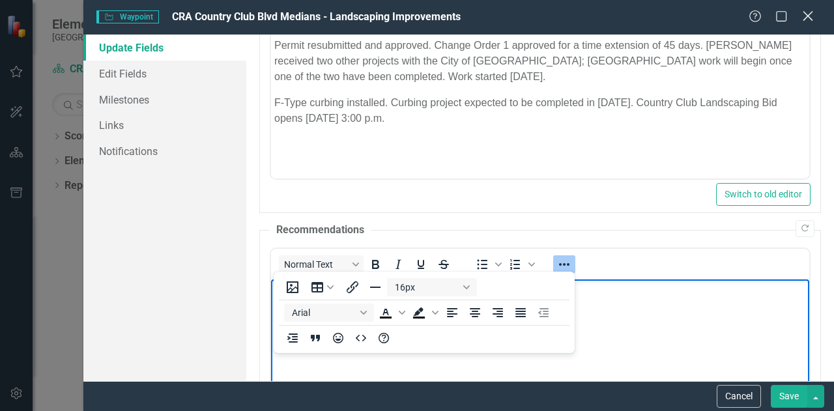
click at [811, 14] on icon "Close" at bounding box center [808, 16] width 16 height 12
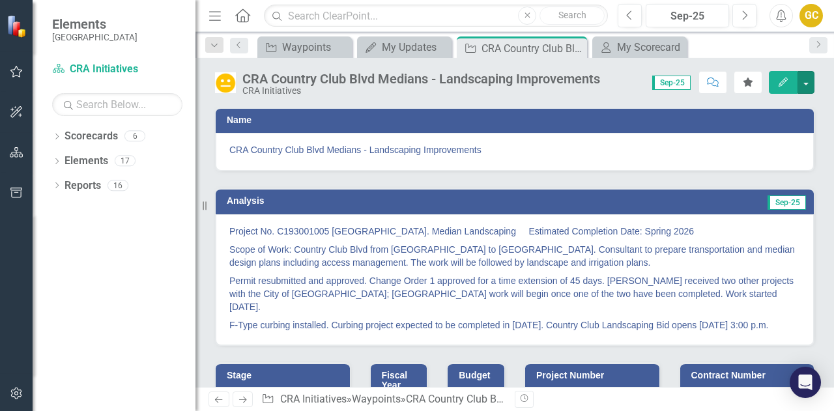
click at [806, 83] on button "button" at bounding box center [806, 82] width 17 height 23
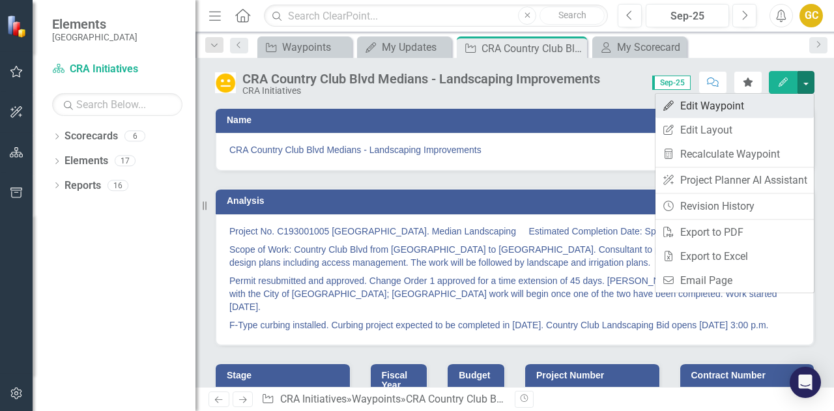
click at [701, 116] on link "Edit Edit Waypoint" at bounding box center [735, 106] width 158 height 24
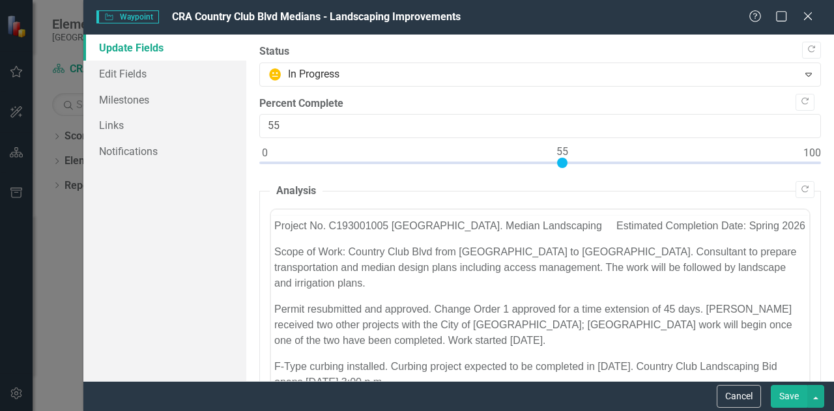
scroll to position [0, 0]
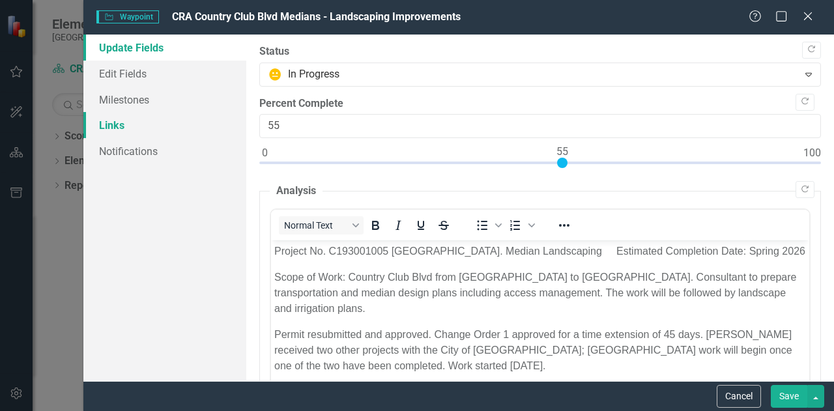
click at [116, 132] on link "Links" at bounding box center [164, 125] width 163 height 26
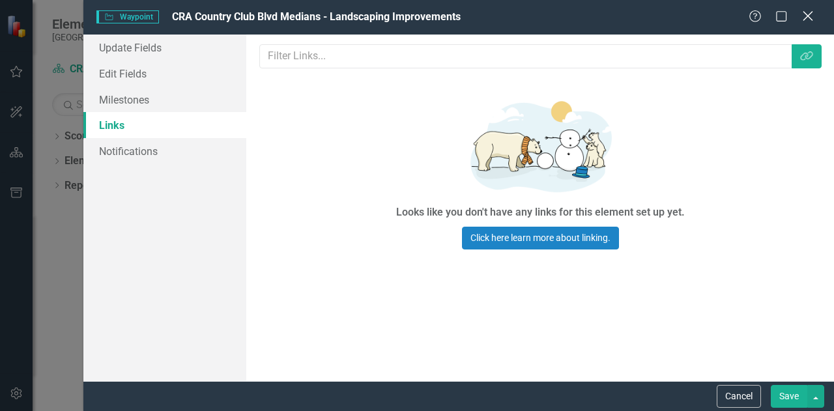
click at [808, 18] on icon at bounding box center [808, 16] width 10 height 10
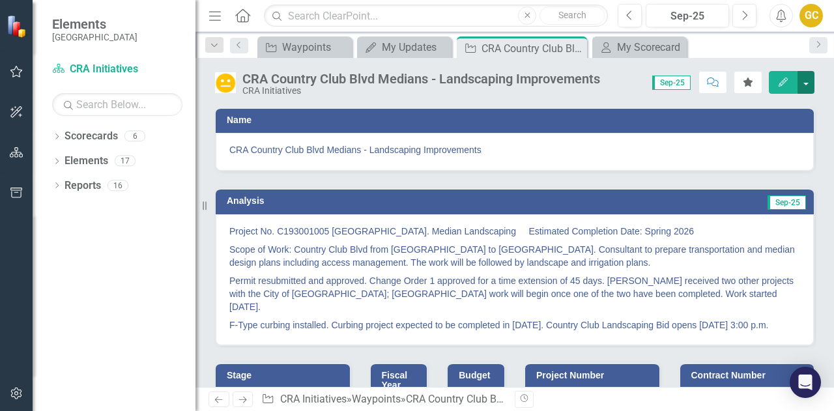
click at [802, 91] on button "button" at bounding box center [806, 82] width 17 height 23
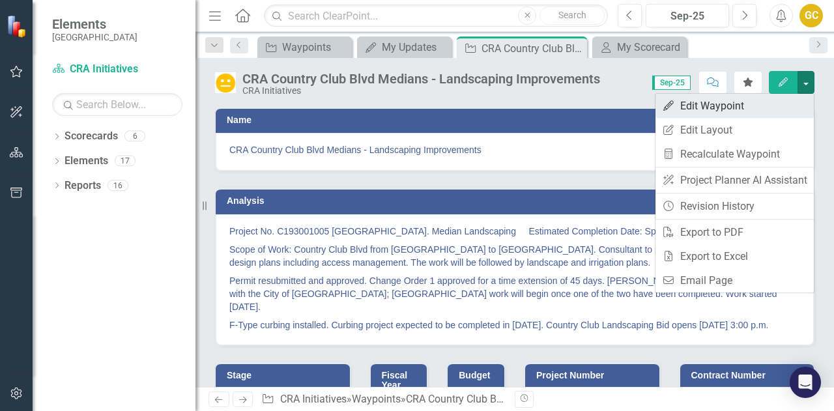
click at [731, 107] on link "Edit Edit Waypoint" at bounding box center [735, 106] width 158 height 24
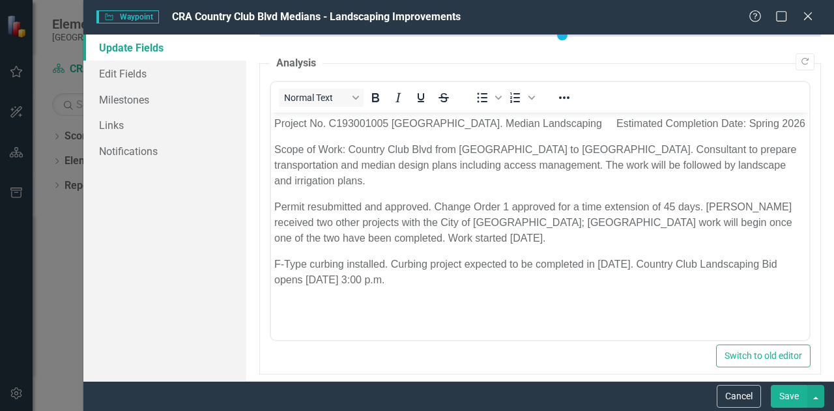
scroll to position [126, 0]
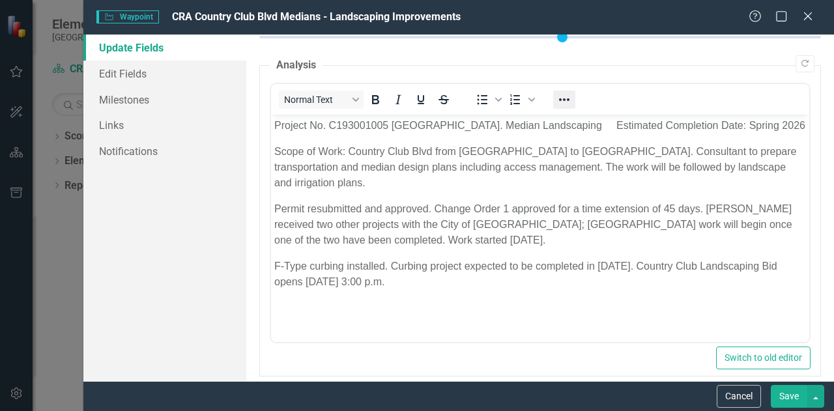
click at [566, 98] on icon "Reveal or hide additional toolbar items" at bounding box center [565, 100] width 16 height 16
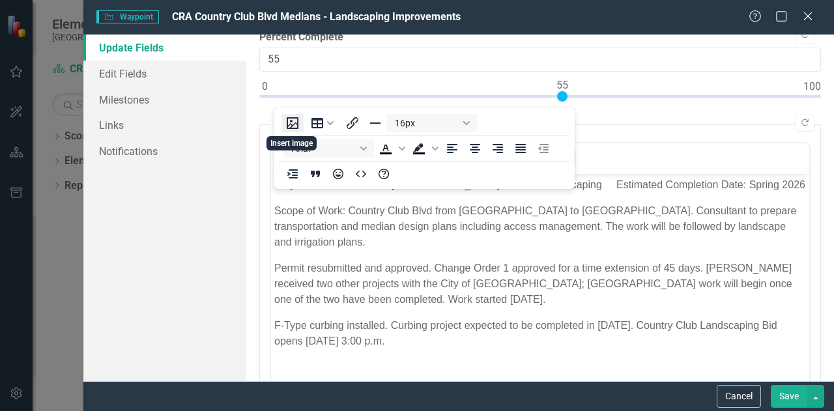
scroll to position [67, 0]
click at [778, 363] on body "Project No. C193001005 [GEOGRAPHIC_DATA]. Median Landscaping Estimated Completi…" at bounding box center [540, 271] width 538 height 196
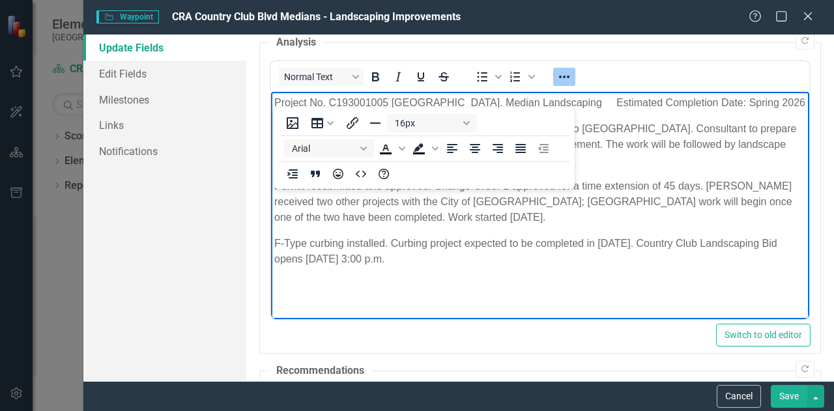
scroll to position [154, 0]
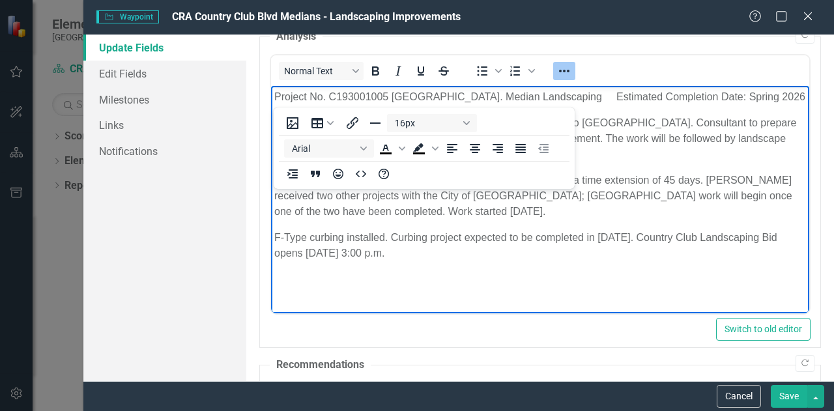
click at [199, 14] on span "CRA Country Club Blvd Medians - Landscaping Improvements" at bounding box center [316, 16] width 289 height 12
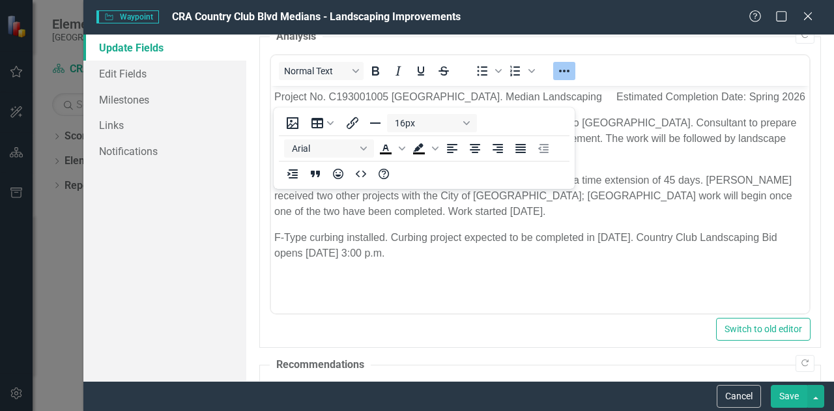
click at [218, 23] on span "CRA Country Club Blvd Medians - Landscaping Improvements" at bounding box center [316, 17] width 289 height 15
click at [808, 16] on icon at bounding box center [808, 16] width 10 height 10
